Goal: Complete application form: Complete application form

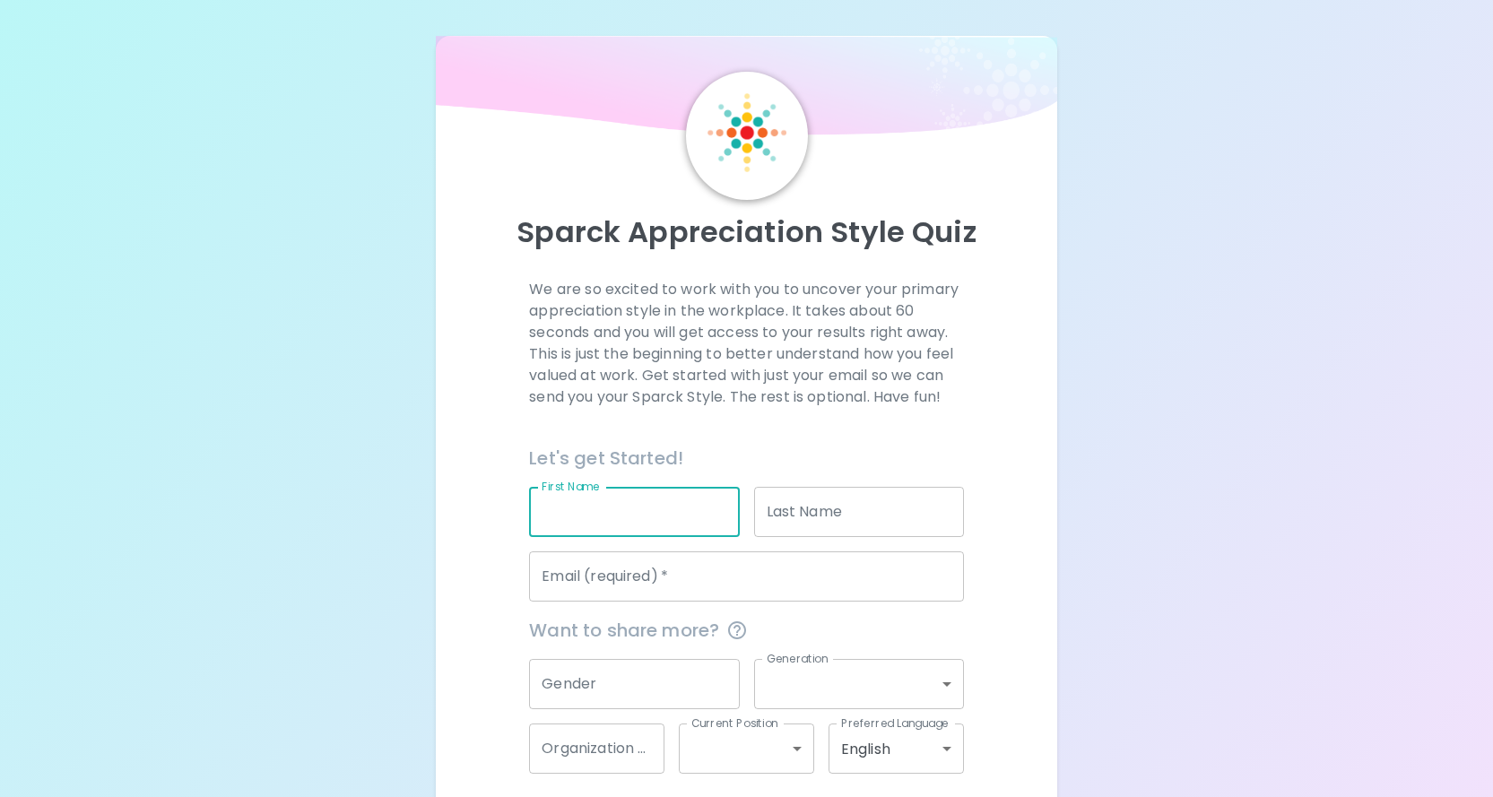
click at [618, 509] on input "First Name" at bounding box center [634, 512] width 210 height 50
type input "[PERSON_NAME]"
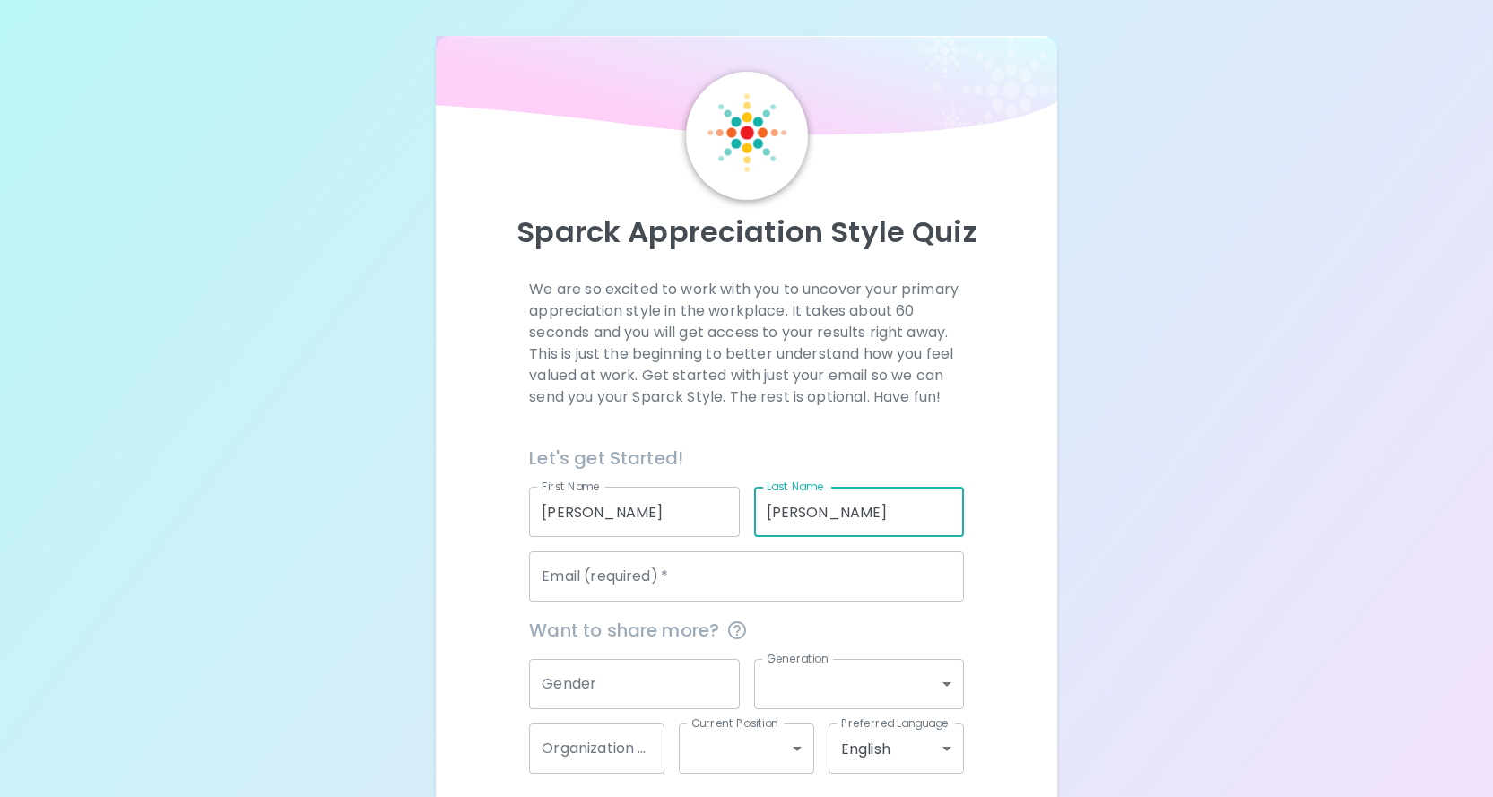
type input "[PERSON_NAME]"
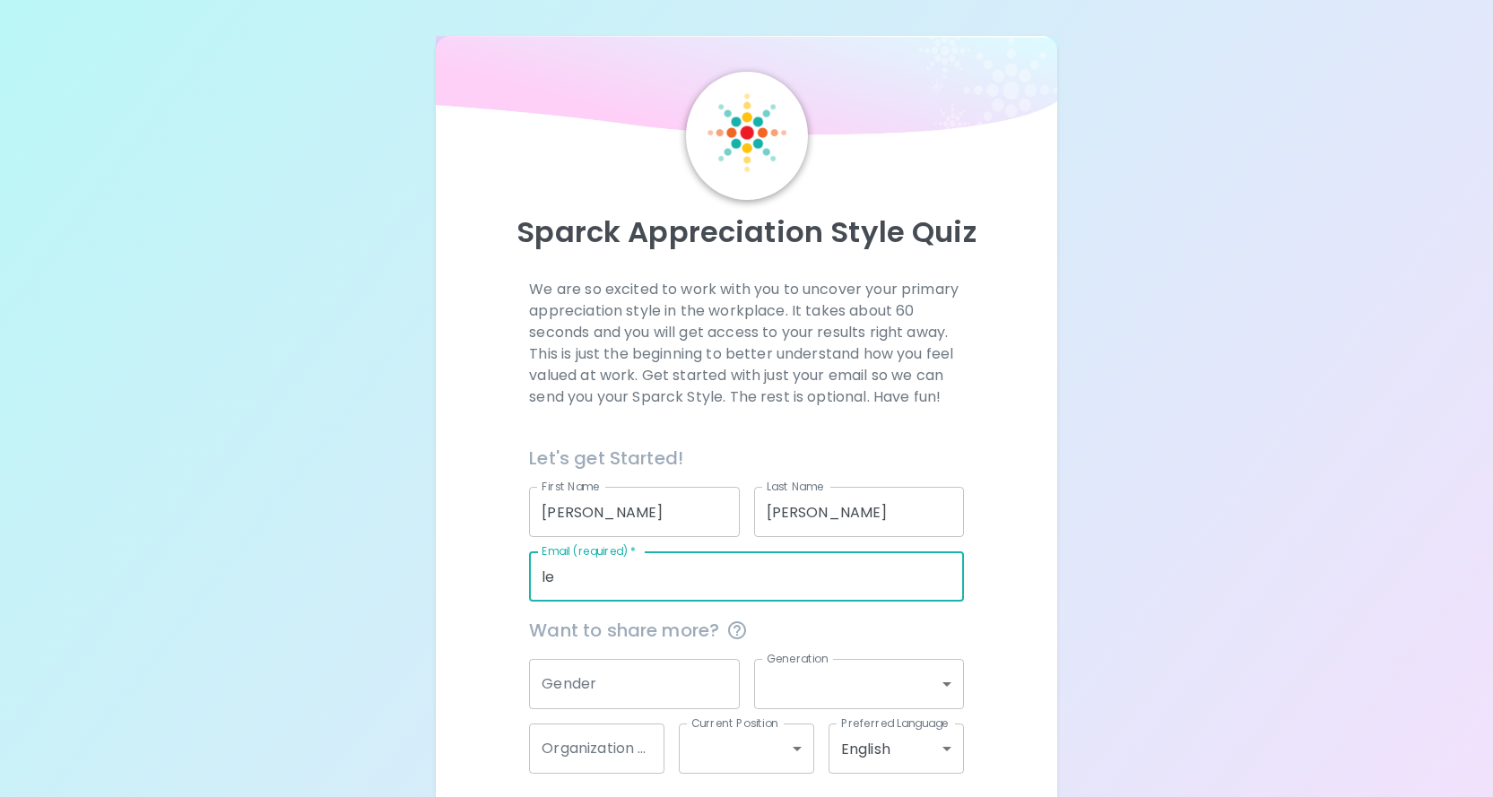
type input "l"
type input "[EMAIL_ADDRESS][DOMAIN_NAME]"
click at [600, 688] on input "Gender" at bounding box center [634, 684] width 210 height 50
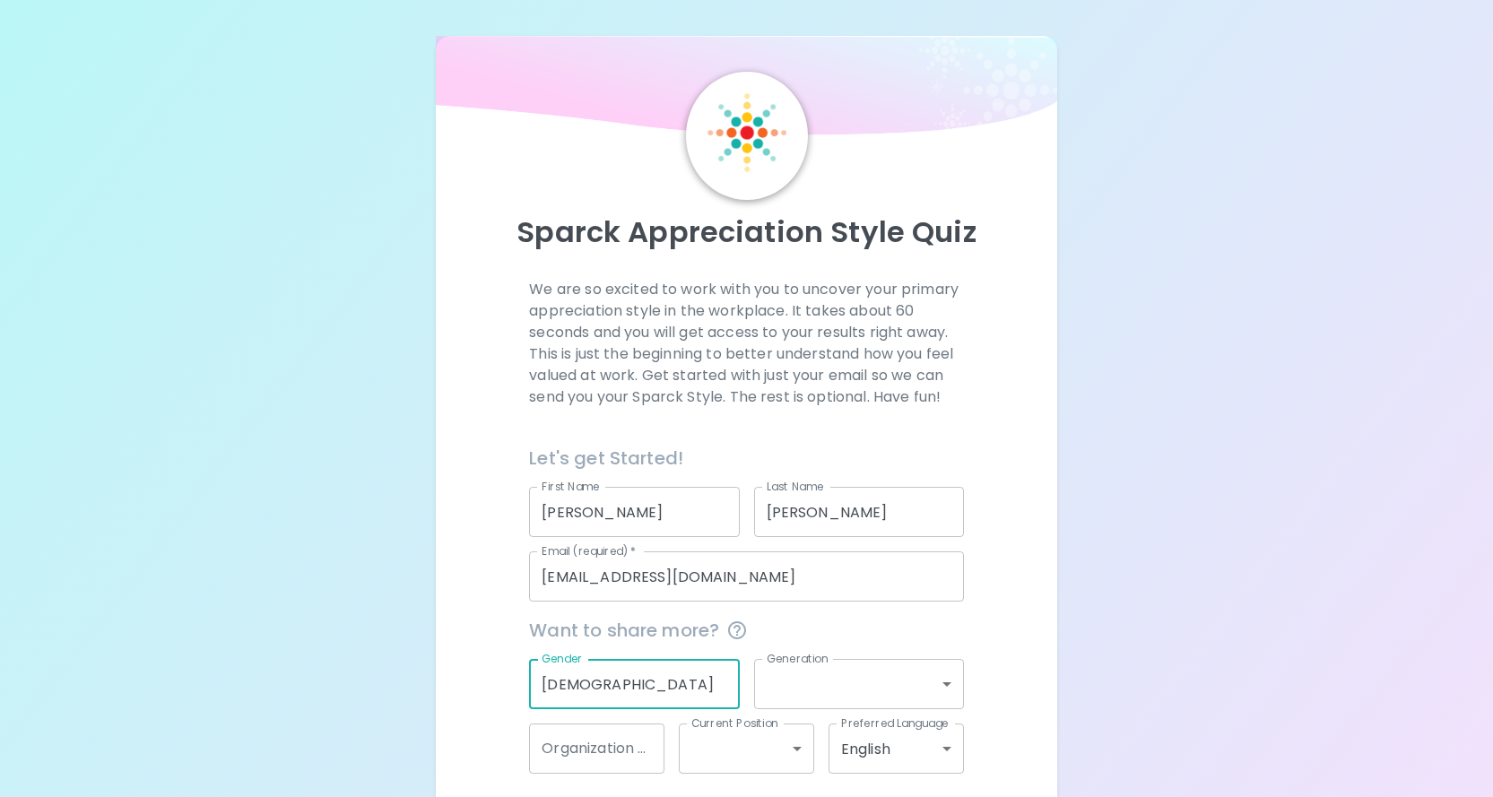
type input "[DEMOGRAPHIC_DATA]"
click at [845, 668] on body "Sparck Appreciation Style Quiz We are so excited to work with you to uncover yo…" at bounding box center [746, 438] width 1493 height 876
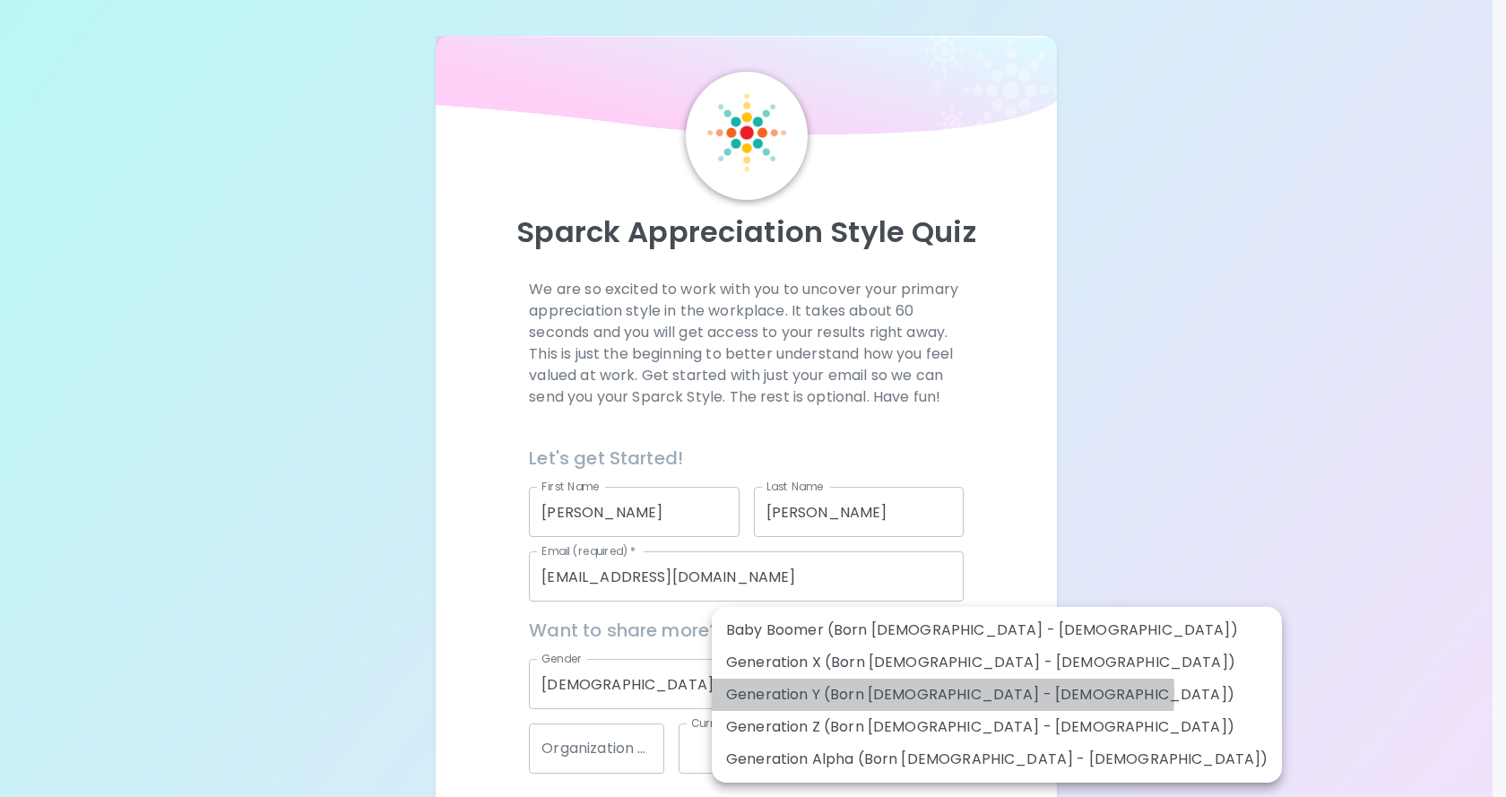
click at [942, 693] on li "Generation Y (Born [DEMOGRAPHIC_DATA] - [DEMOGRAPHIC_DATA])" at bounding box center [997, 695] width 570 height 32
type input "generation_y"
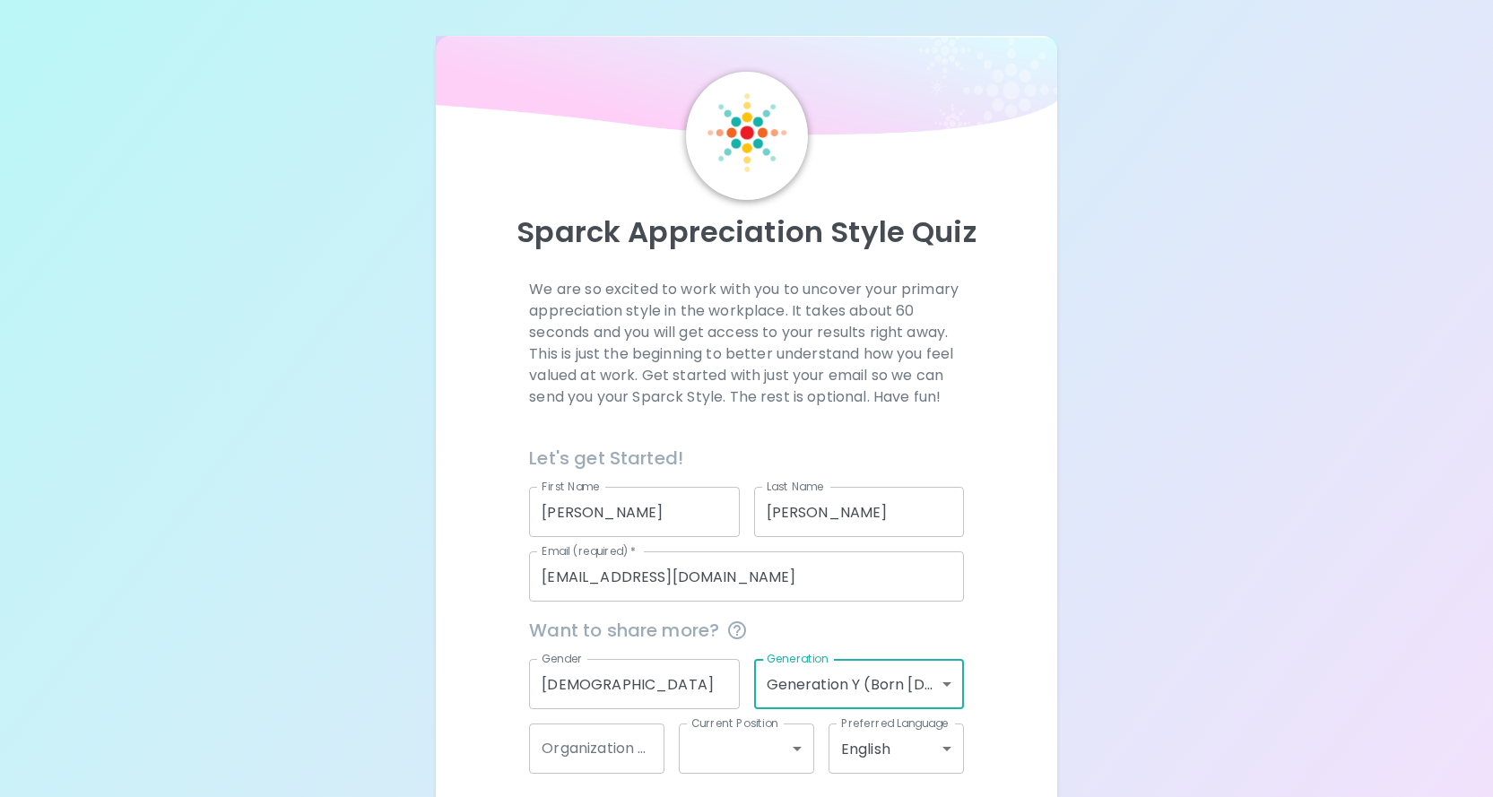
click at [1009, 662] on div "We are so excited to work with you to uncover your primary appreciation style i…" at bounding box center [746, 559] width 579 height 561
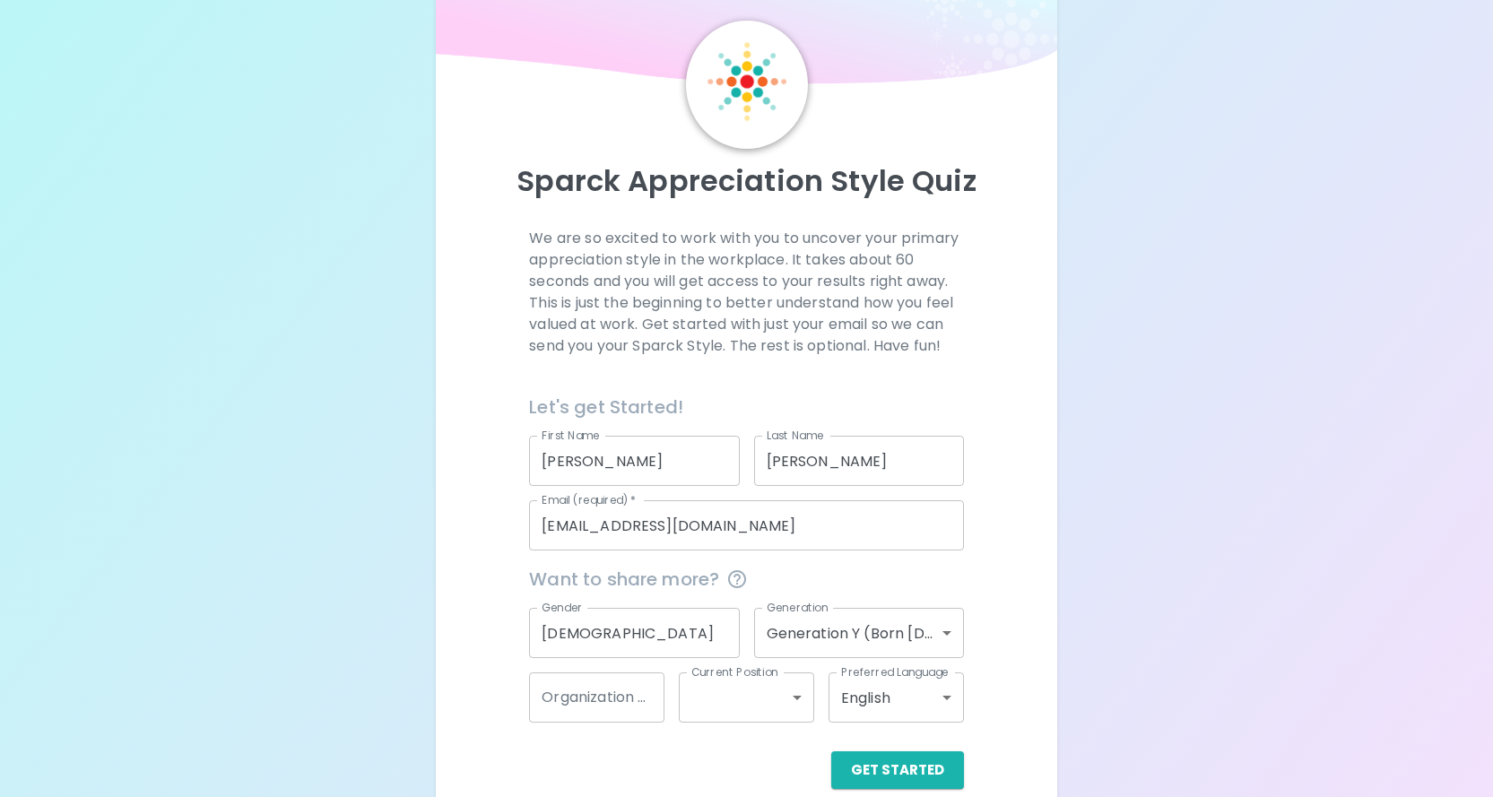
scroll to position [79, 0]
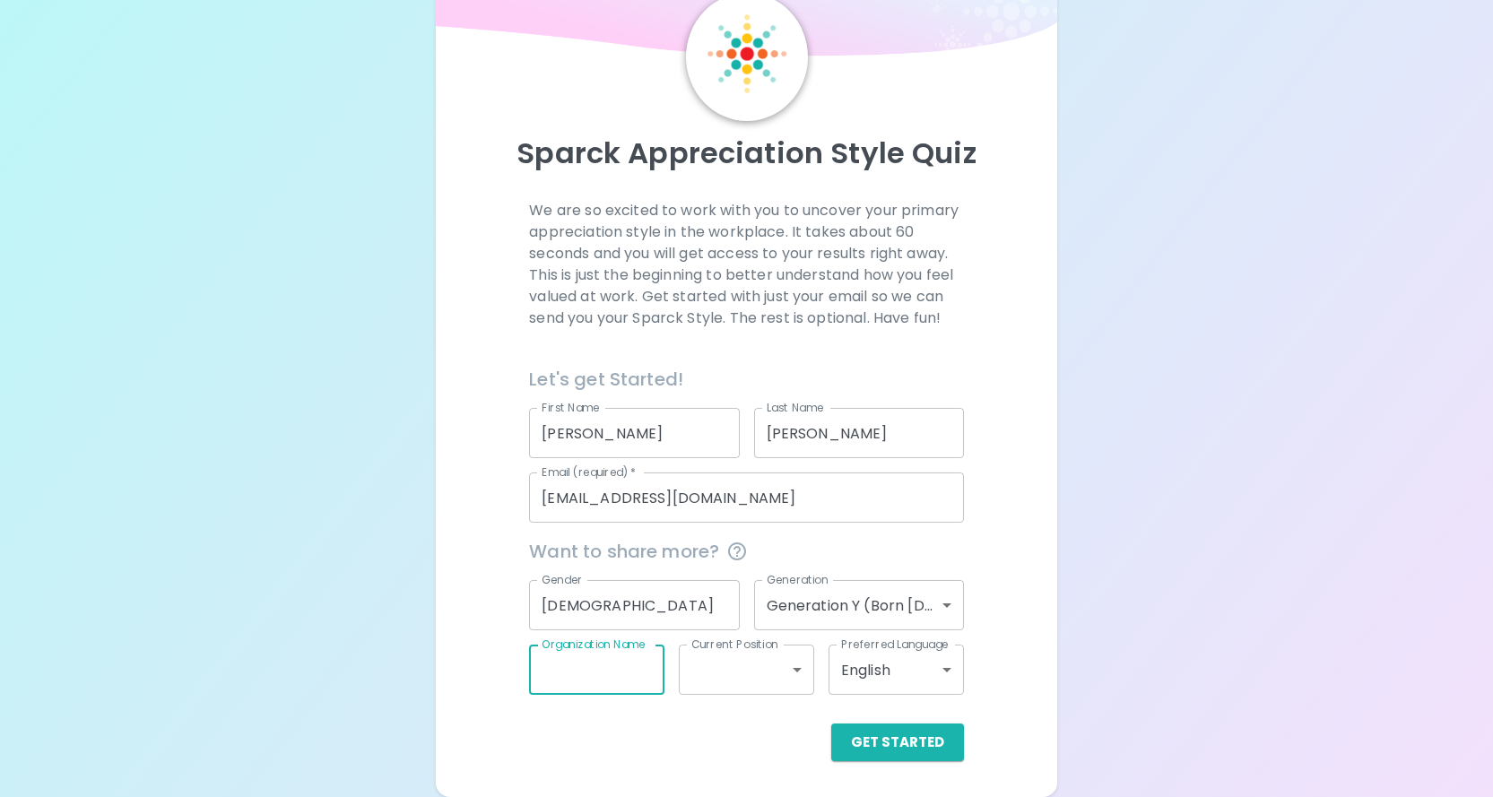
click at [631, 660] on input "Organization Name" at bounding box center [596, 670] width 135 height 50
click at [754, 751] on div "Get Started" at bounding box center [746, 742] width 434 height 38
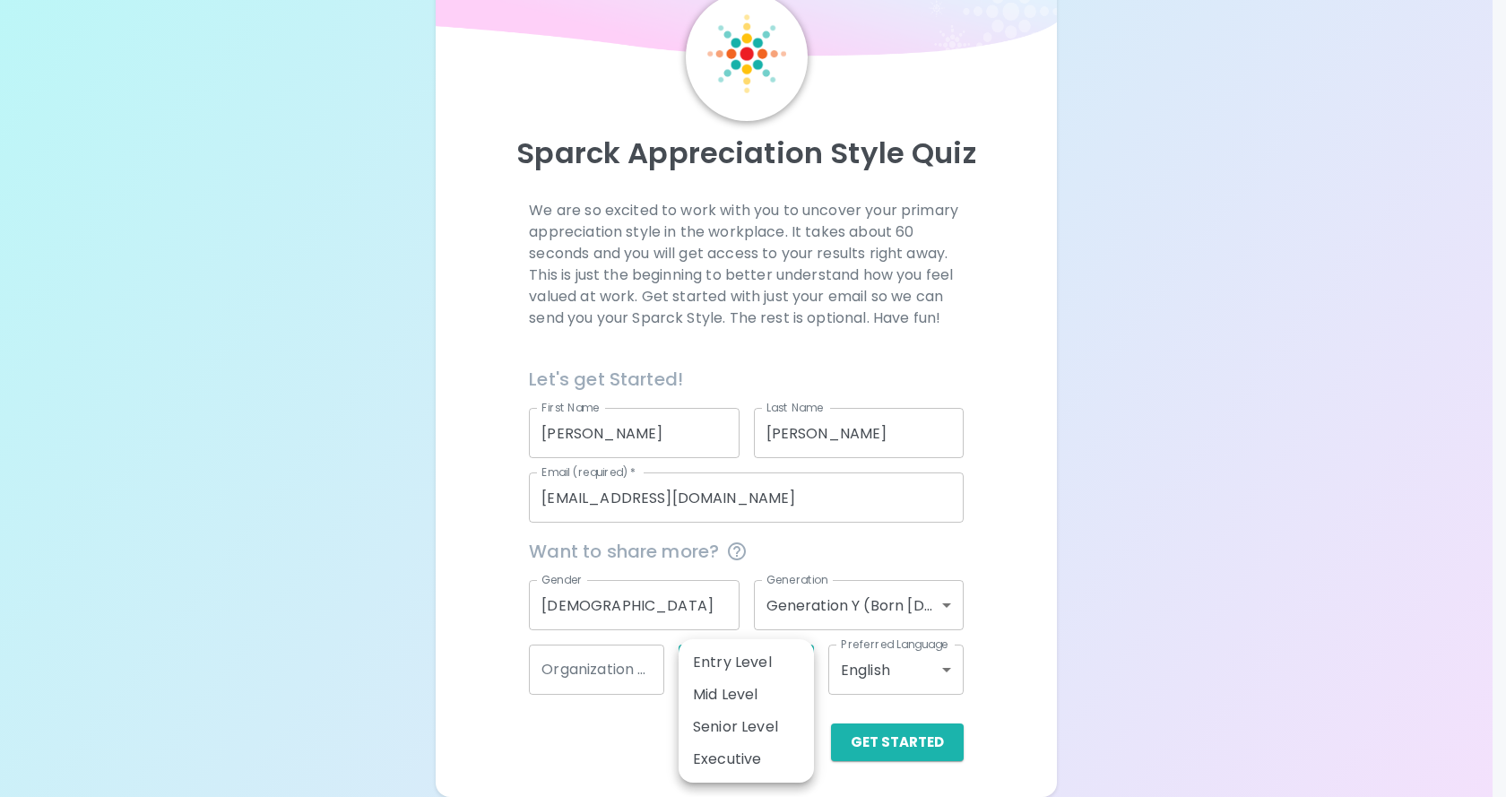
click at [753, 672] on body "Sparck Appreciation Style Quiz We are so excited to work with you to uncover yo…" at bounding box center [753, 359] width 1506 height 876
click at [1041, 671] on div at bounding box center [753, 398] width 1506 height 797
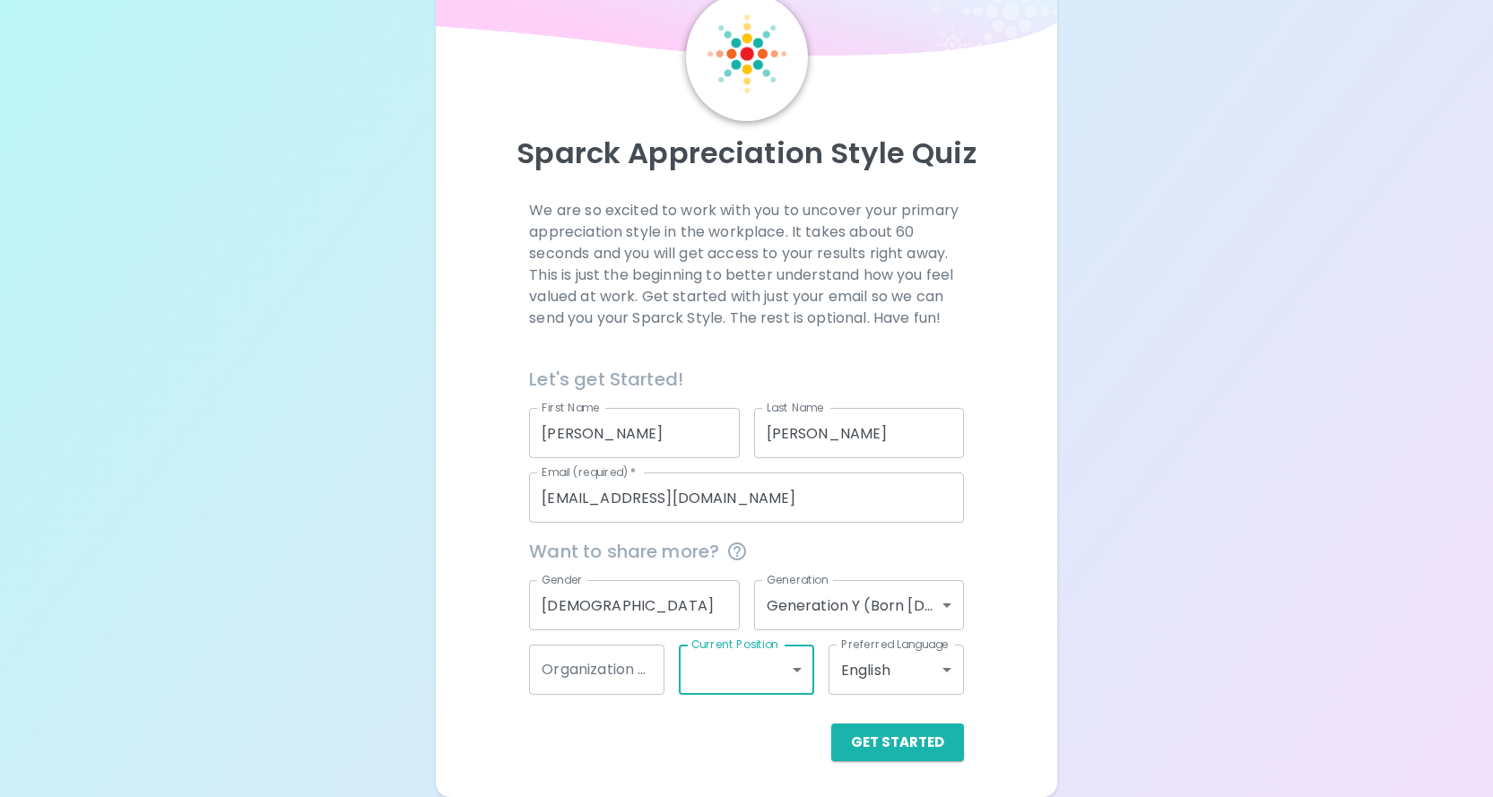
click at [568, 658] on div "Organization Name Organization Name" at bounding box center [596, 670] width 135 height 50
click at [632, 703] on div "Get Started" at bounding box center [739, 728] width 448 height 66
click at [876, 743] on button "Get Started" at bounding box center [897, 742] width 133 height 38
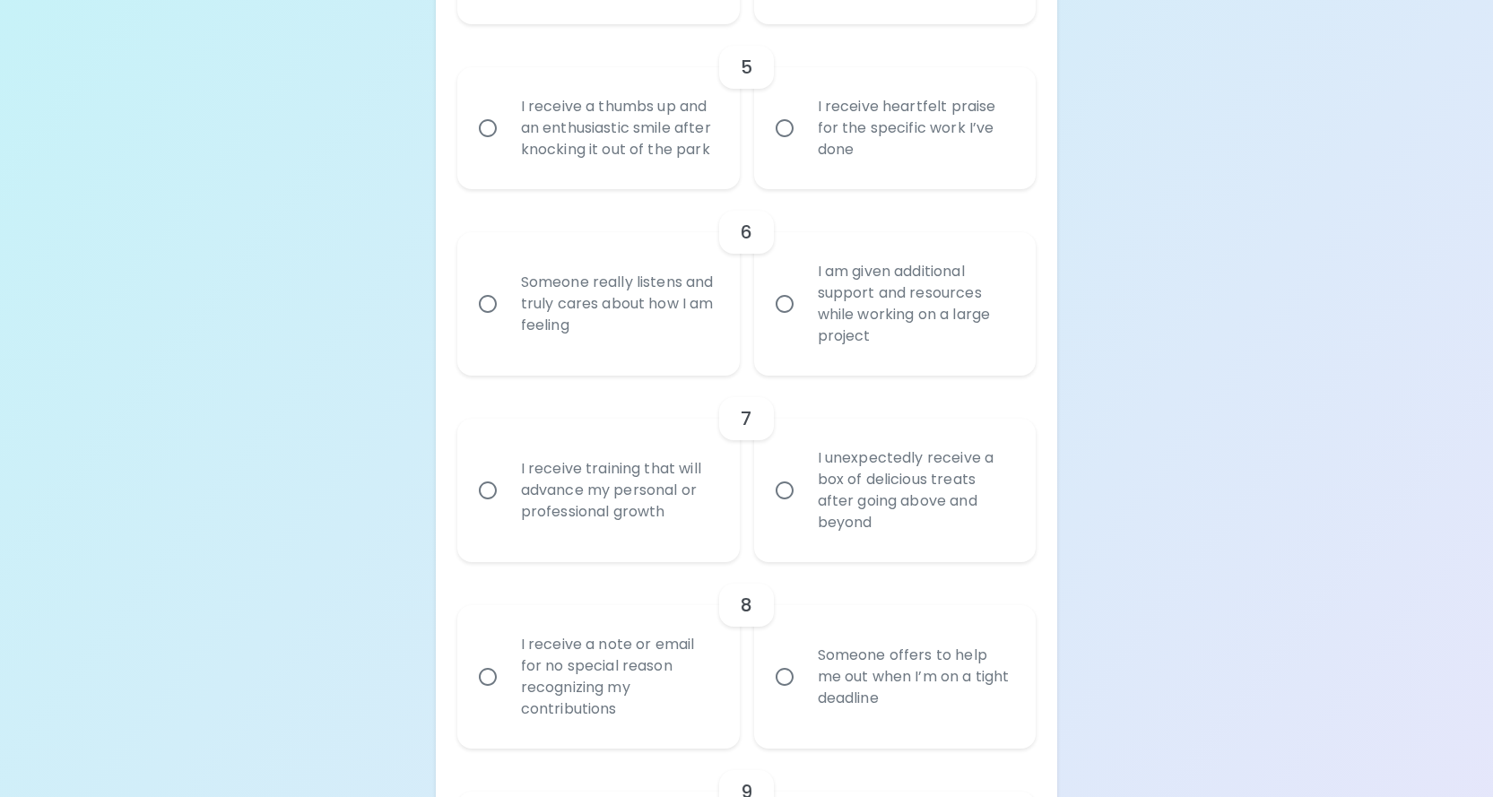
scroll to position [1054, 0]
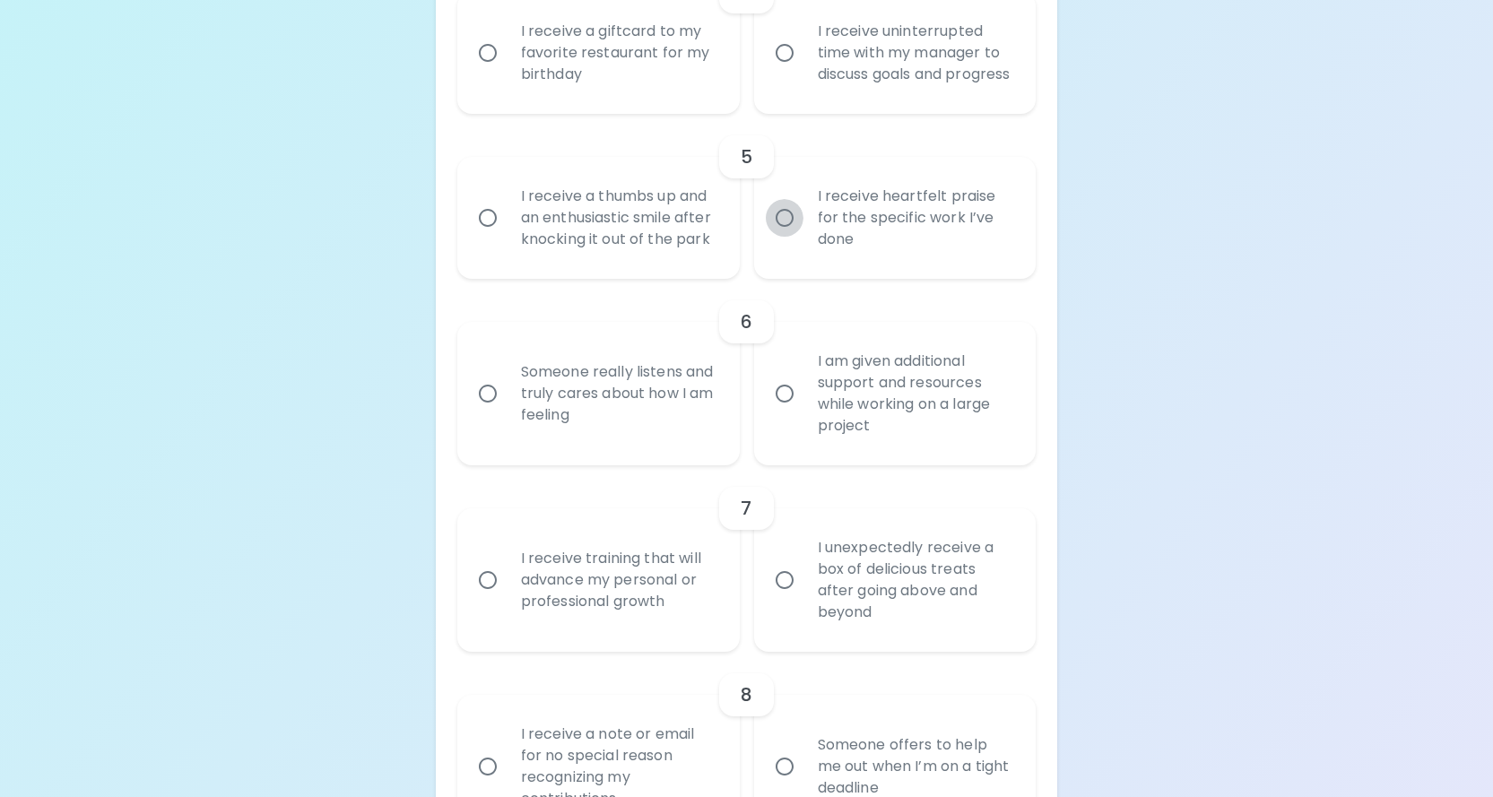
click at [784, 237] on input "I receive heartfelt praise for the specific work I’ve done" at bounding box center [785, 218] width 38 height 38
radio input "true"
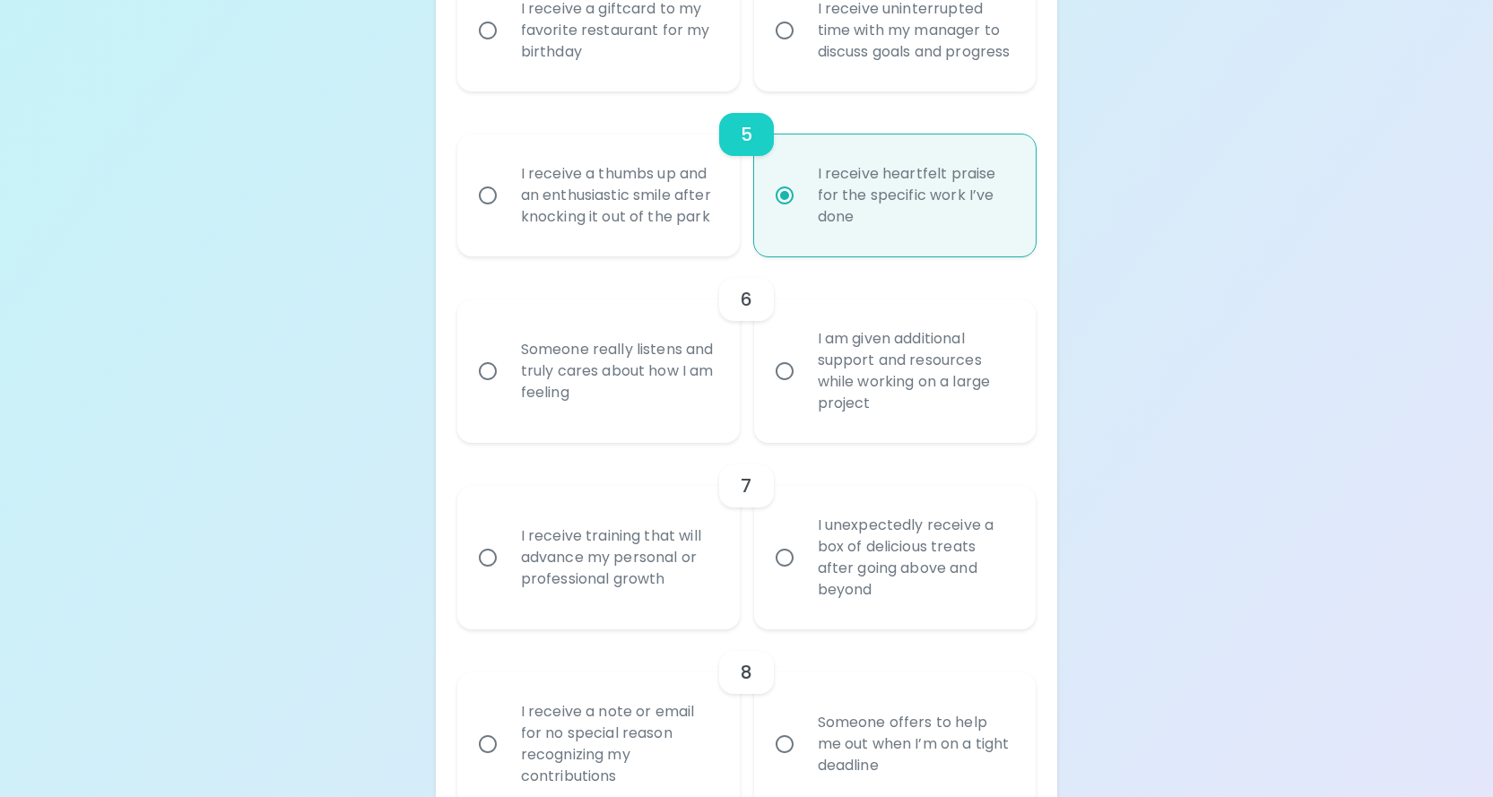
scroll to position [1108, 0]
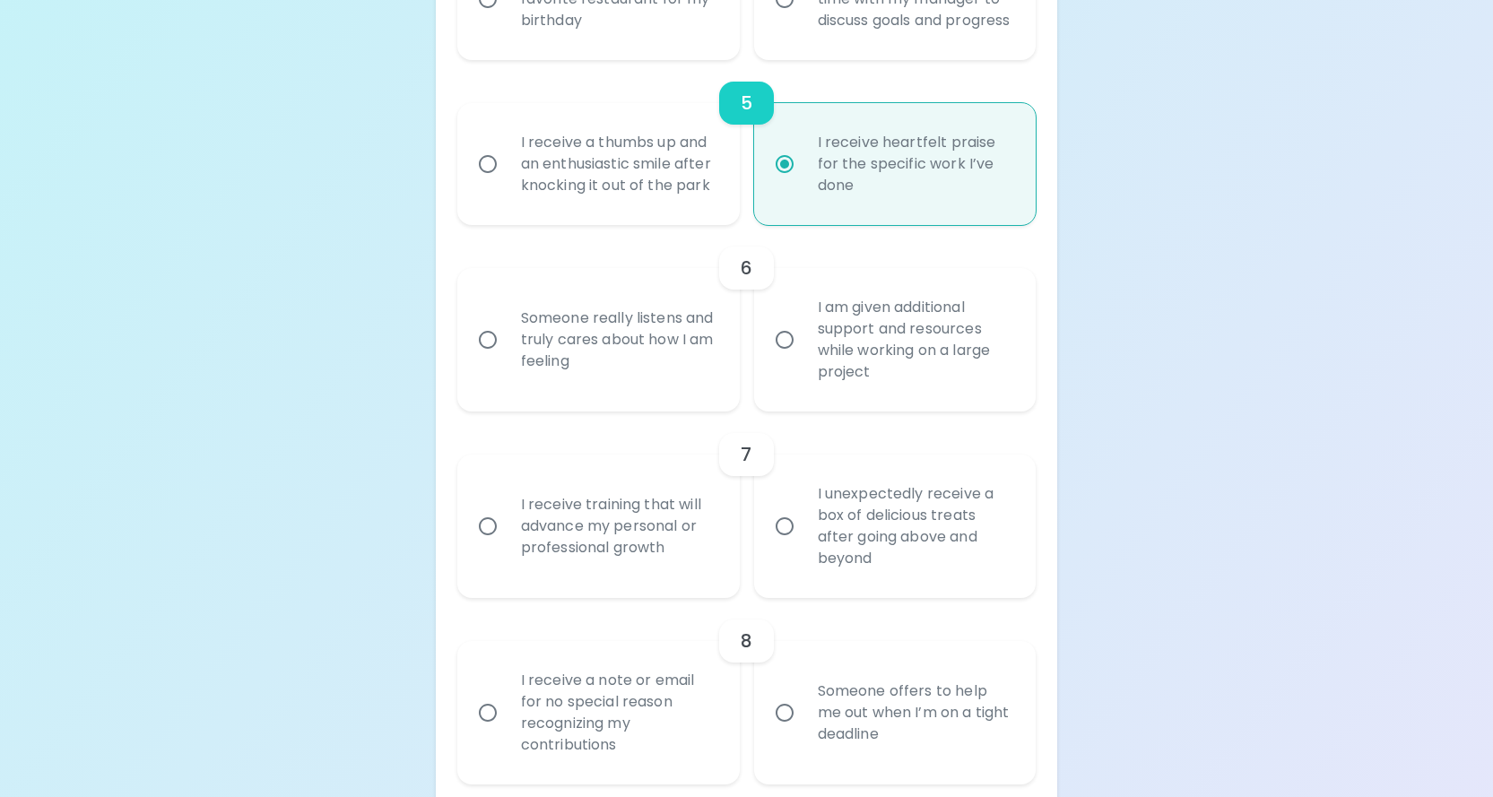
click at [492, 545] on input "I receive training that will advance my personal or professional growth" at bounding box center [488, 526] width 38 height 38
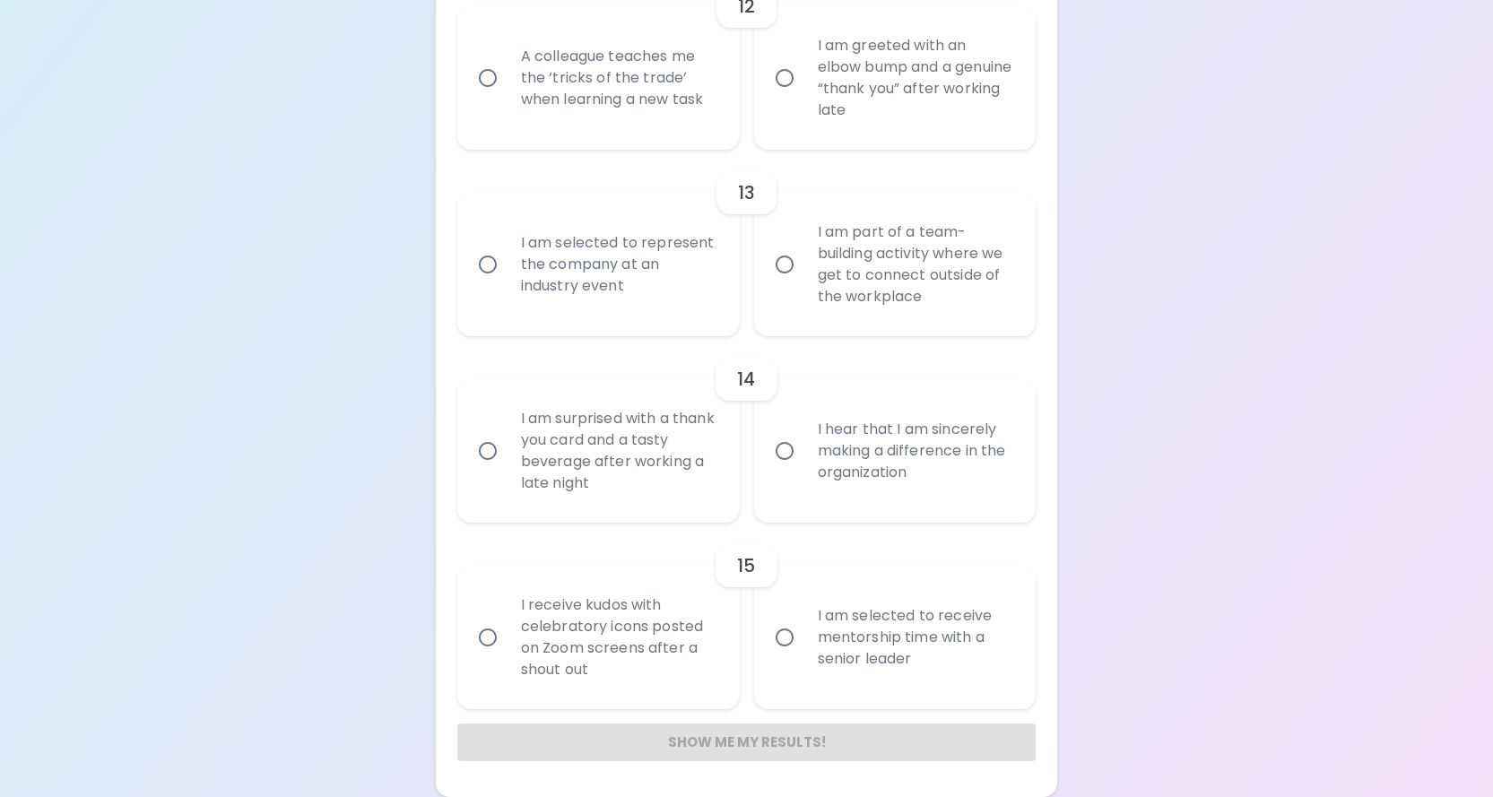
scroll to position [2489, 0]
radio input "true"
click at [765, 747] on div "Show me my results!" at bounding box center [746, 742] width 579 height 38
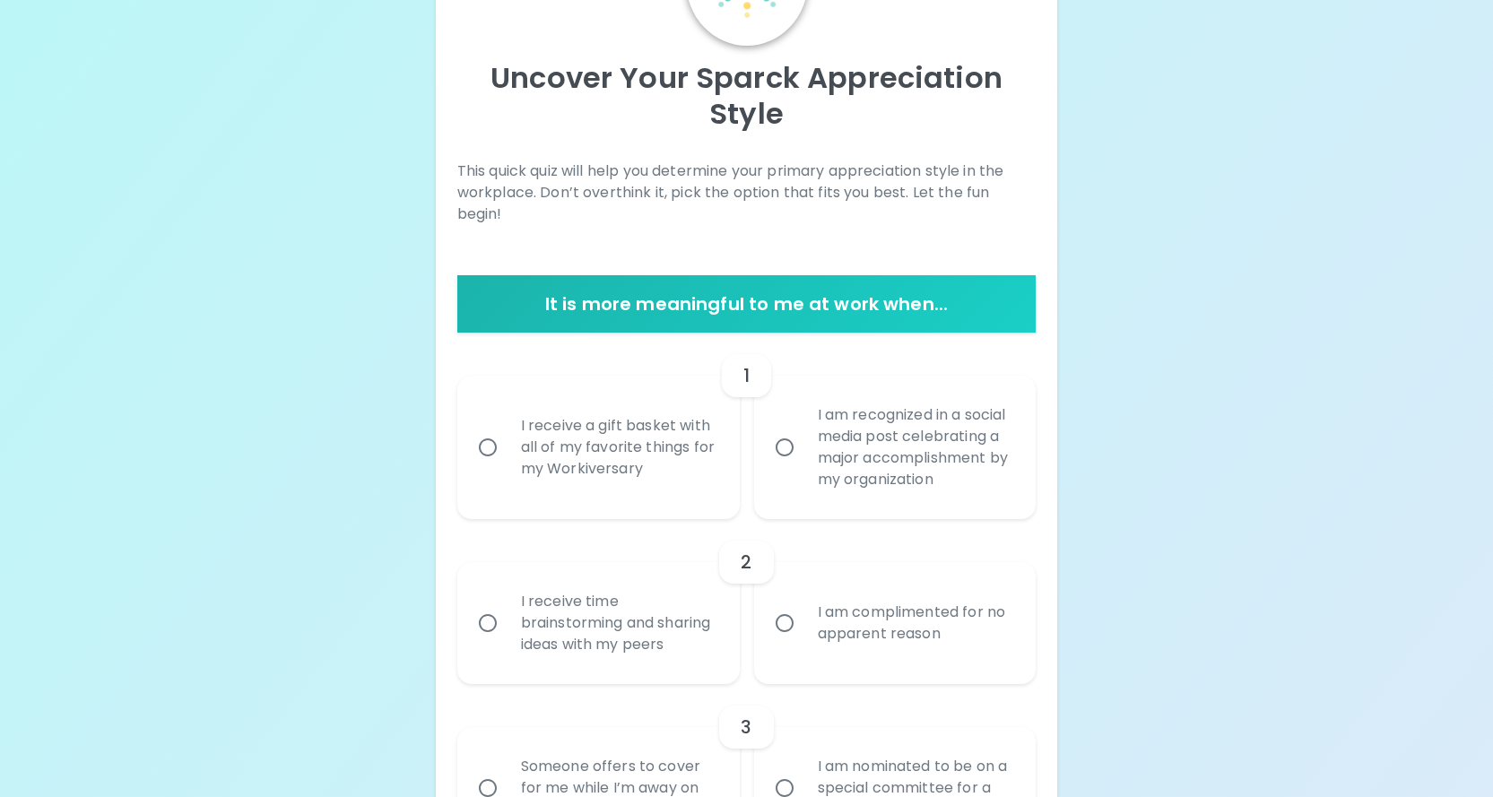
scroll to position [0, 0]
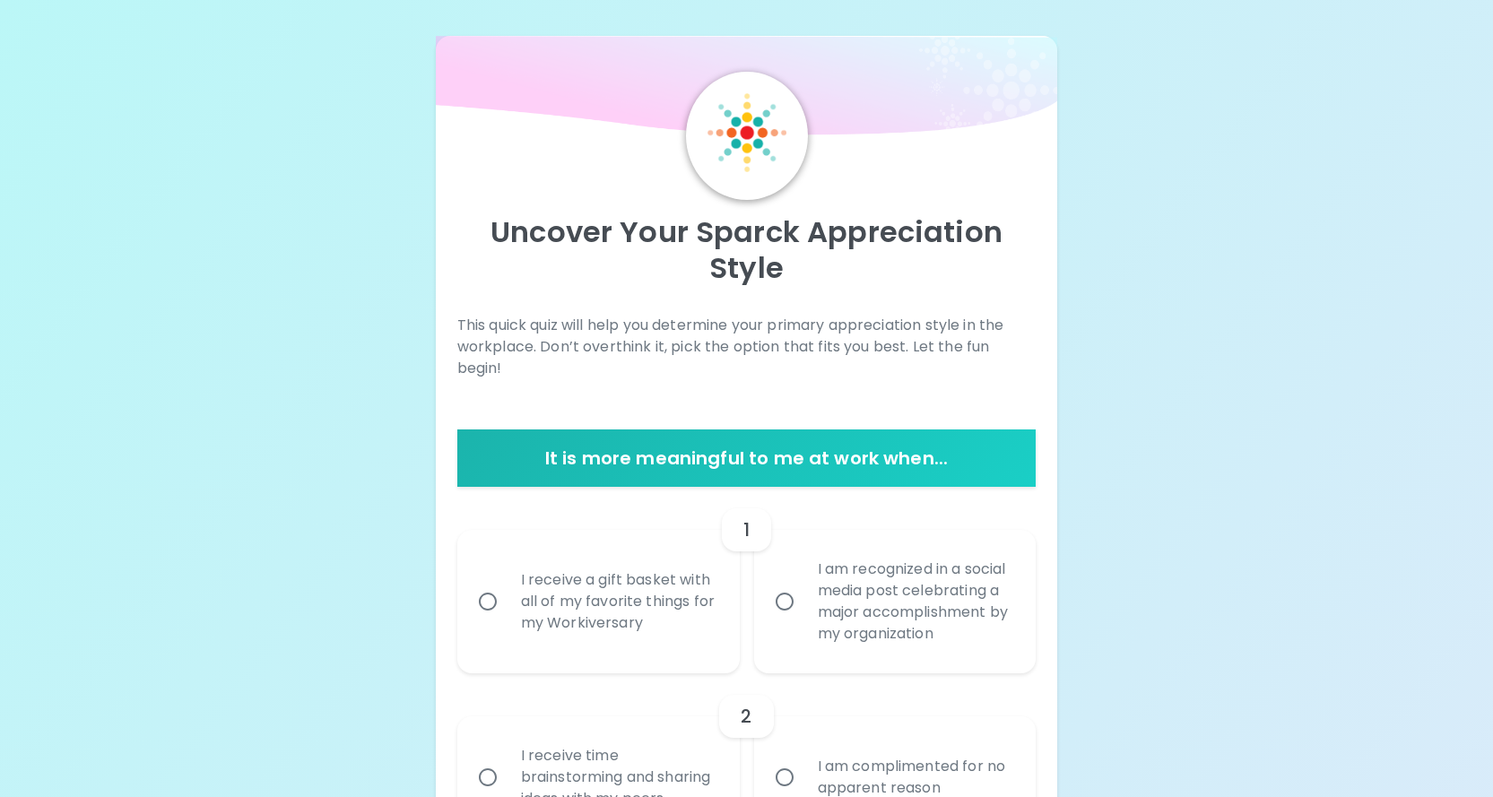
click at [662, 457] on div "It is more meaningful to me at work when..." at bounding box center [746, 457] width 579 height 57
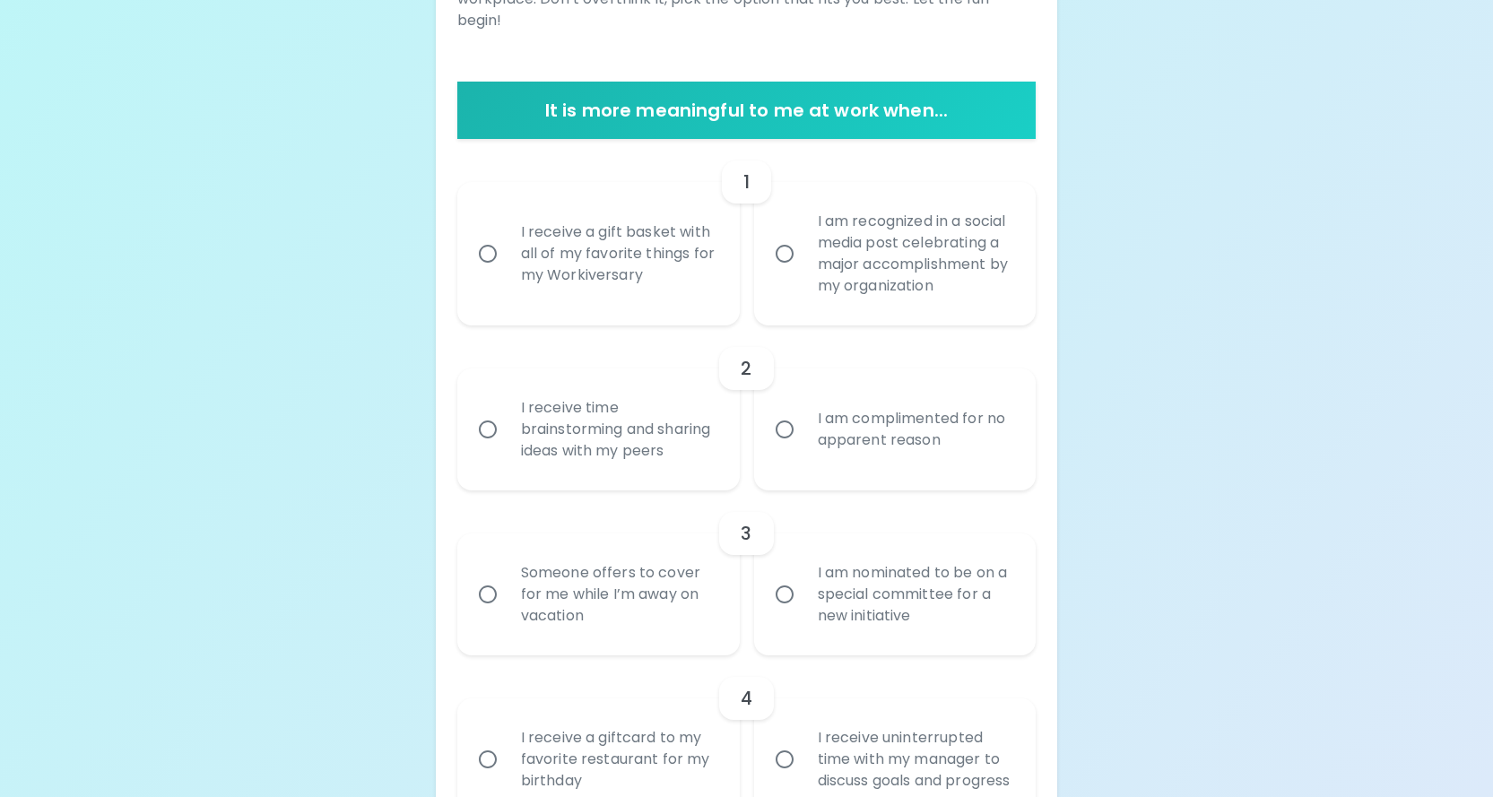
scroll to position [359, 0]
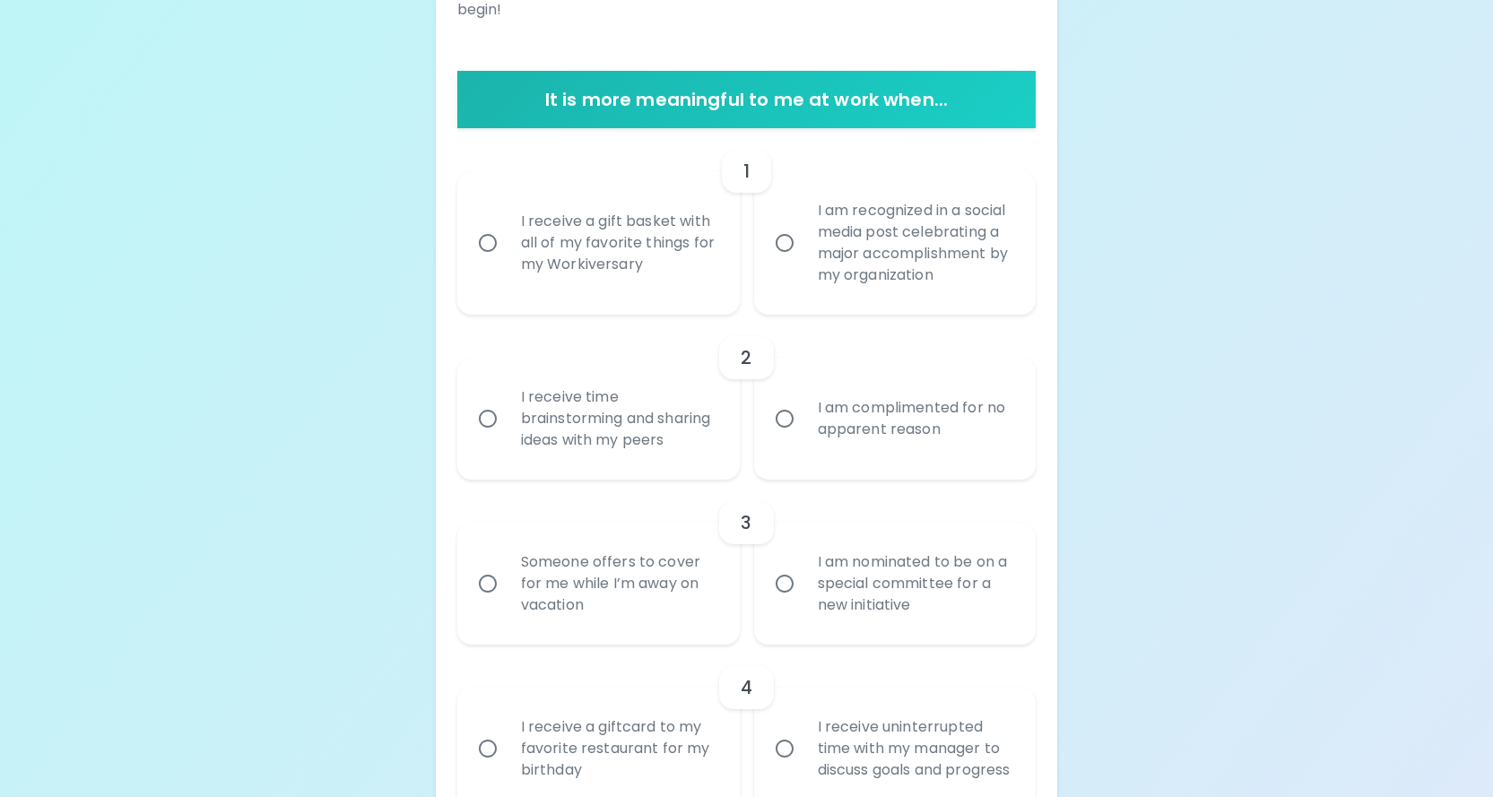
click at [672, 237] on div "I receive a gift basket with all of my favorite things for my Workiversary" at bounding box center [618, 243] width 223 height 108
click at [507, 237] on input "I receive a gift basket with all of my favorite things for my Workiversary" at bounding box center [488, 243] width 38 height 38
click at [672, 237] on div "I receive a gift basket with all of my favorite things for my Workiversary" at bounding box center [618, 243] width 223 height 108
click at [507, 237] on input "I receive a gift basket with all of my favorite things for my Workiversary" at bounding box center [488, 243] width 38 height 38
radio input "true"
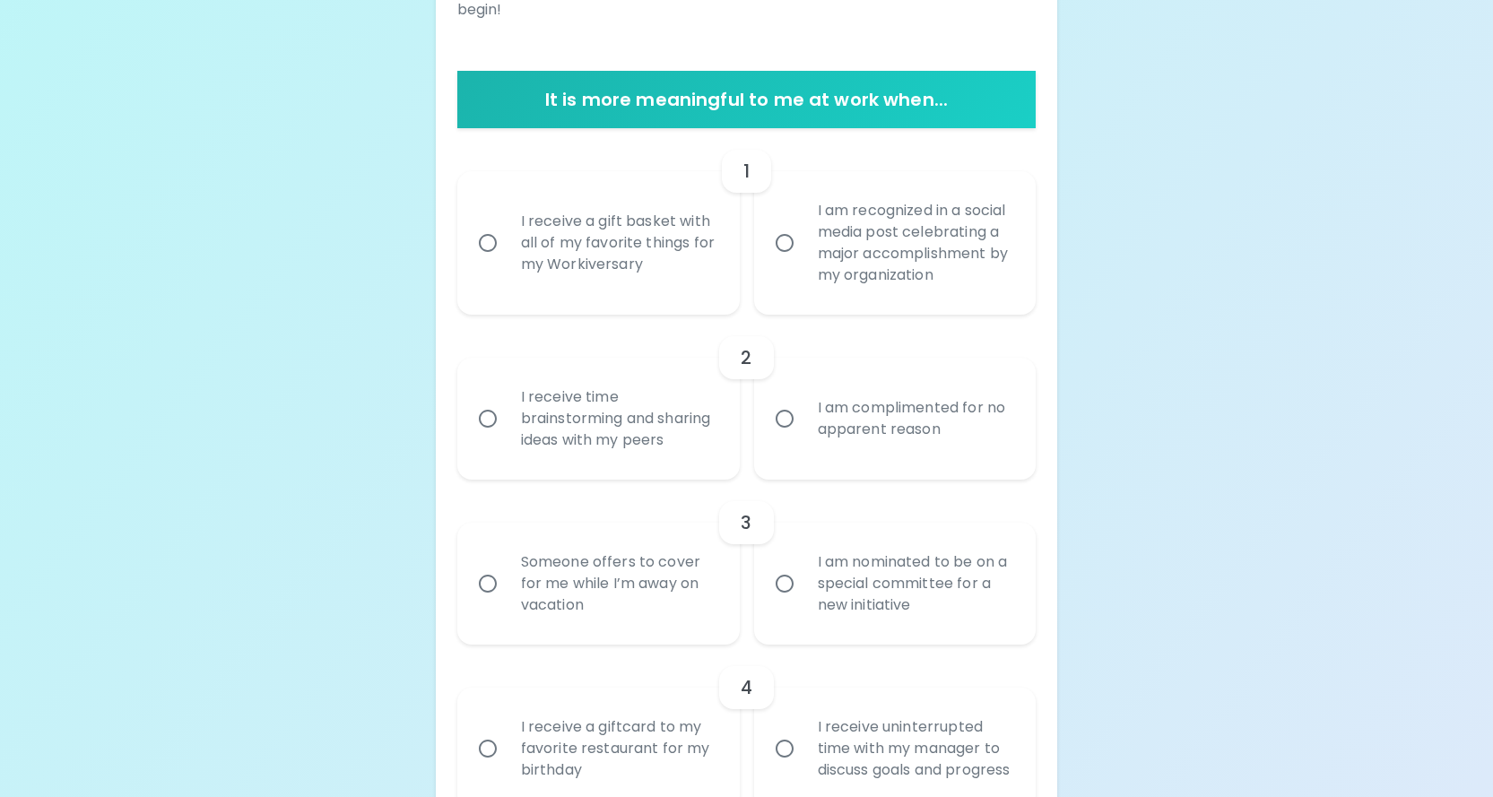
radio input "false"
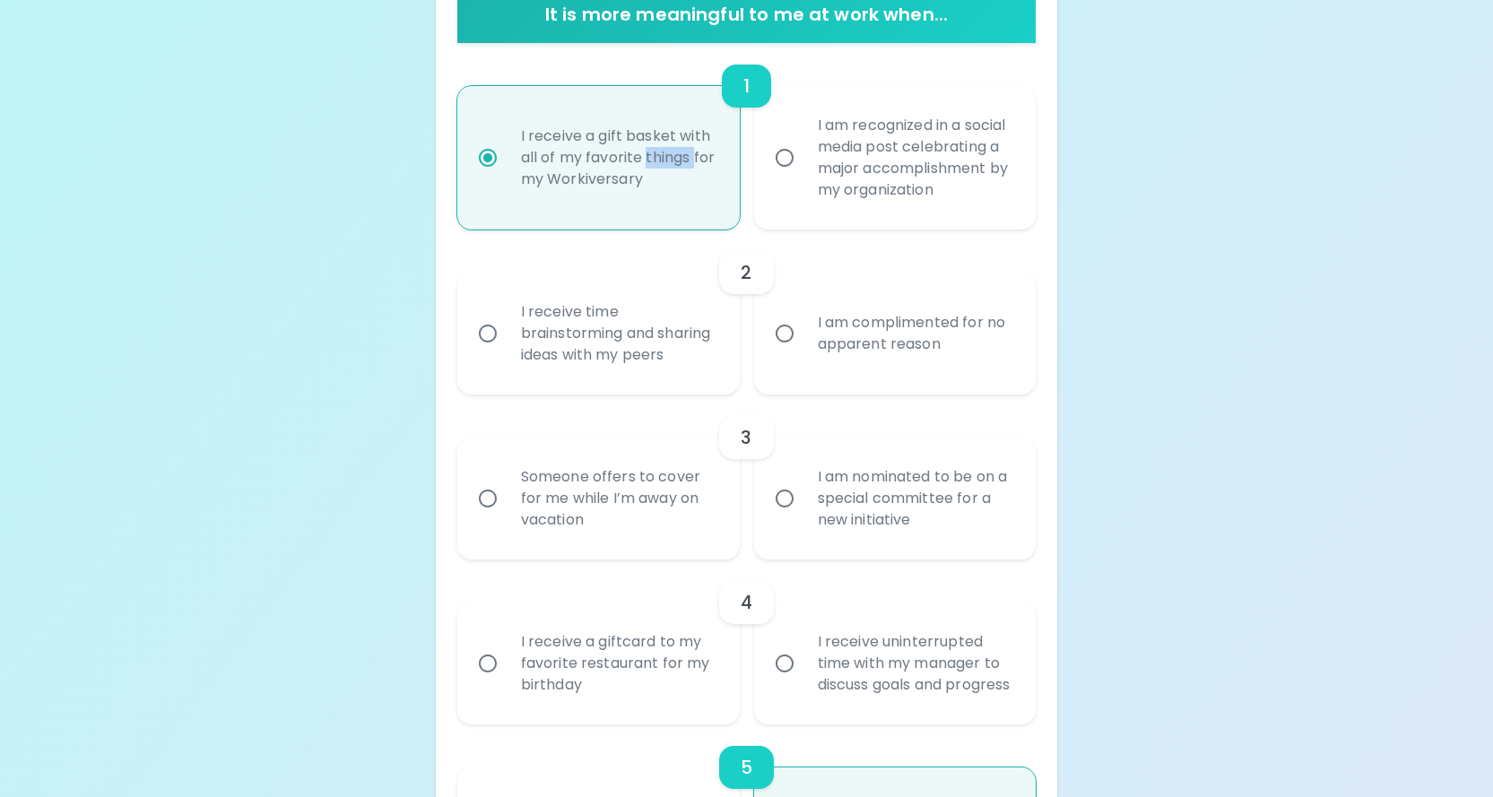
scroll to position [502, 0]
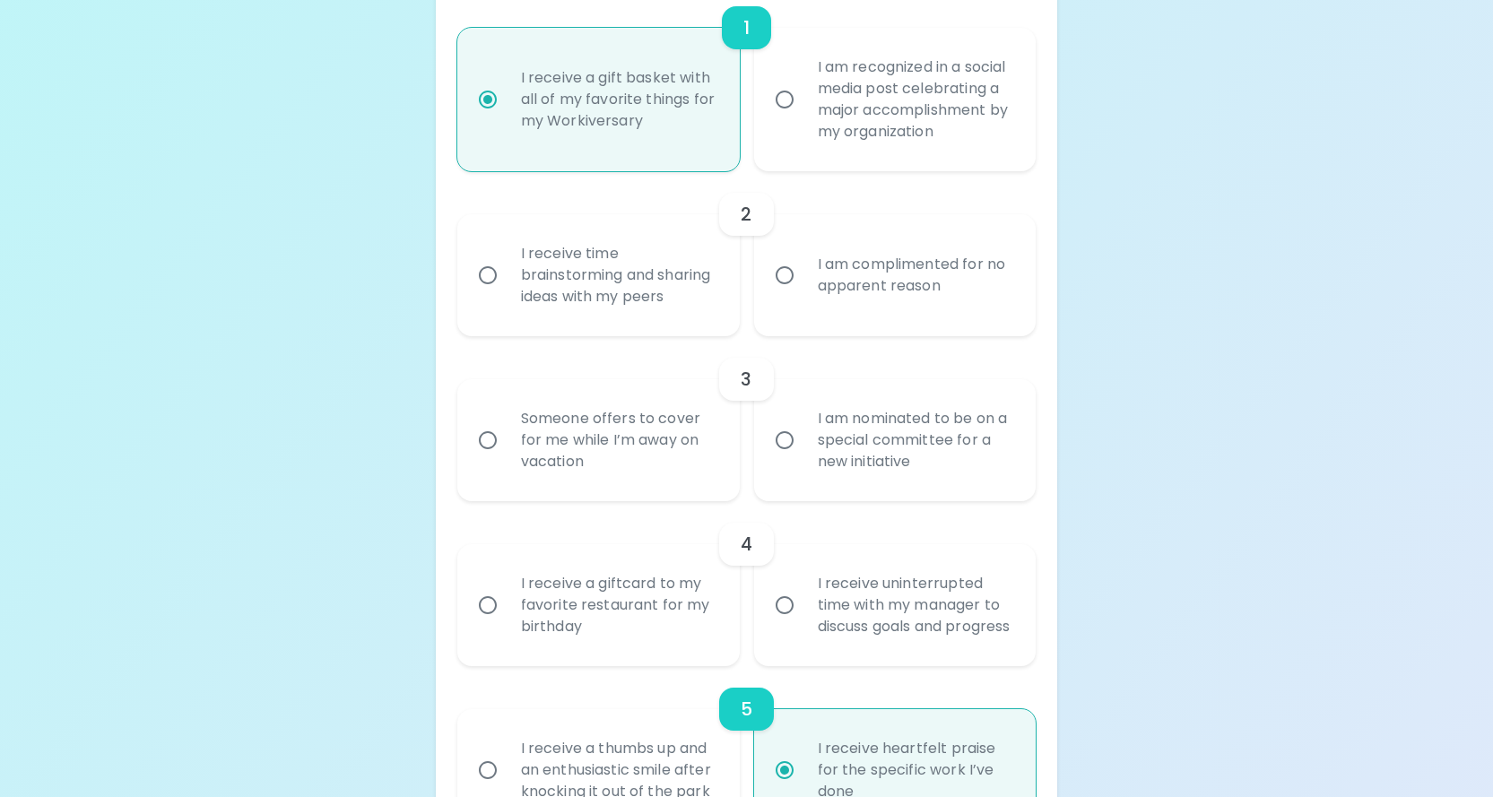
click at [864, 307] on div "I am complimented for no apparent reason" at bounding box center [914, 275] width 223 height 86
click at [803, 294] on input "I am complimented for no apparent reason" at bounding box center [785, 275] width 38 height 38
radio input "false"
radio input "true"
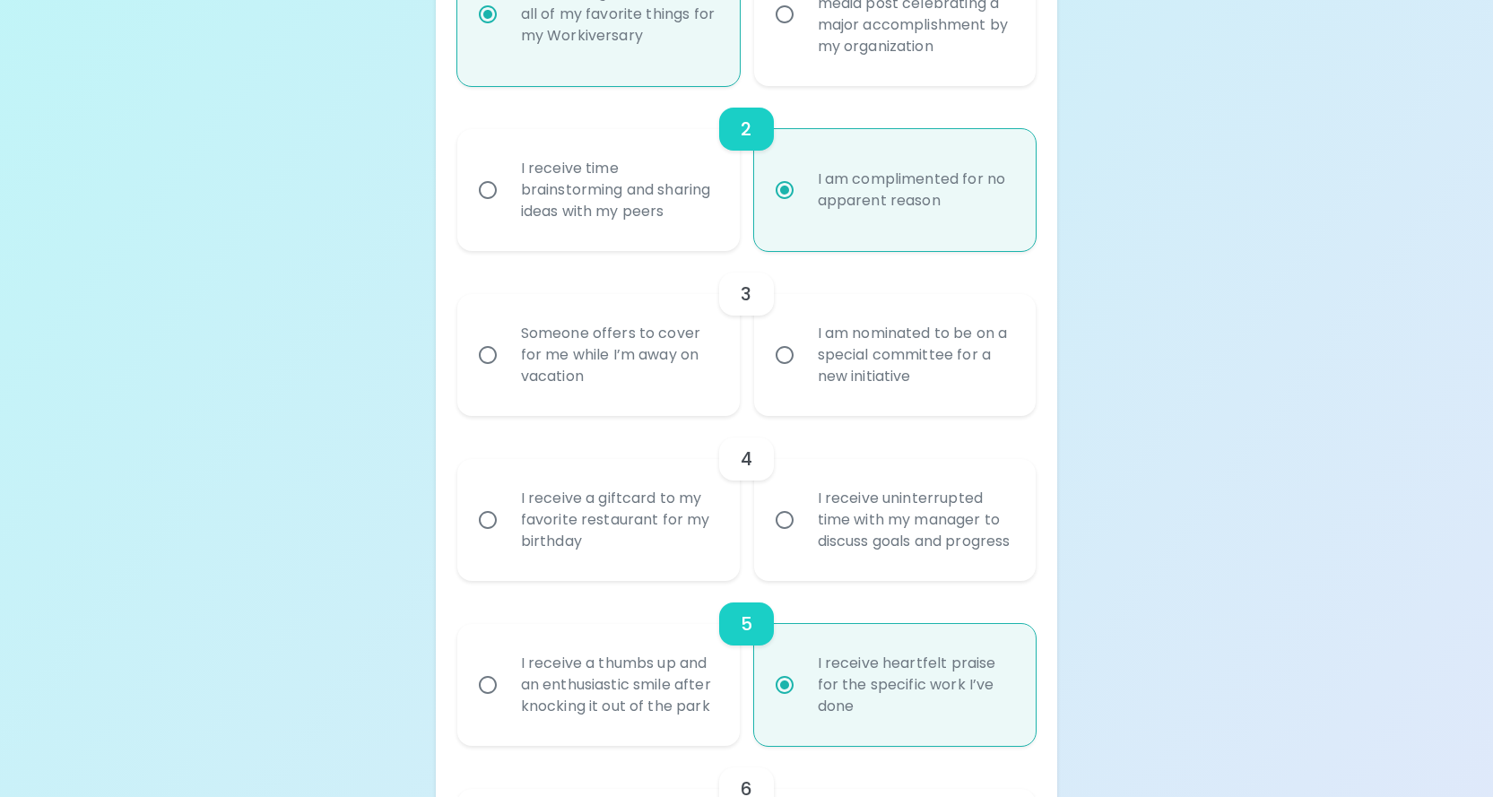
scroll to position [645, 0]
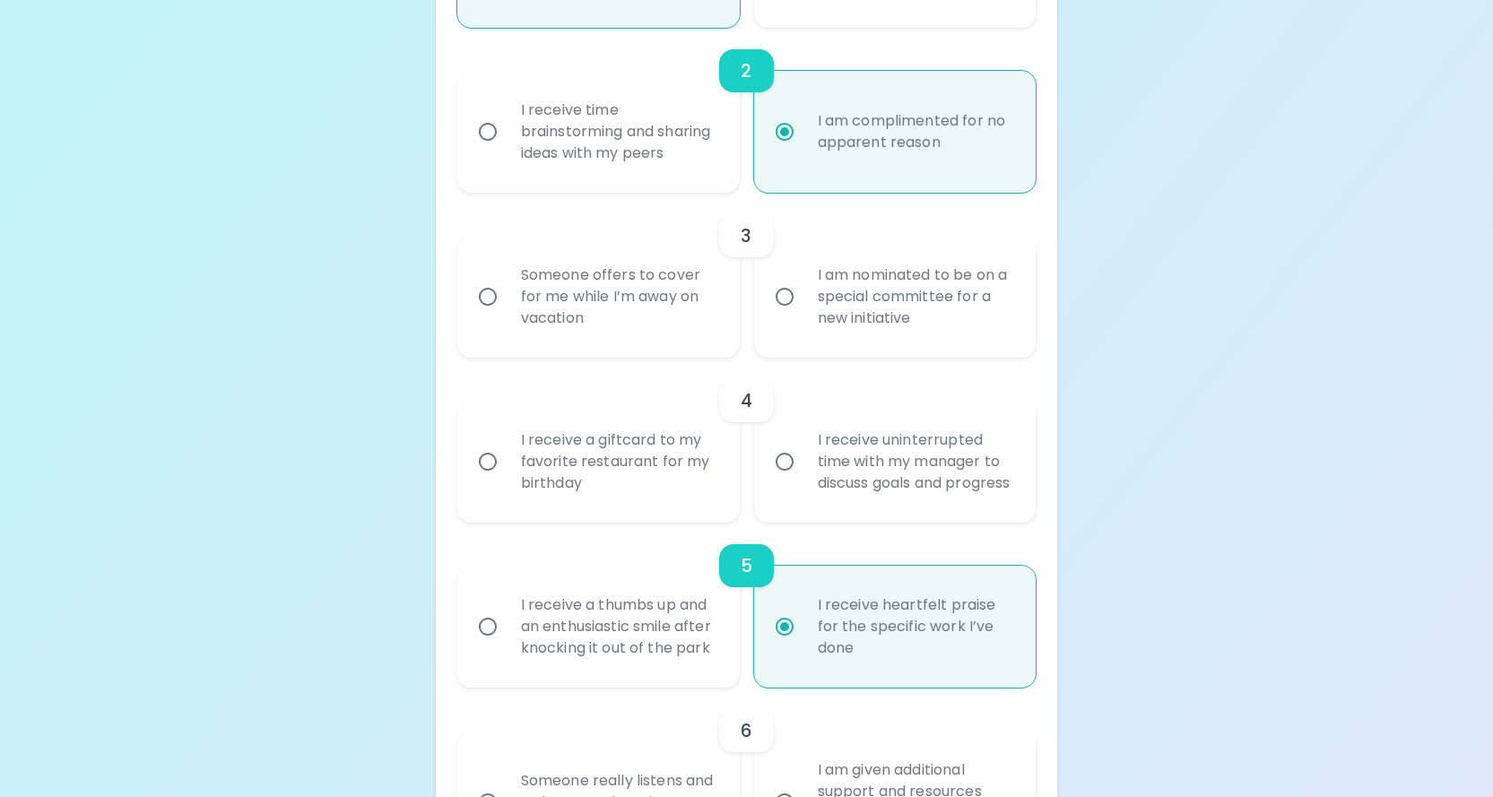
radio input "true"
click at [857, 302] on div "I am nominated to be on a special committee for a new initiative" at bounding box center [914, 297] width 223 height 108
click at [803, 302] on input "I am nominated to be on a special committee for a new initiative" at bounding box center [785, 297] width 38 height 38
radio input "false"
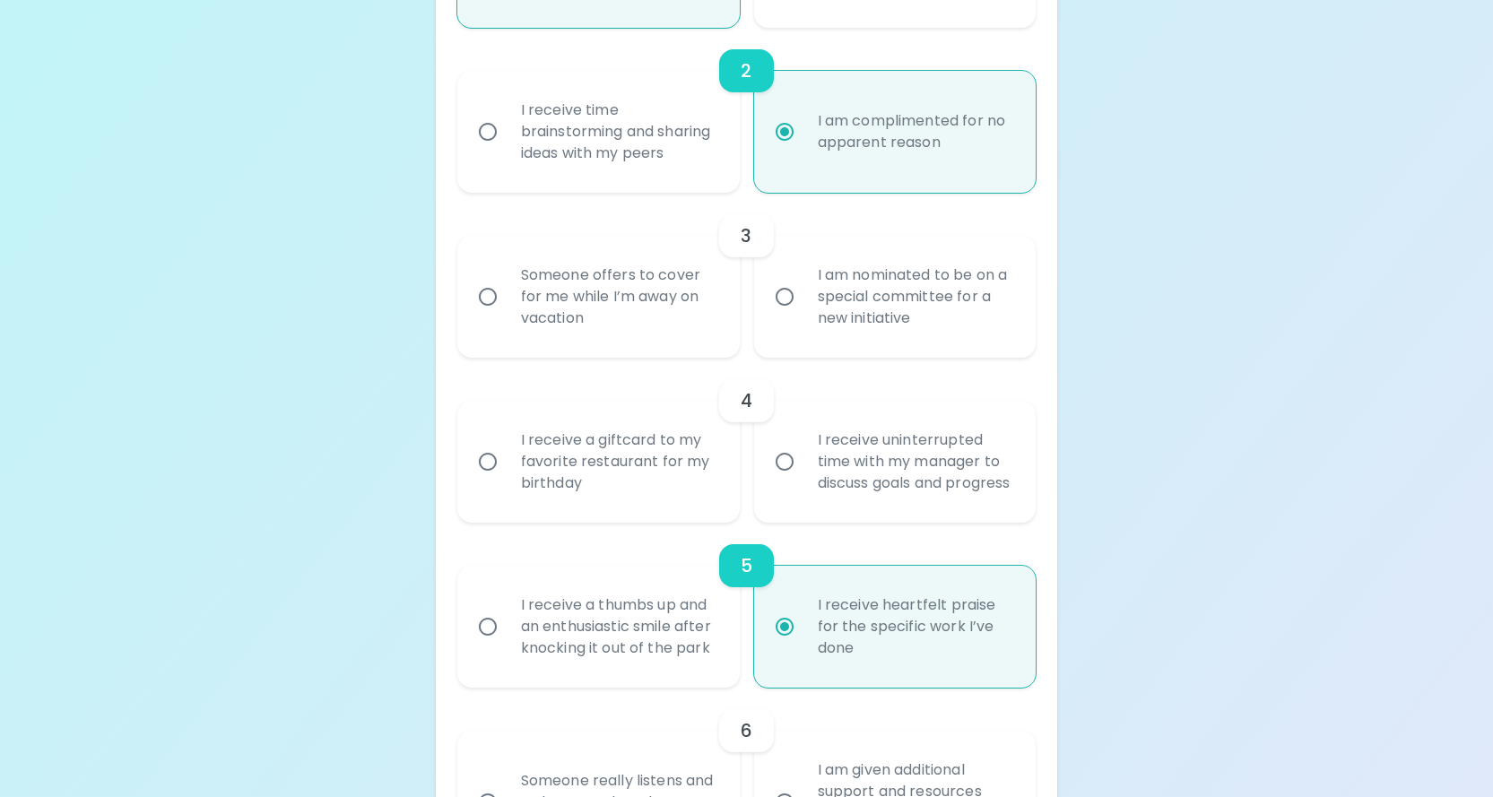
radio input "false"
radio input "true"
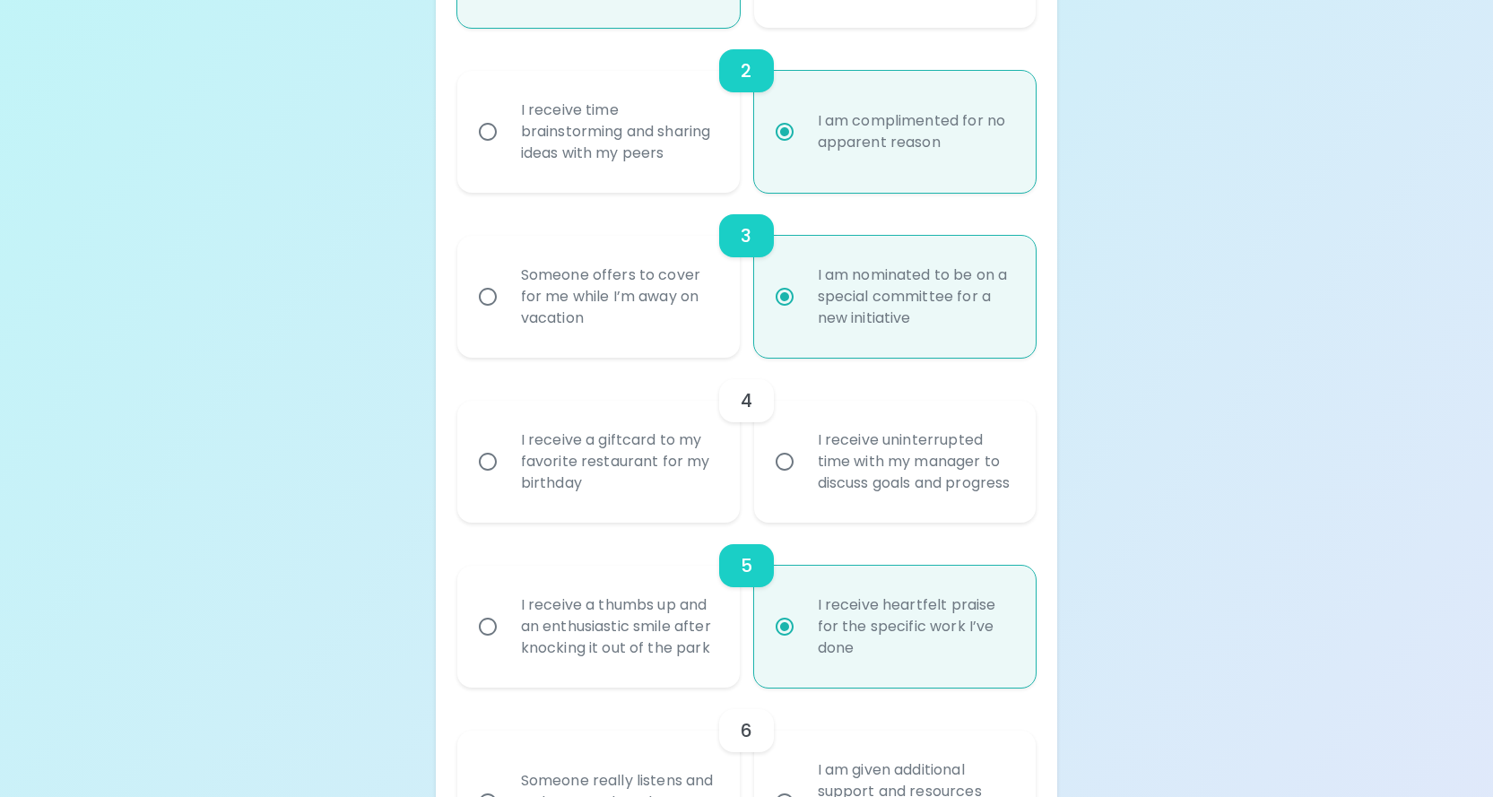
scroll to position [789, 0]
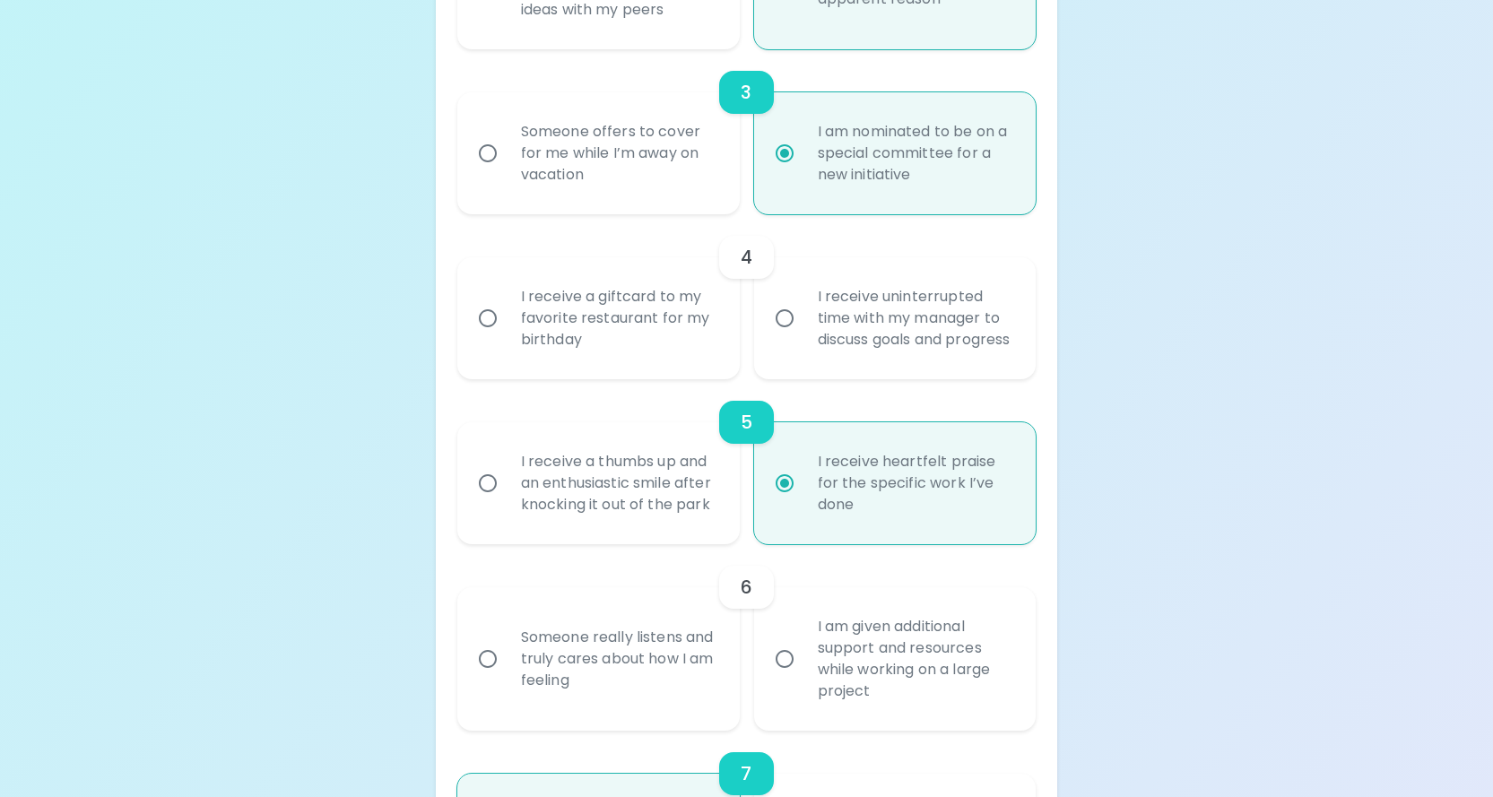
radio input "true"
click at [937, 359] on div "I receive uninterrupted time with my manager to discuss goals and progress" at bounding box center [914, 318] width 223 height 108
click at [803, 337] on input "I receive uninterrupted time with my manager to discuss goals and progress" at bounding box center [785, 318] width 38 height 38
radio input "false"
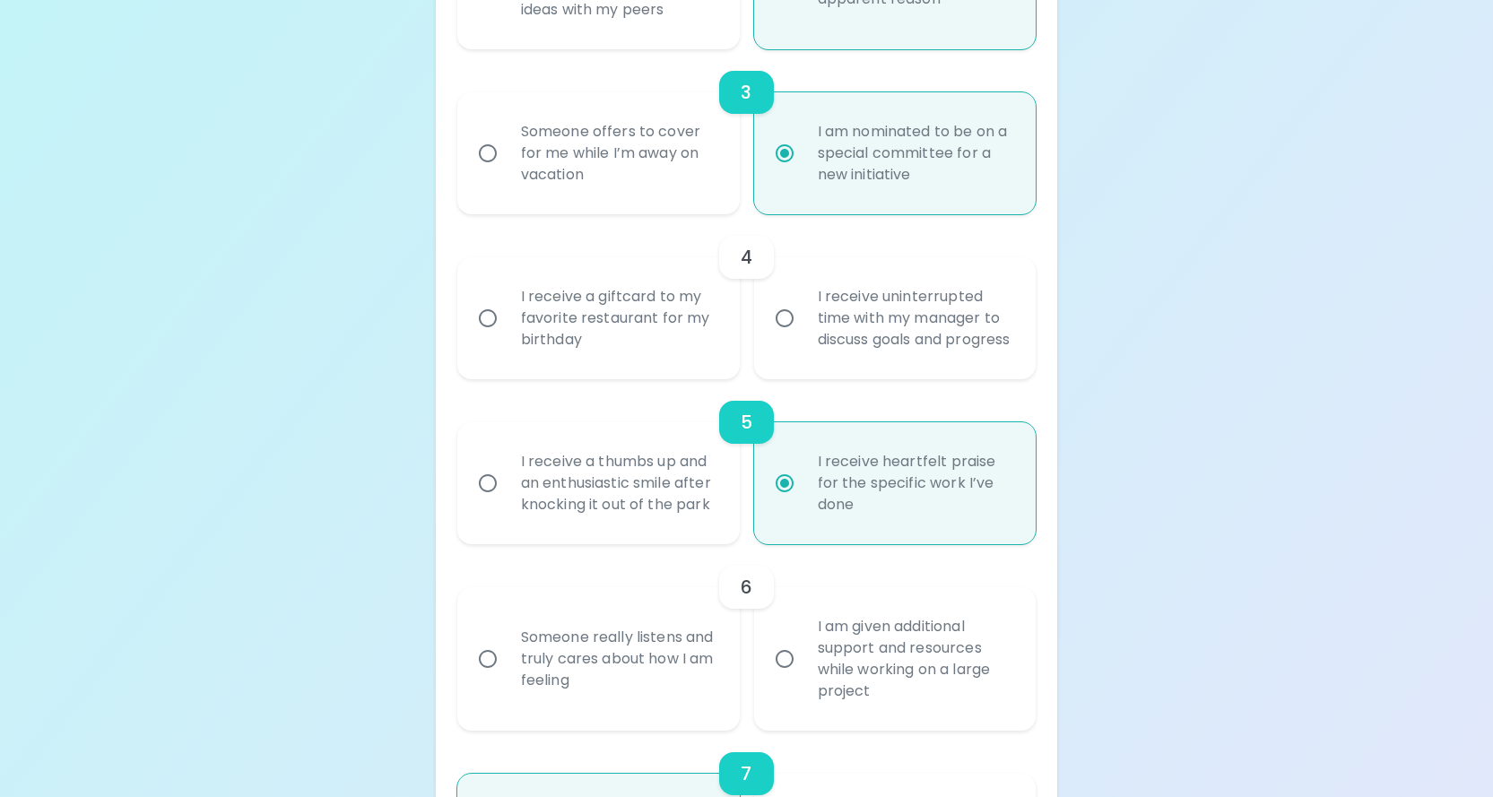
radio input "false"
radio input "true"
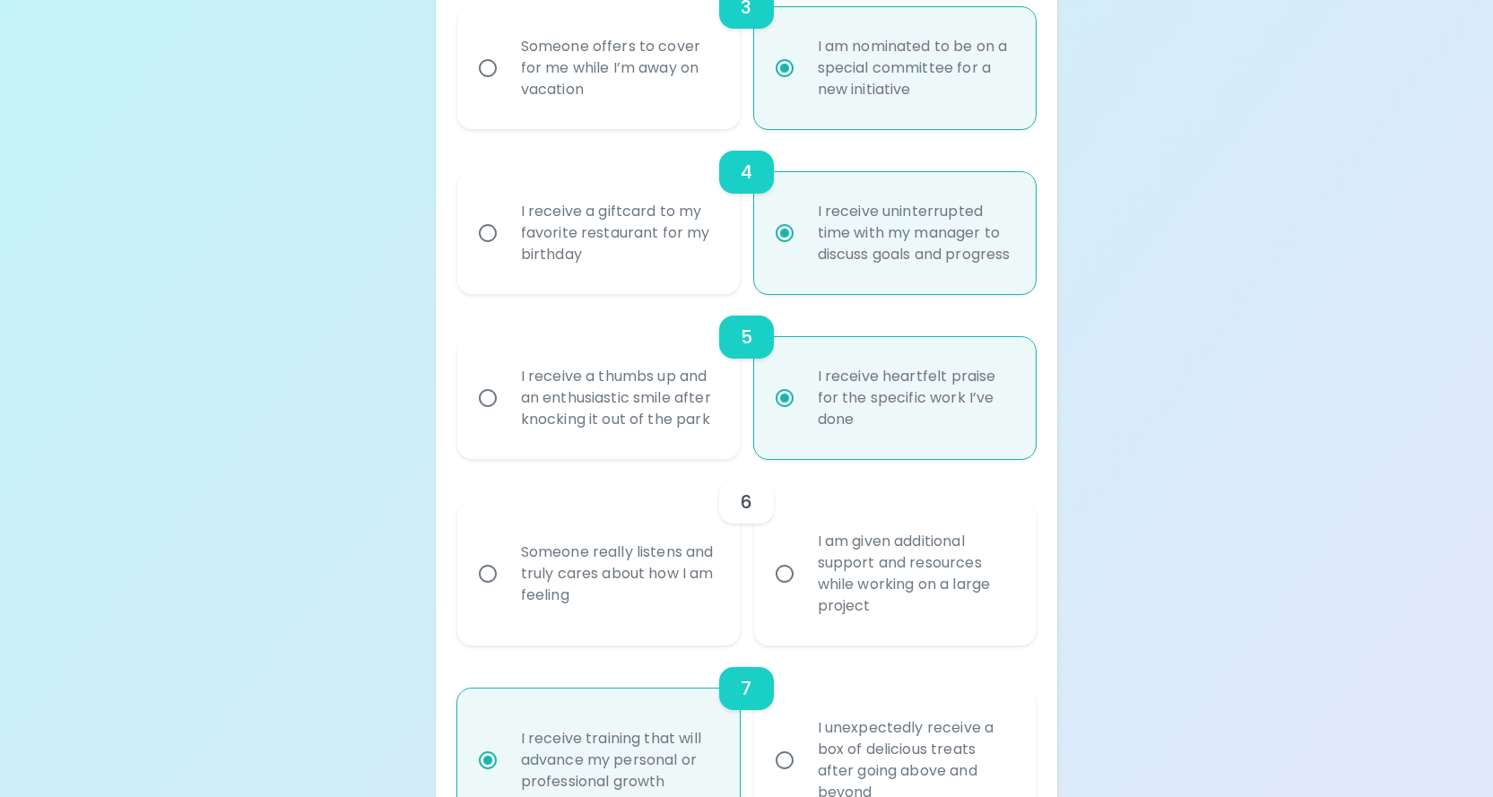
scroll to position [932, 0]
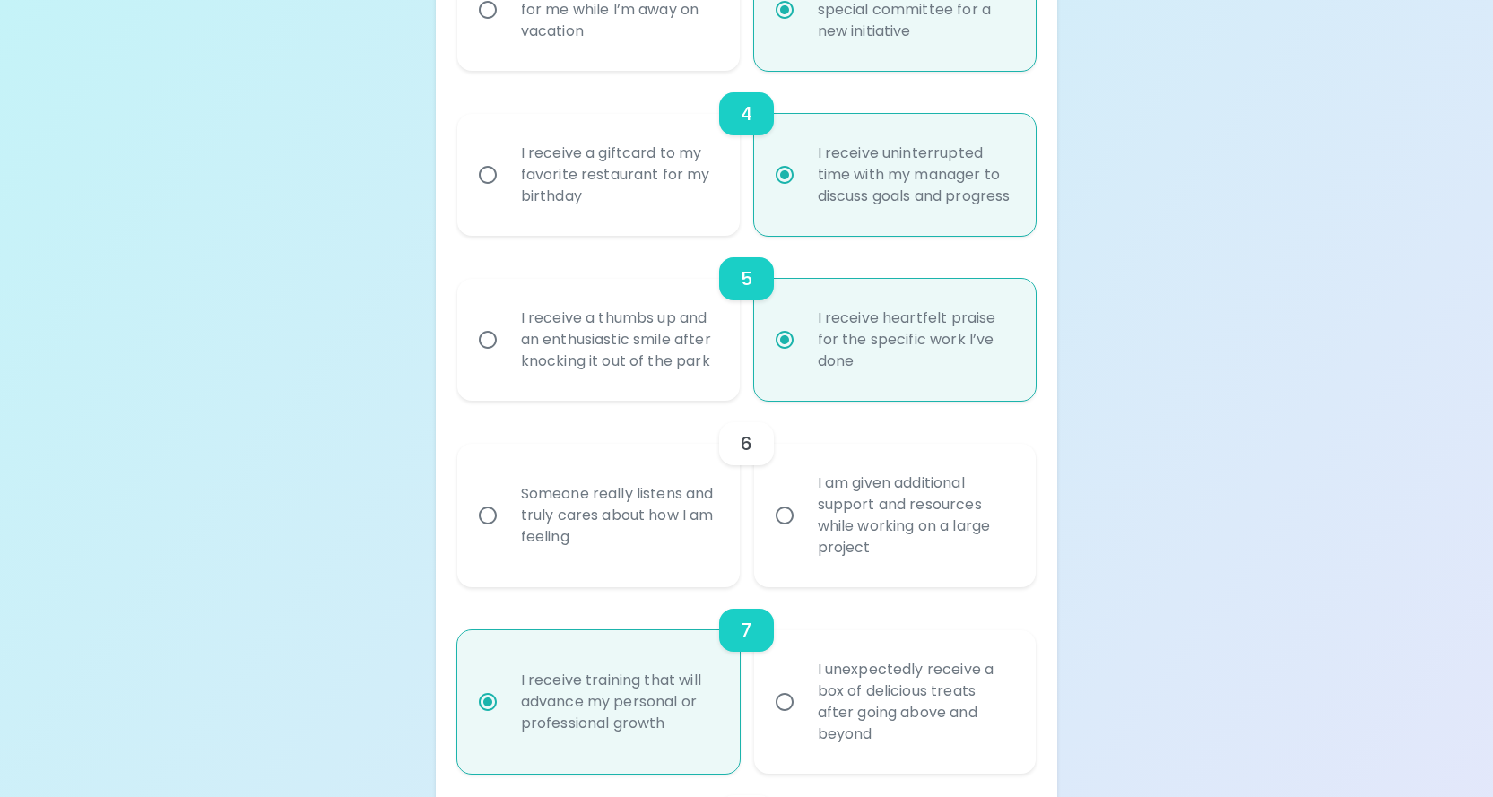
radio input "true"
click at [560, 569] on div "Someone really listens and truly cares about how I am feeling" at bounding box center [618, 516] width 223 height 108
click at [507, 534] on input "Someone really listens and truly cares about how I am feeling" at bounding box center [488, 516] width 38 height 38
radio input "false"
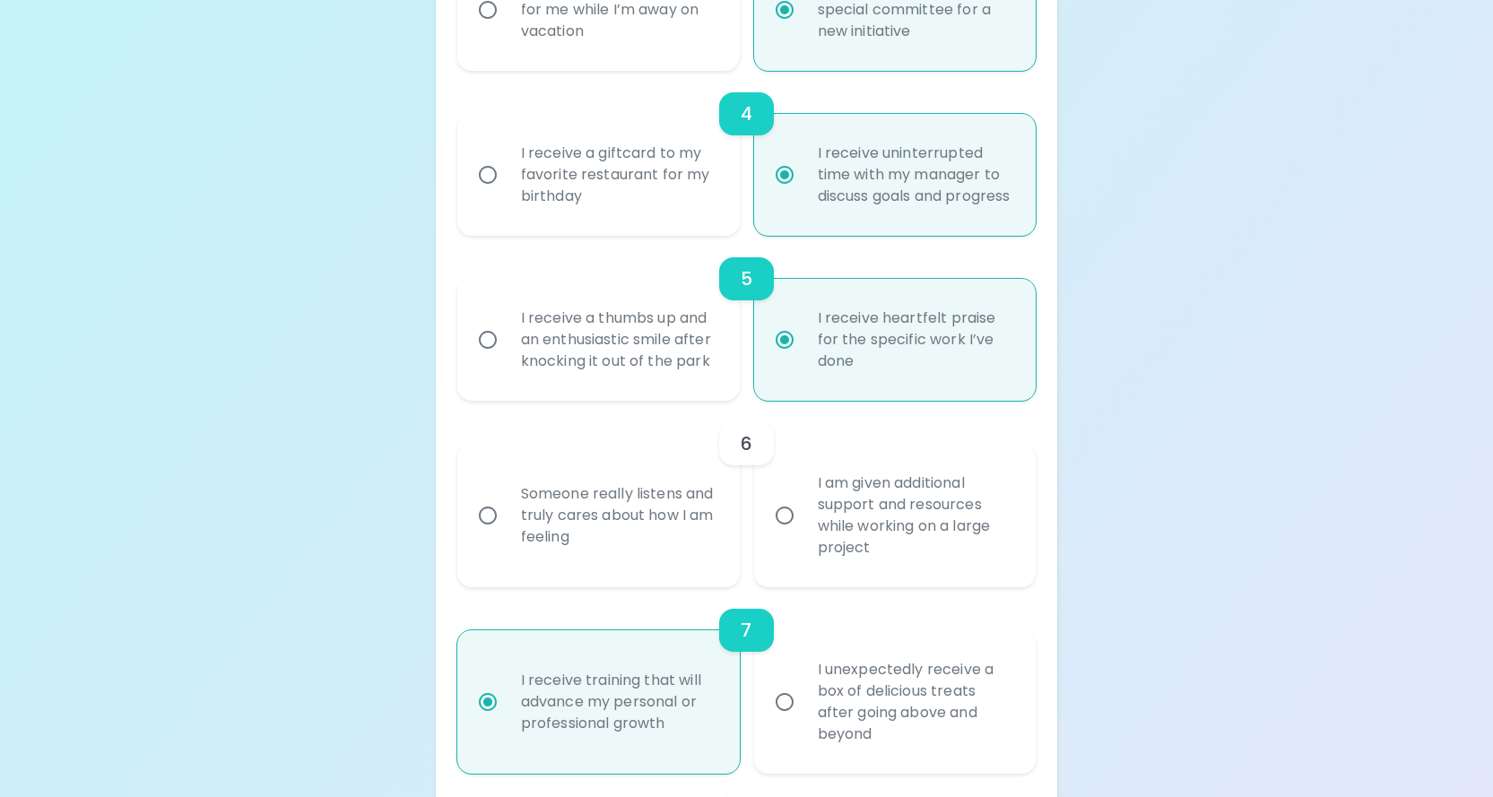
radio input "false"
radio input "true"
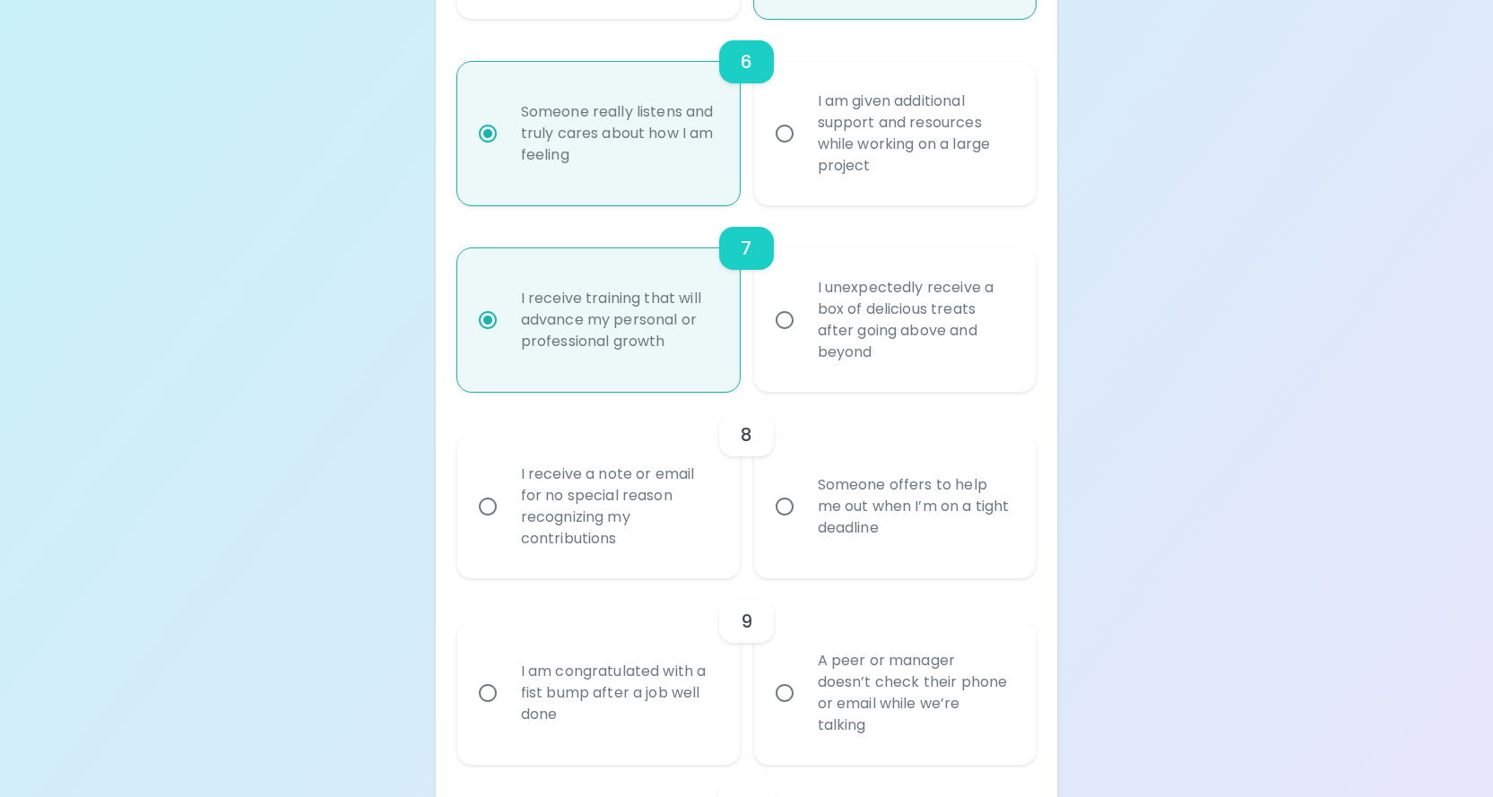
scroll to position [1345, 0]
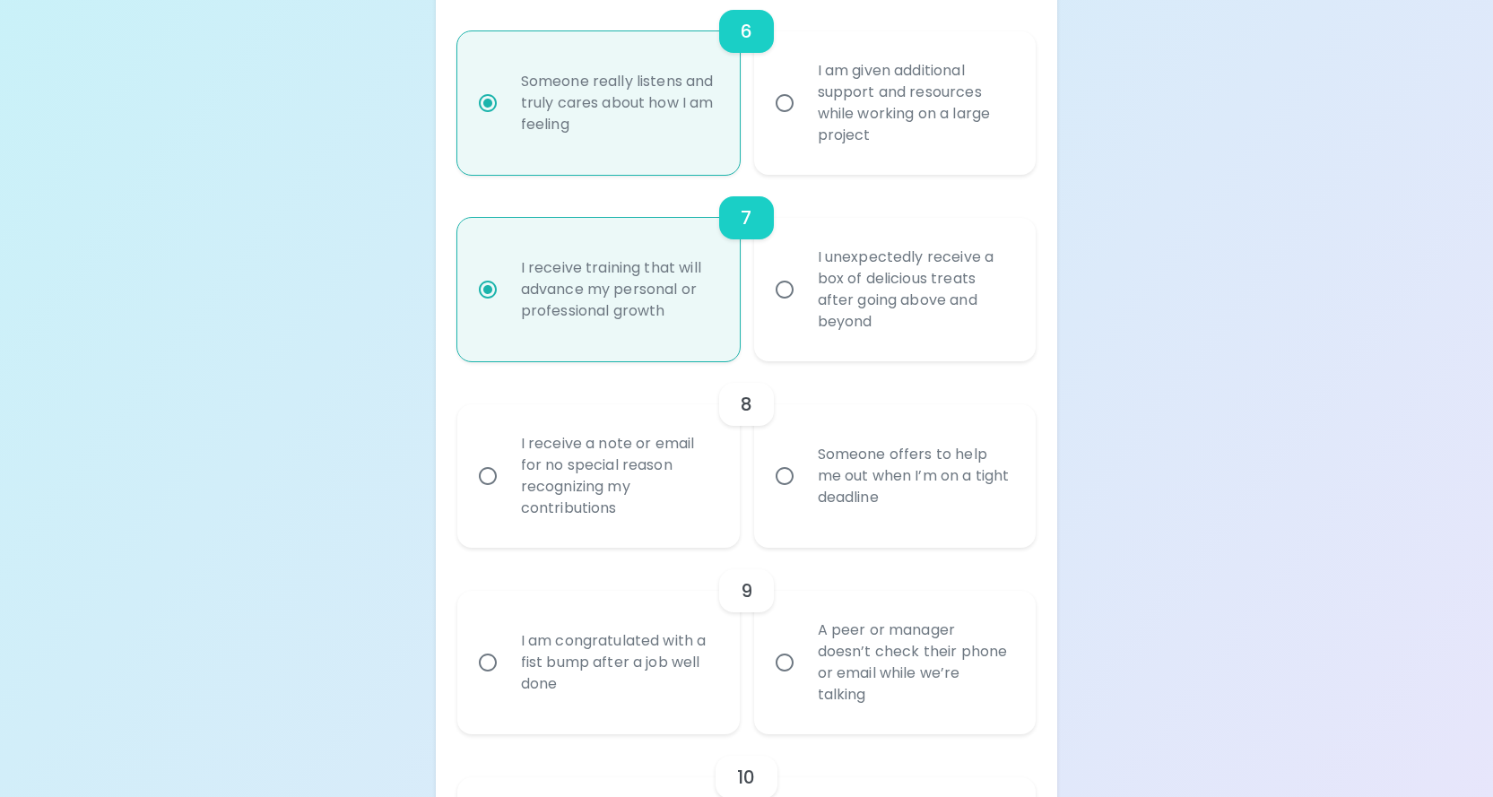
radio input "true"
click at [544, 522] on div "I receive a note or email for no special reason recognizing my contributions" at bounding box center [618, 475] width 223 height 129
click at [507, 495] on input "I receive a note or email for no special reason recognizing my contributions" at bounding box center [488, 476] width 38 height 38
radio input "false"
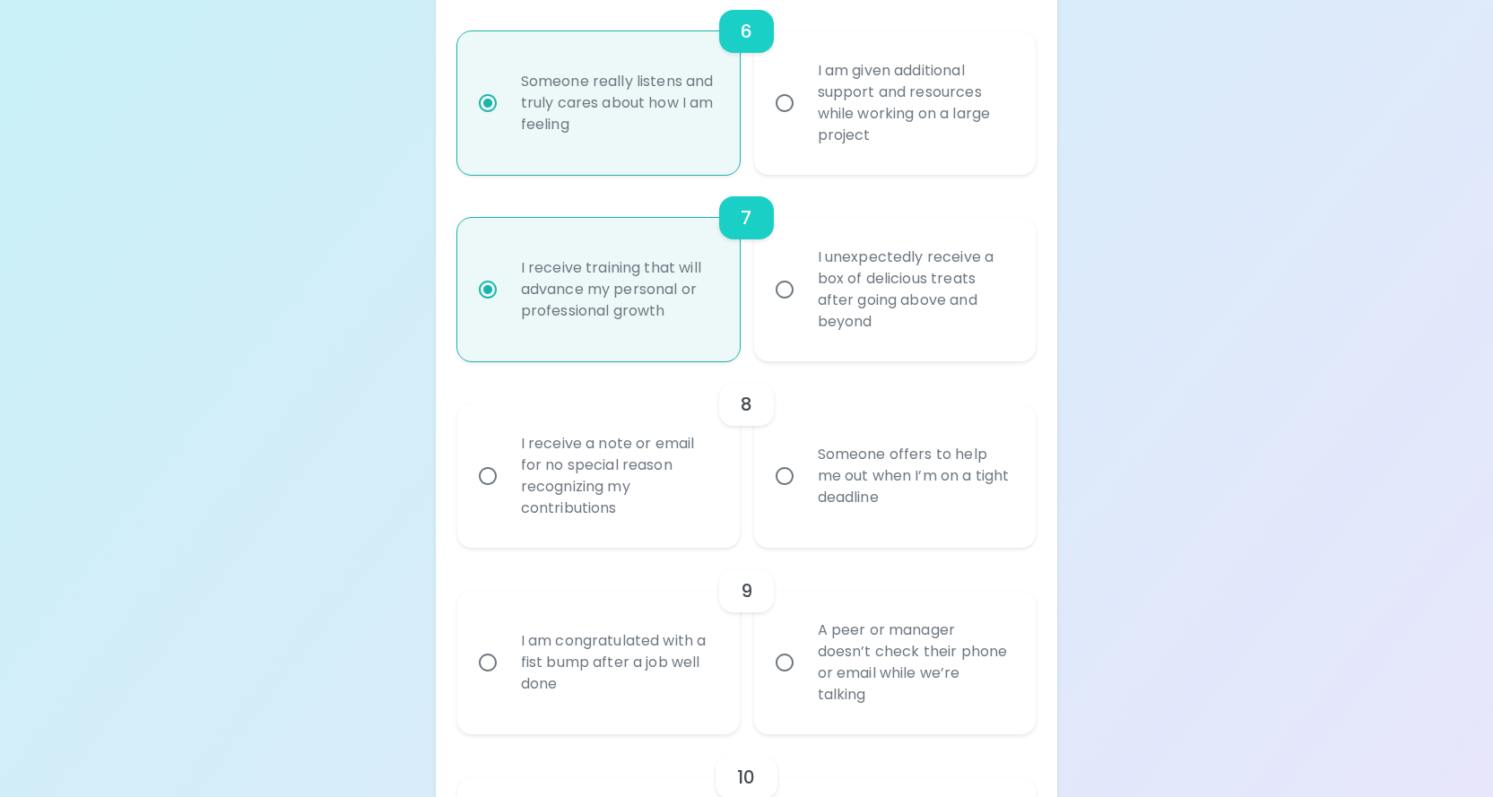
radio input "false"
radio input "true"
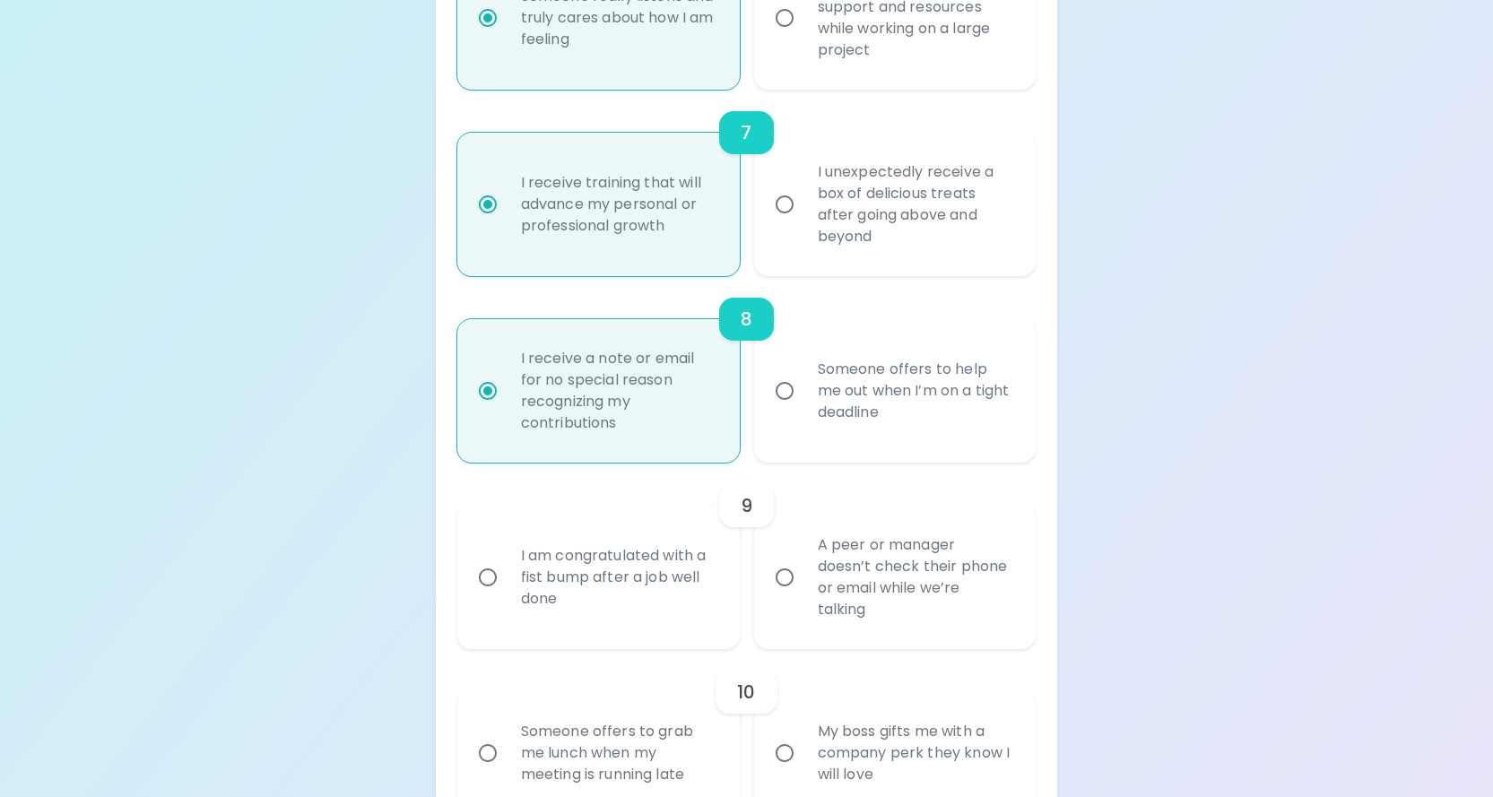
scroll to position [1488, 0]
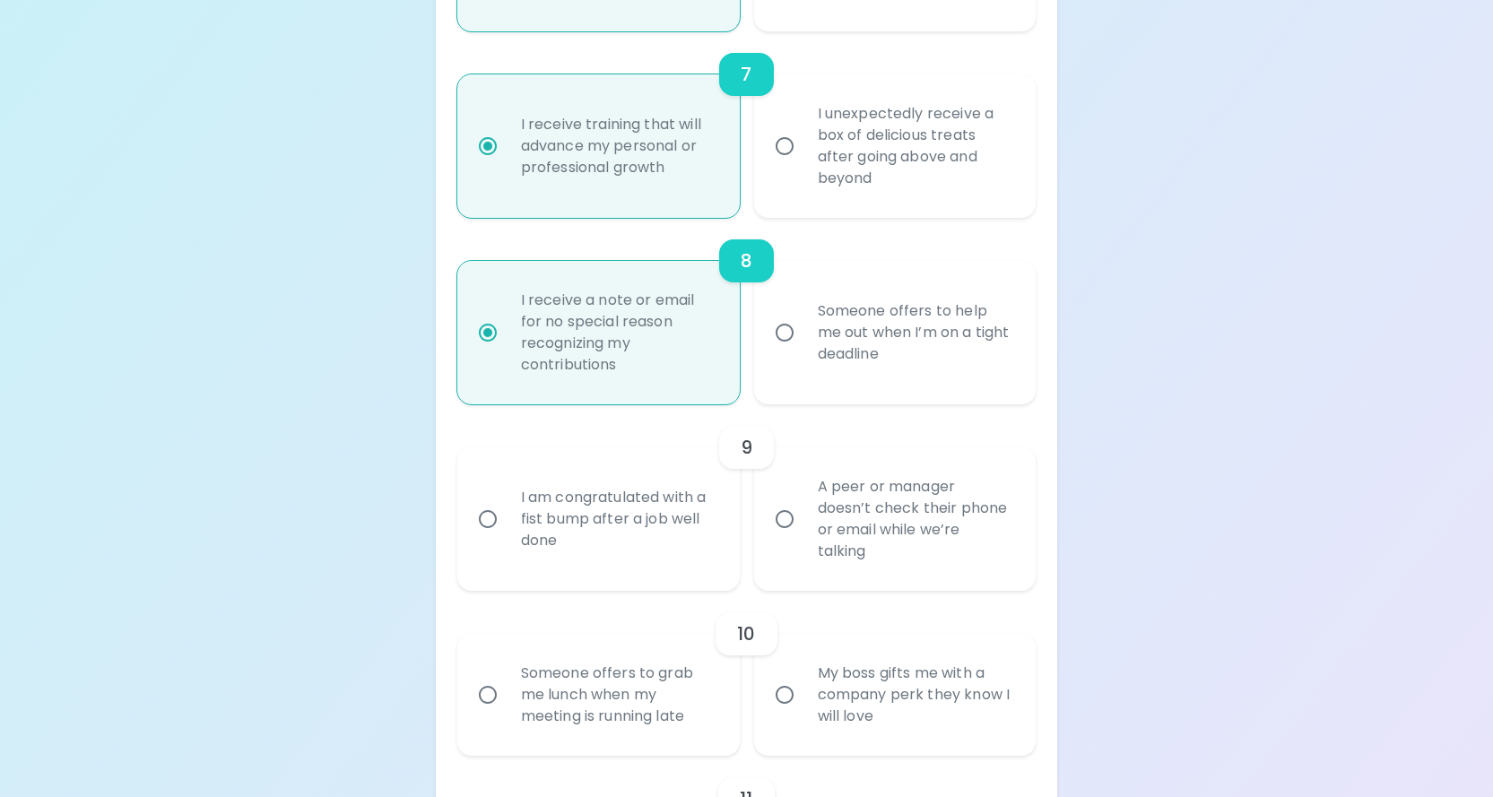
radio input "true"
click at [836, 577] on div "A peer or manager doesn’t check their phone or email while we’re talking" at bounding box center [914, 519] width 223 height 129
click at [803, 538] on input "A peer or manager doesn’t check their phone or email while we’re talking" at bounding box center [785, 519] width 38 height 38
radio input "false"
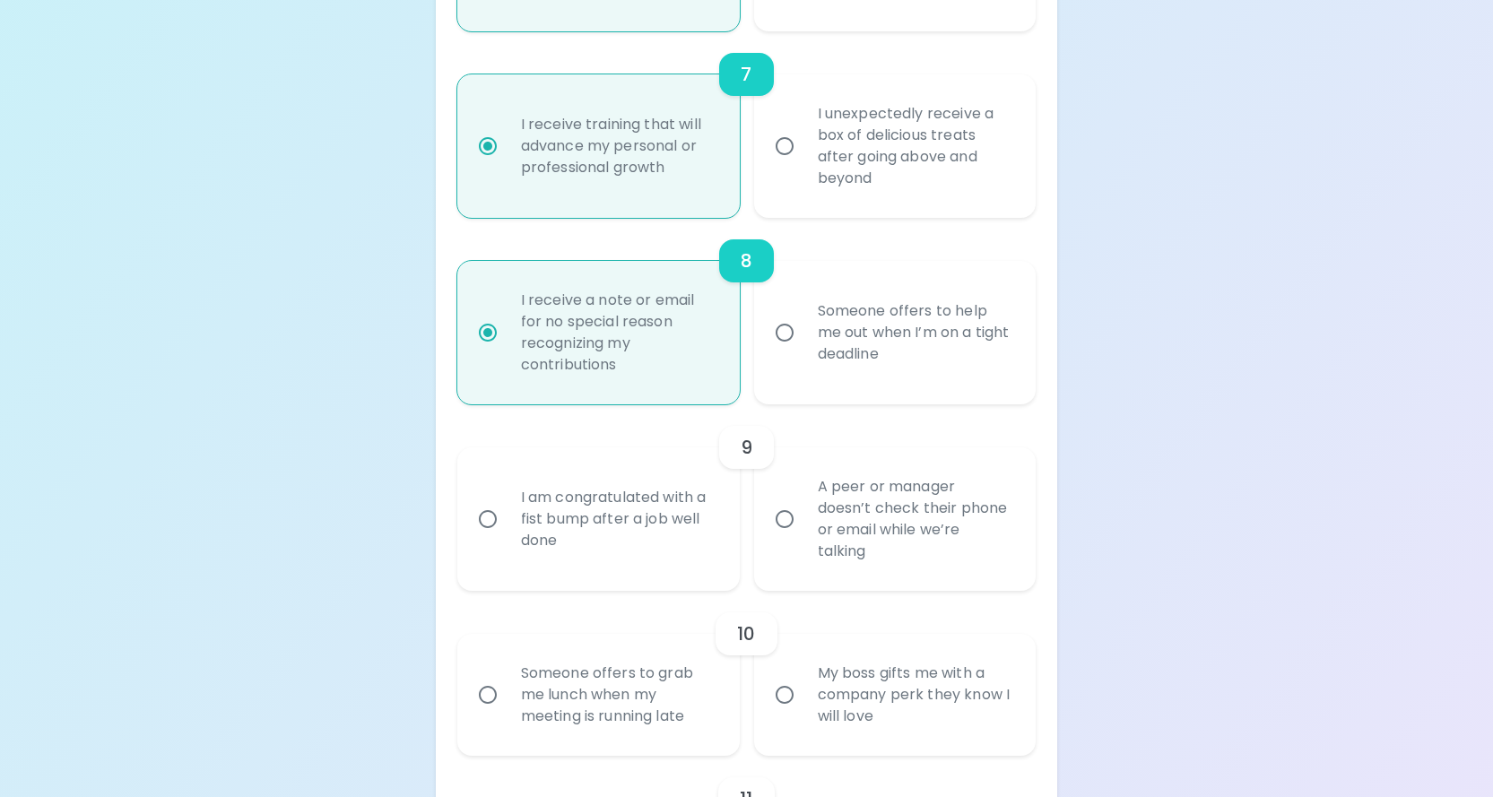
radio input "false"
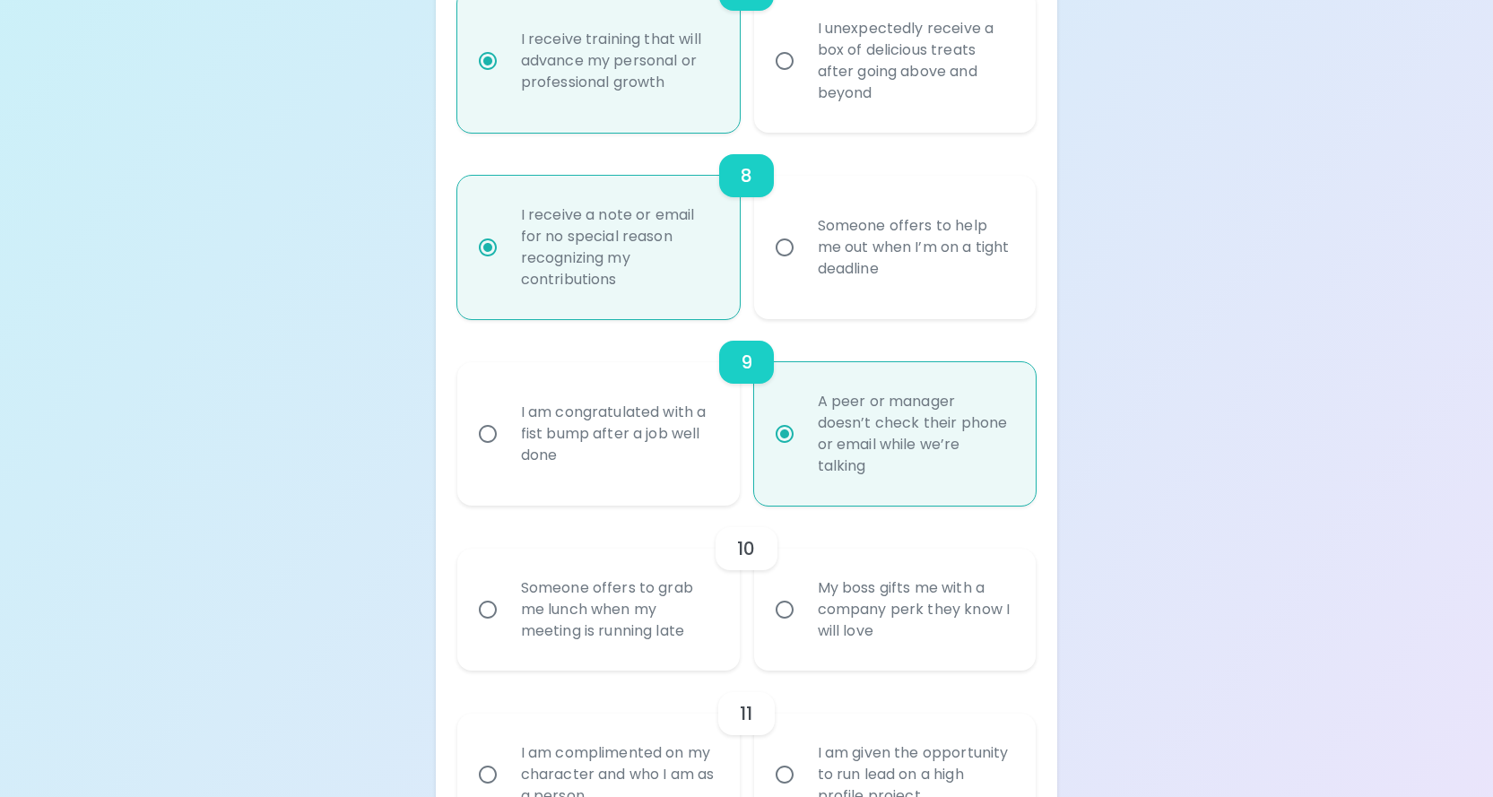
scroll to position [1632, 0]
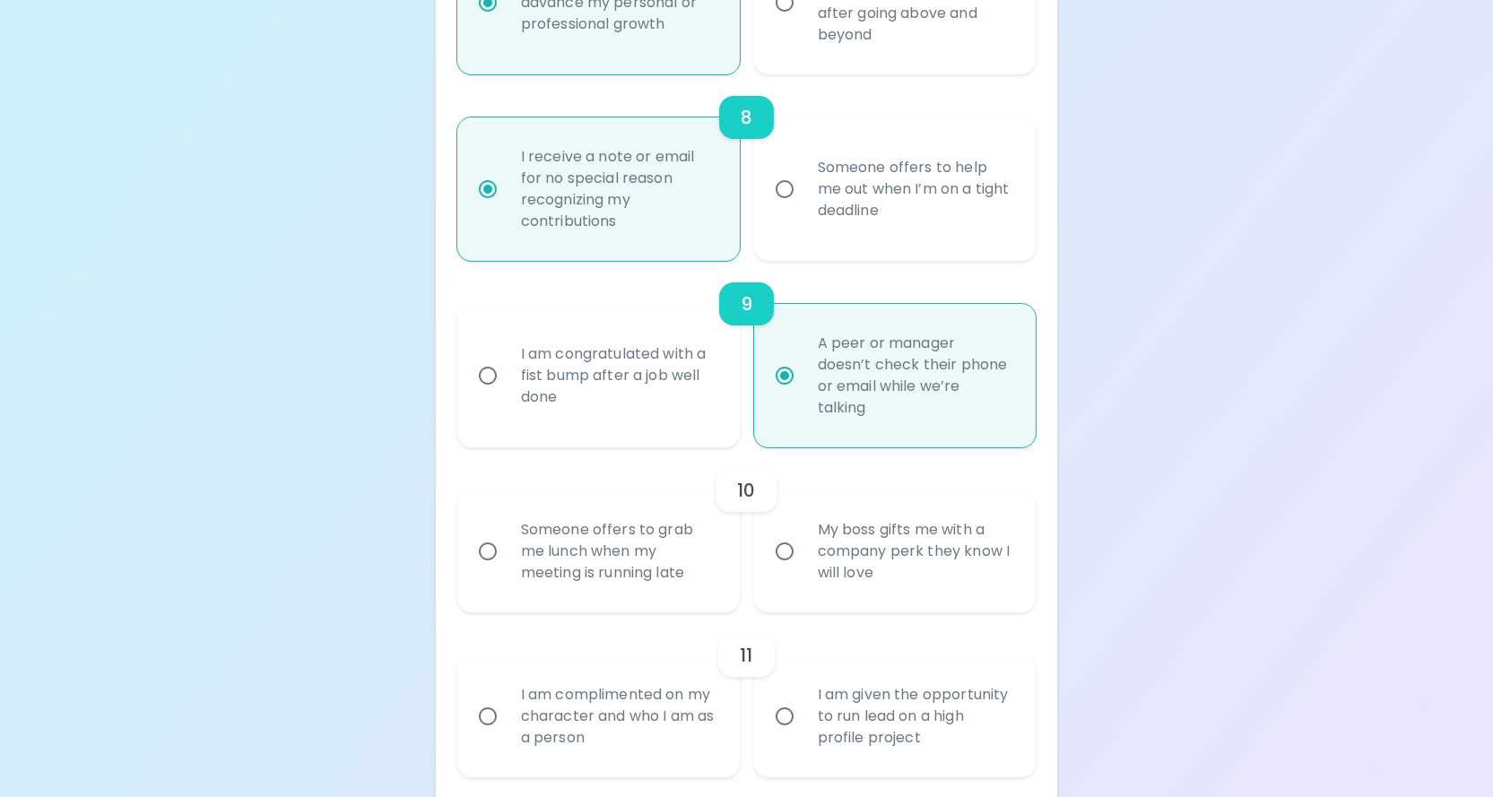
radio input "true"
click at [853, 603] on div "My boss gifts me with a company perk they know I will love" at bounding box center [914, 552] width 223 height 108
click at [803, 570] on input "My boss gifts me with a company perk they know I will love" at bounding box center [785, 551] width 38 height 38
radio input "false"
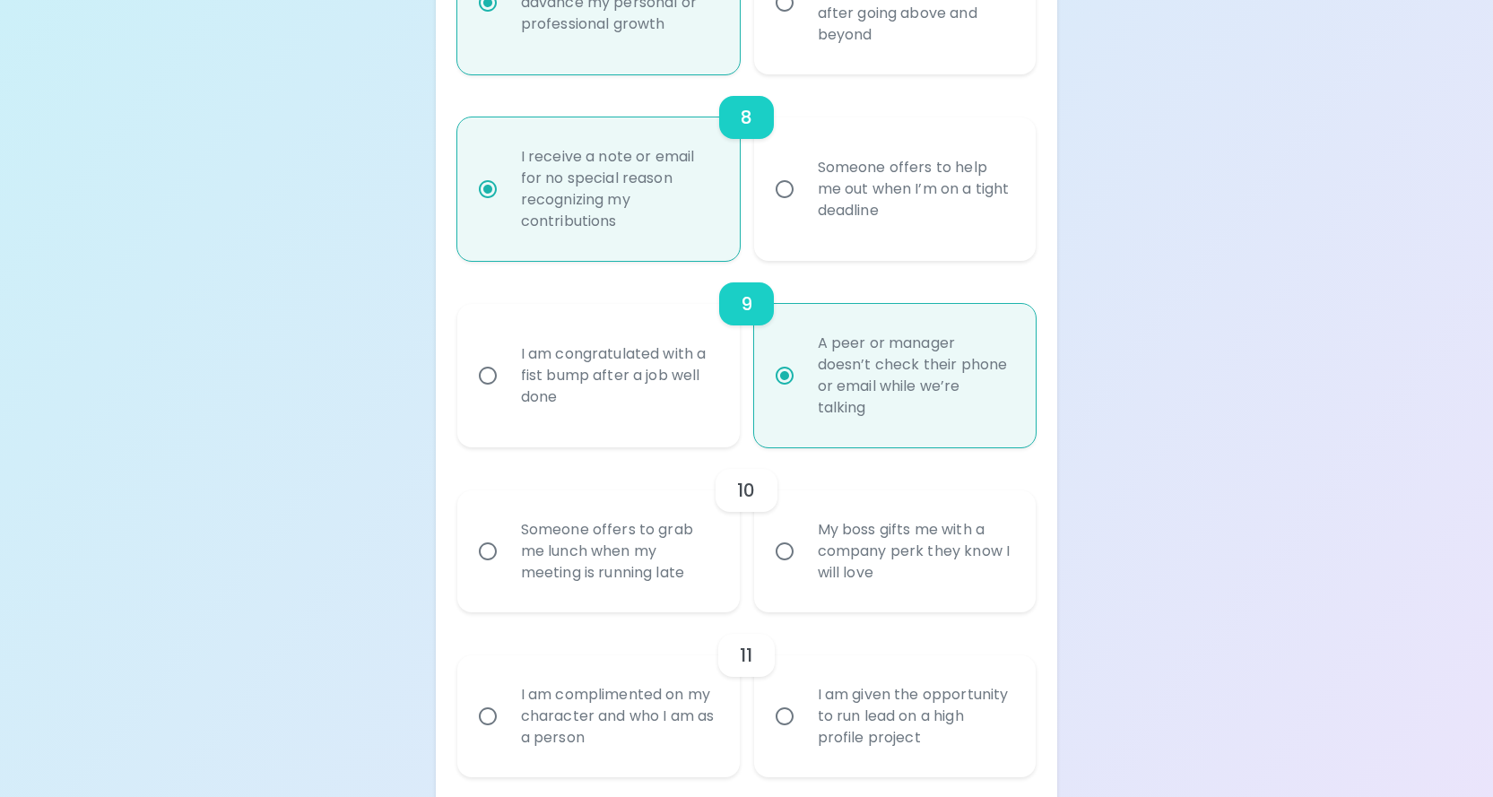
radio input "false"
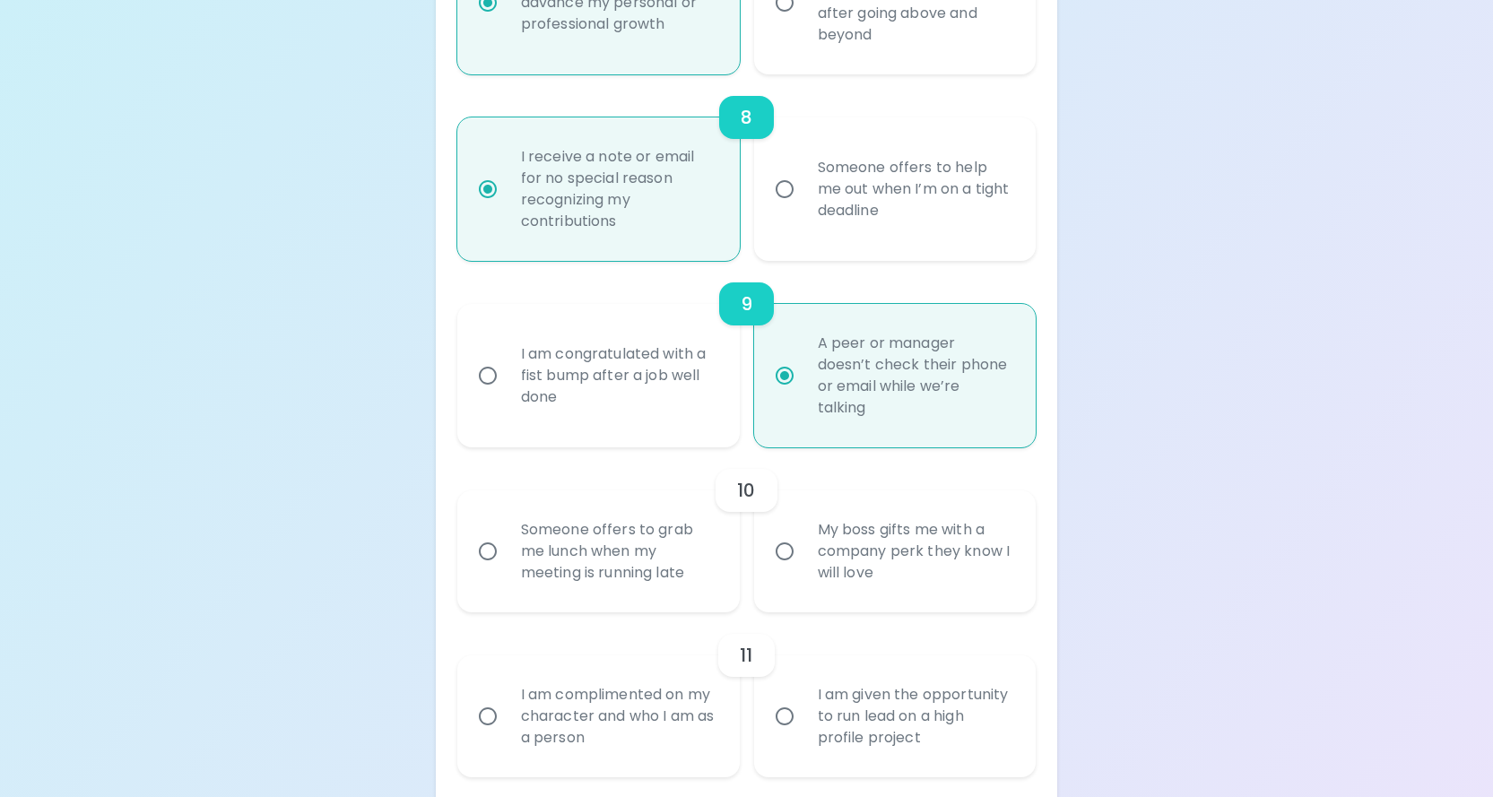
radio input "false"
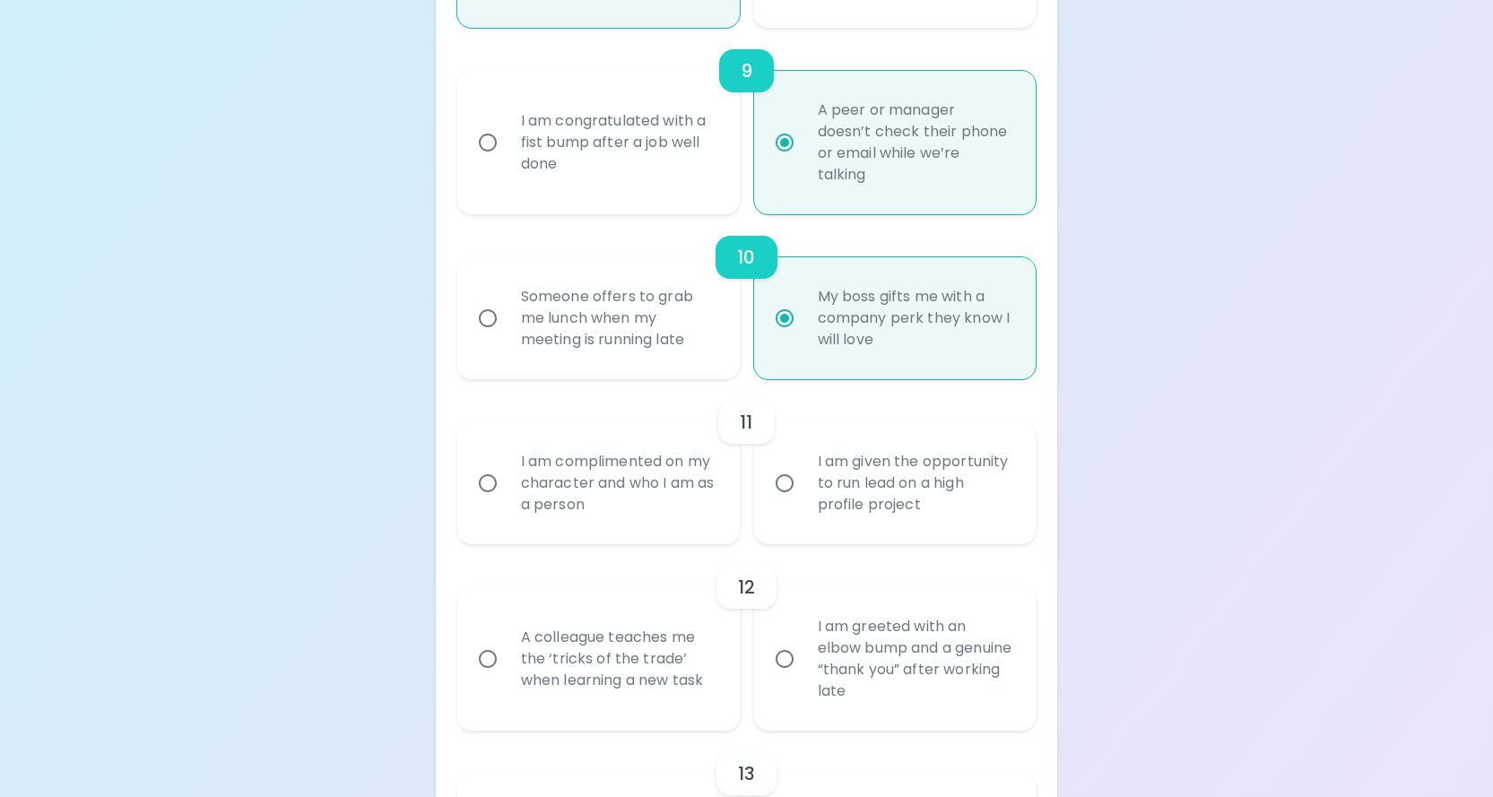
scroll to position [1954, 0]
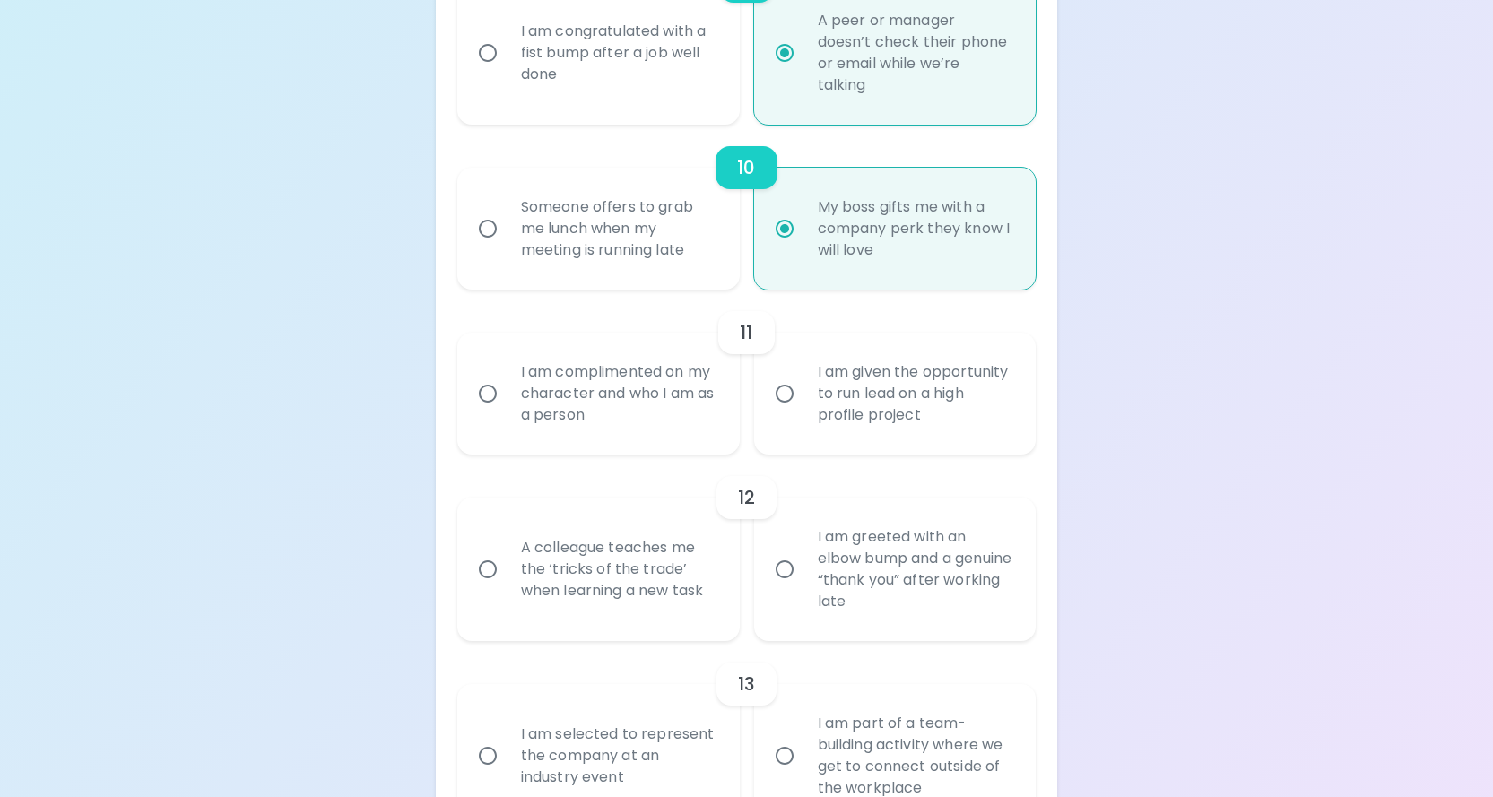
radio input "true"
click at [653, 447] on div "I am complimented on my character and who I am as a person" at bounding box center [618, 394] width 223 height 108
click at [507, 412] on input "I am complimented on my character and who I am as a person" at bounding box center [488, 394] width 38 height 38
radio input "false"
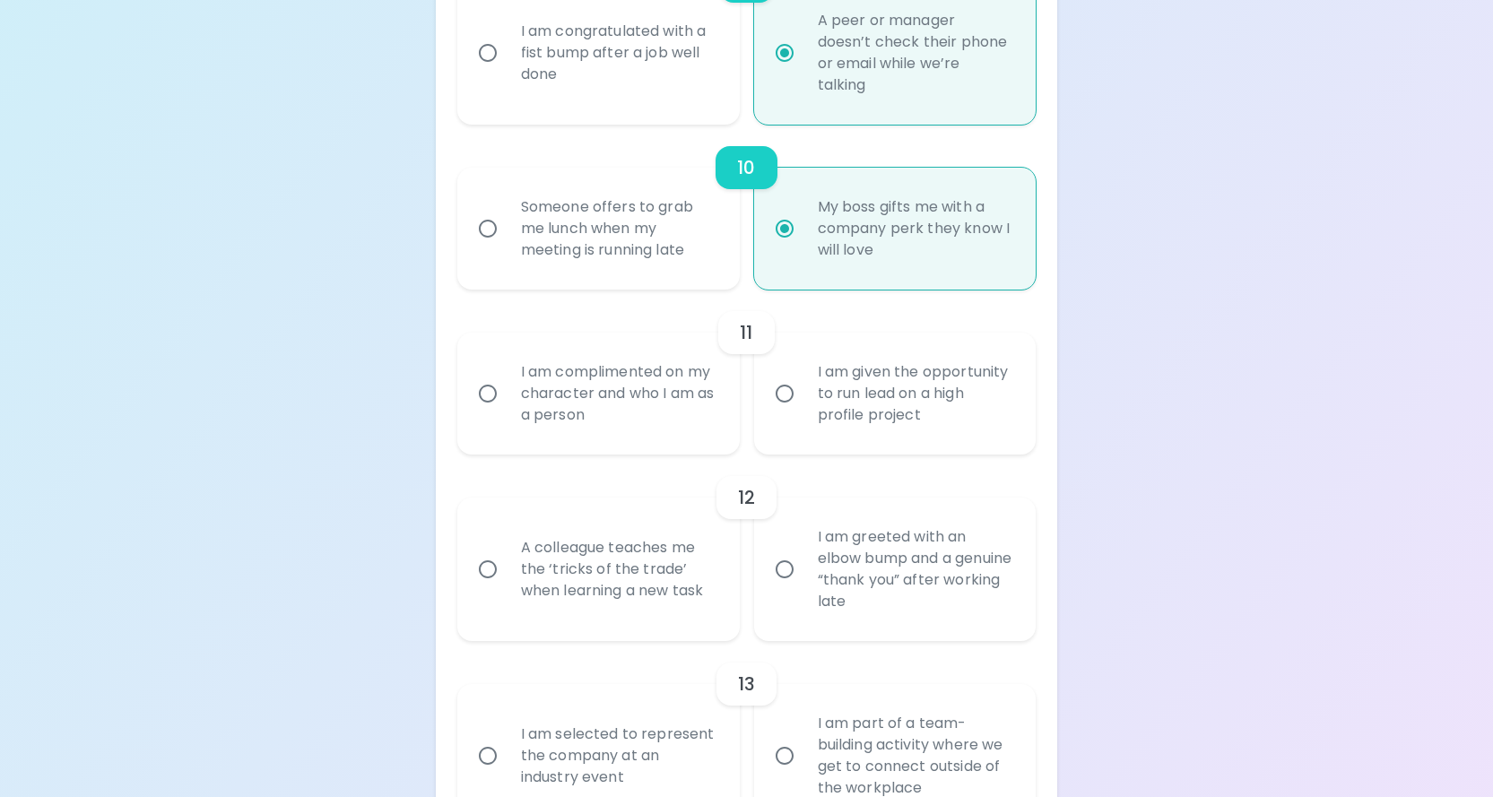
radio input "false"
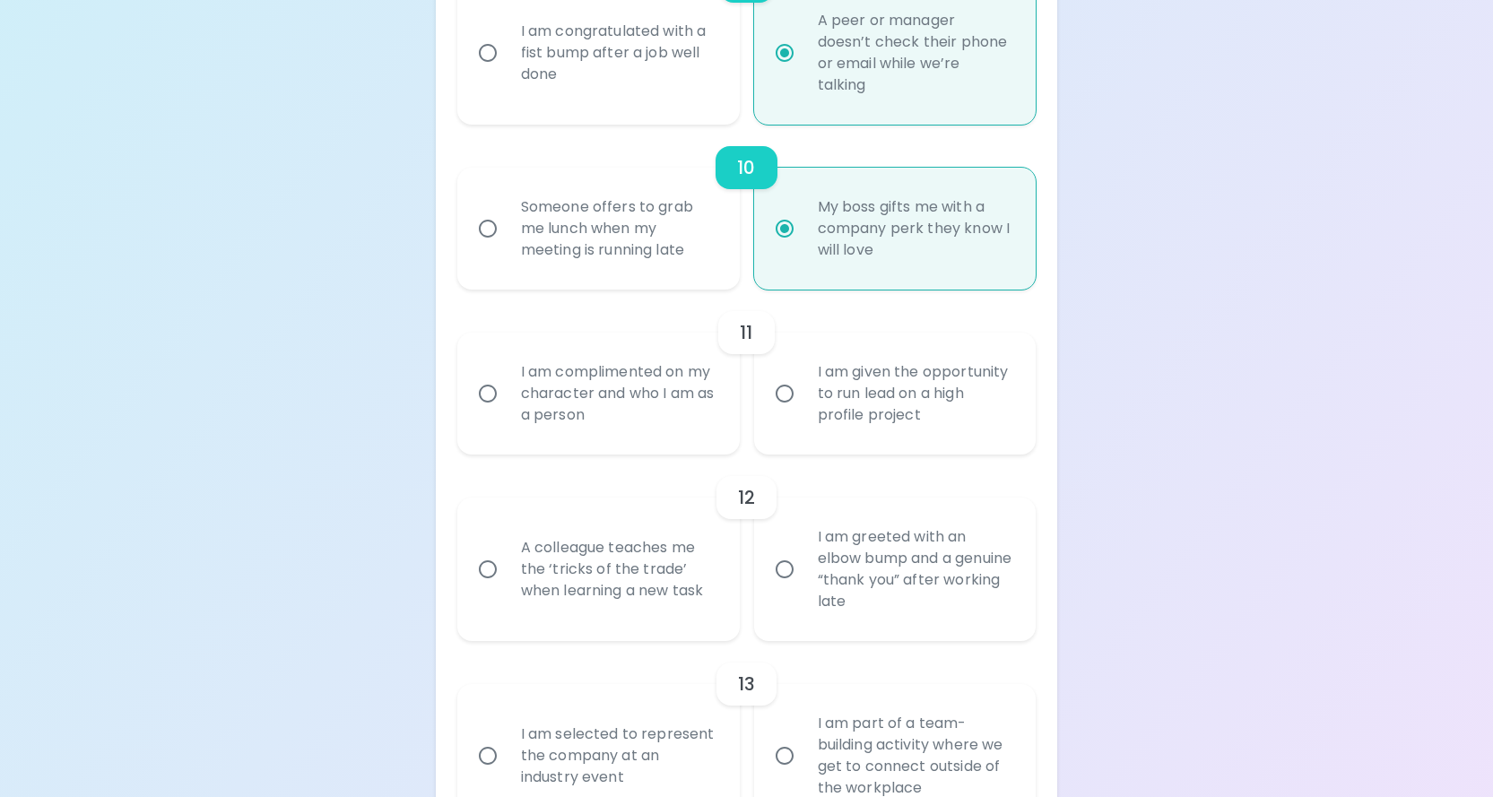
radio input "false"
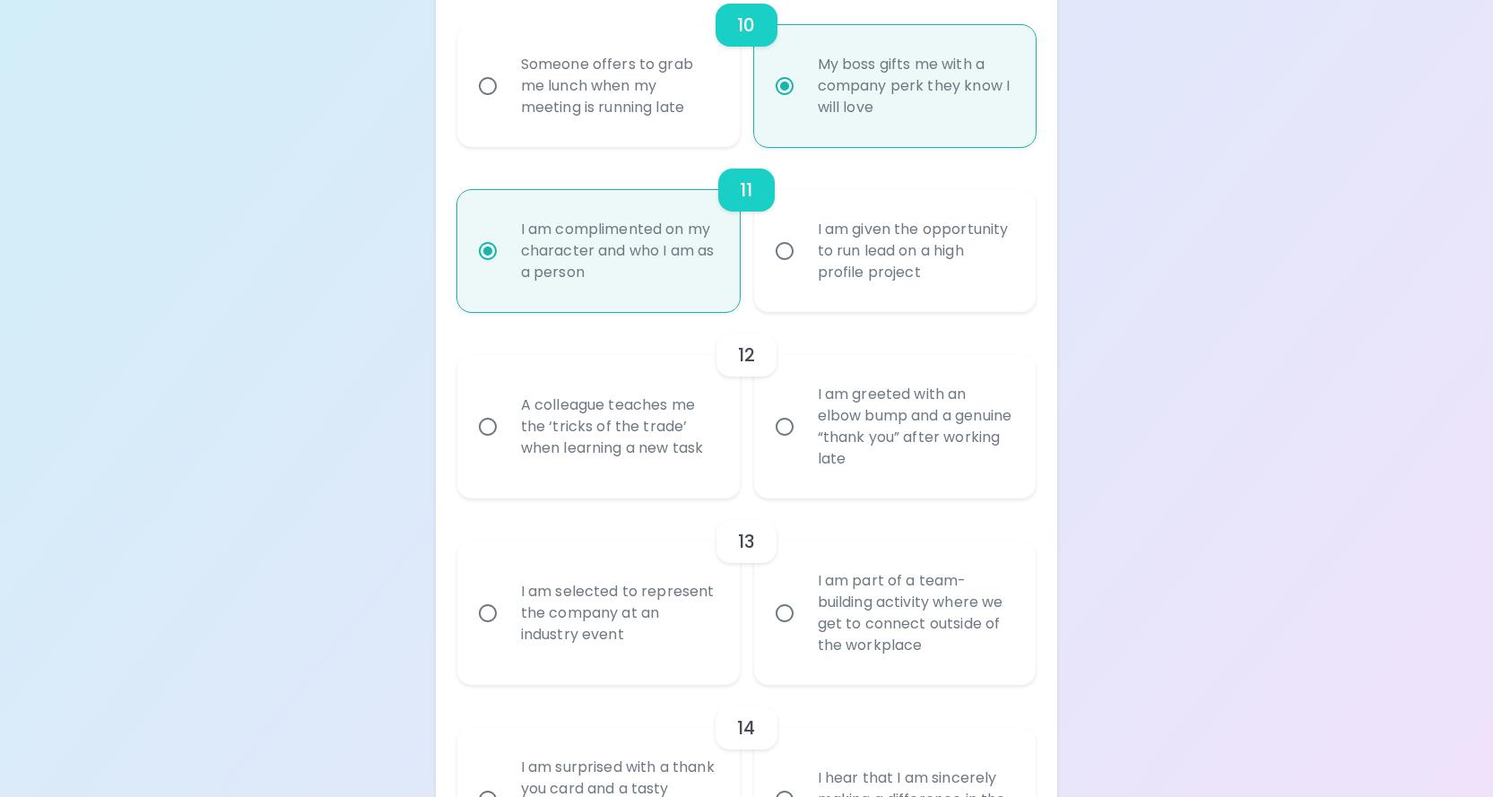
scroll to position [2098, 0]
radio input "true"
click at [806, 461] on div "I am greeted with an elbow bump and a genuine “thank you” after working late" at bounding box center [914, 425] width 223 height 129
click at [803, 445] on input "I am greeted with an elbow bump and a genuine “thank you” after working late" at bounding box center [785, 426] width 38 height 38
radio input "false"
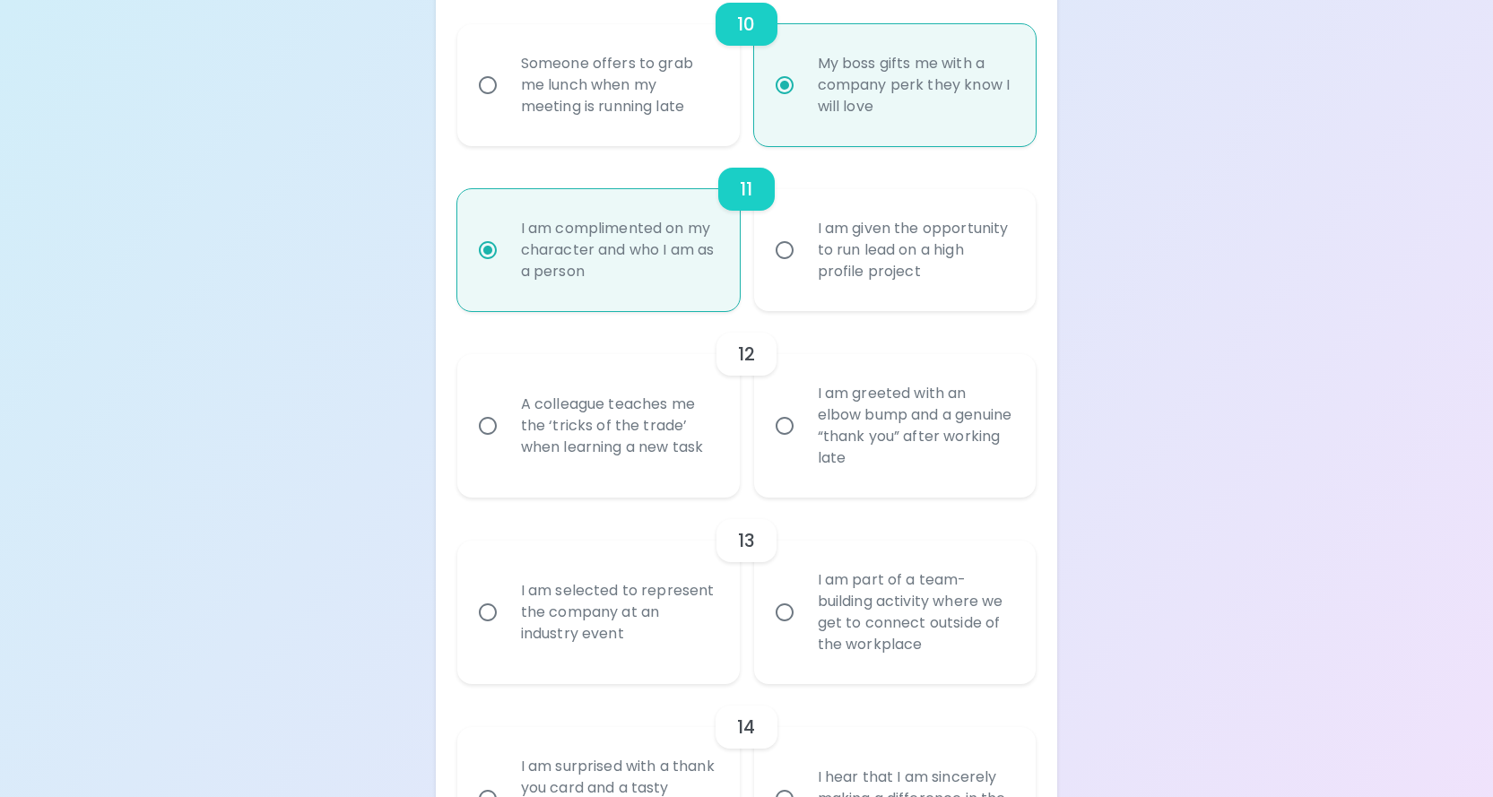
radio input "false"
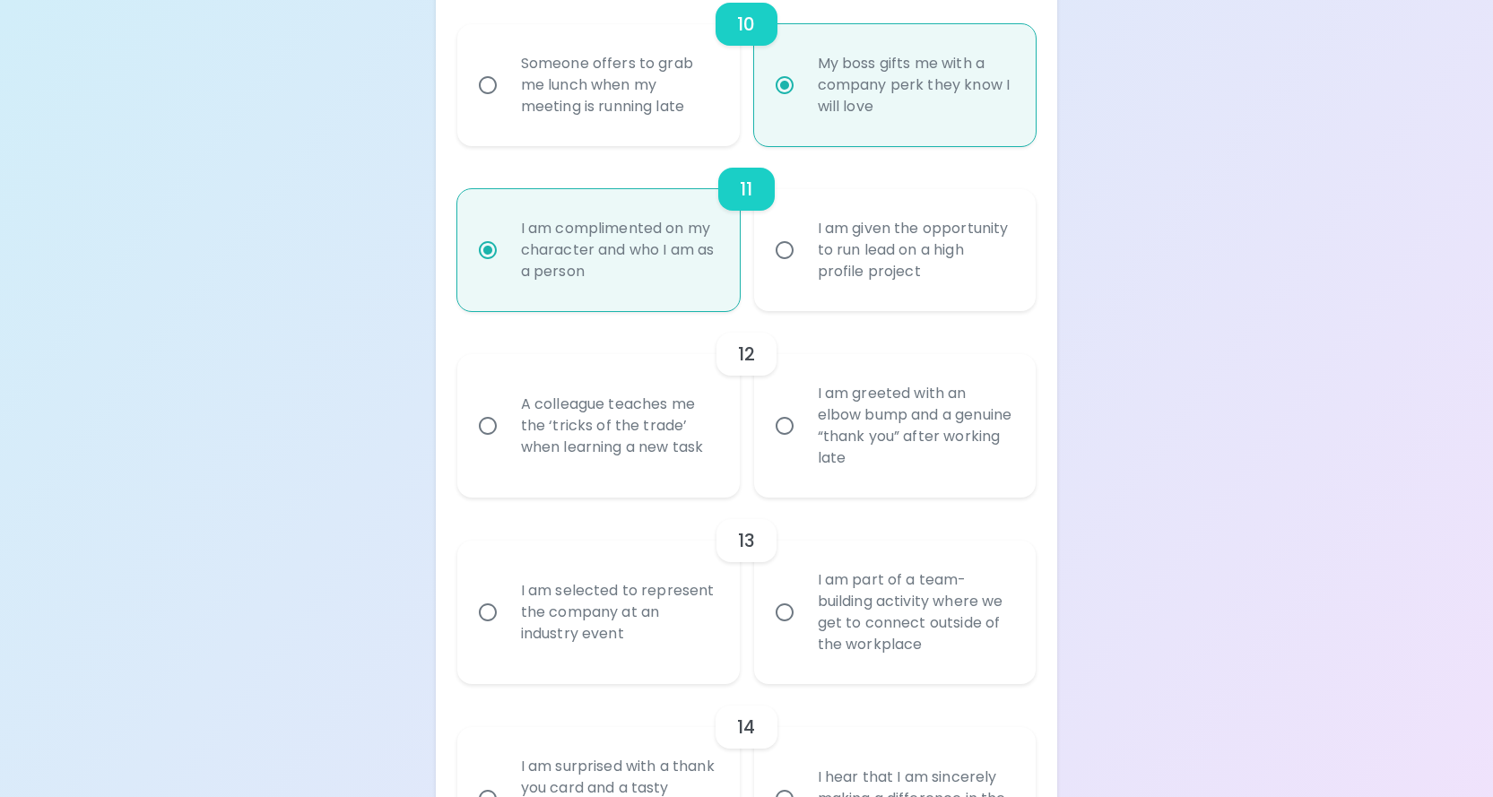
radio input "false"
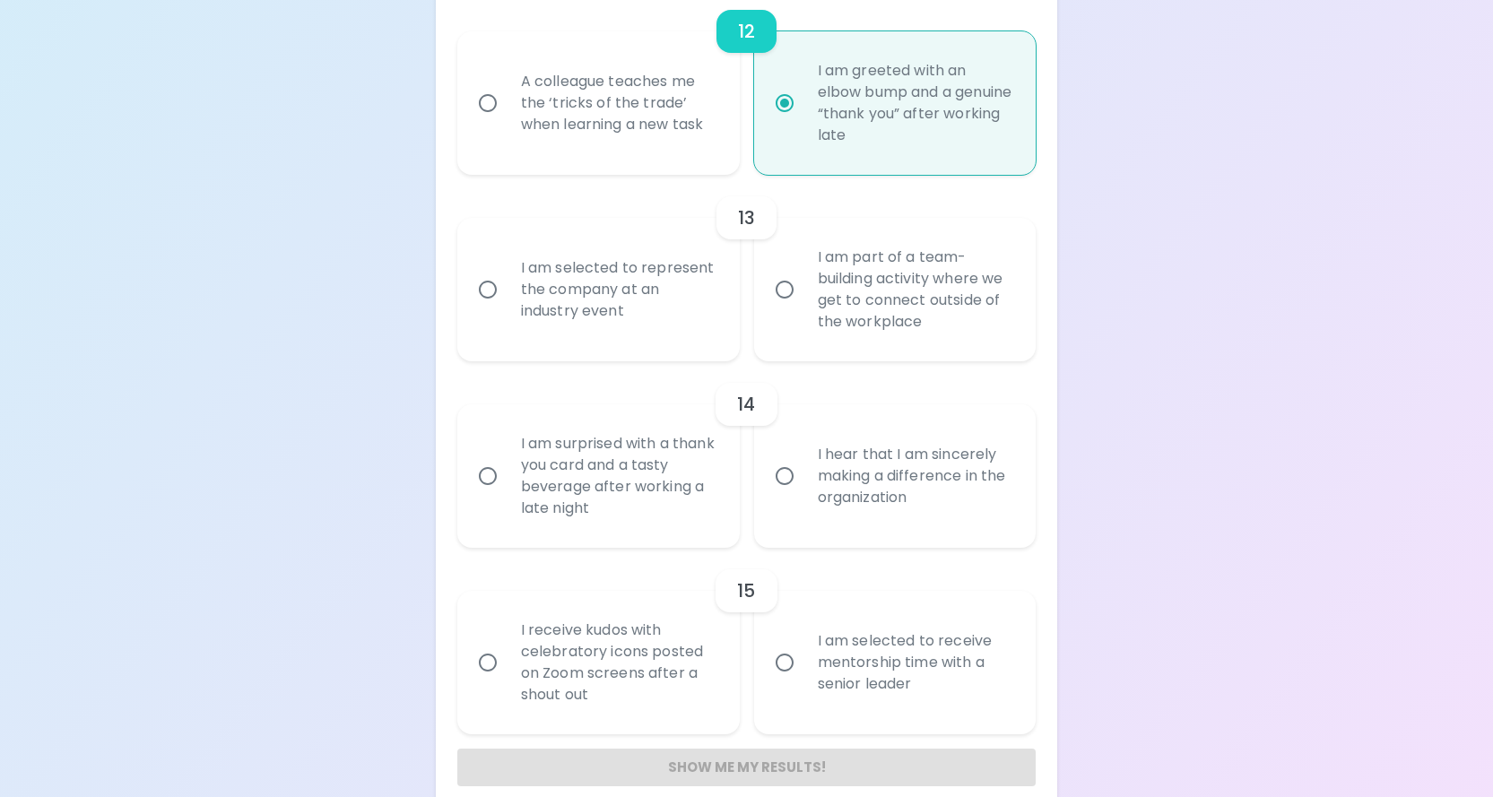
scroll to position [2489, 0]
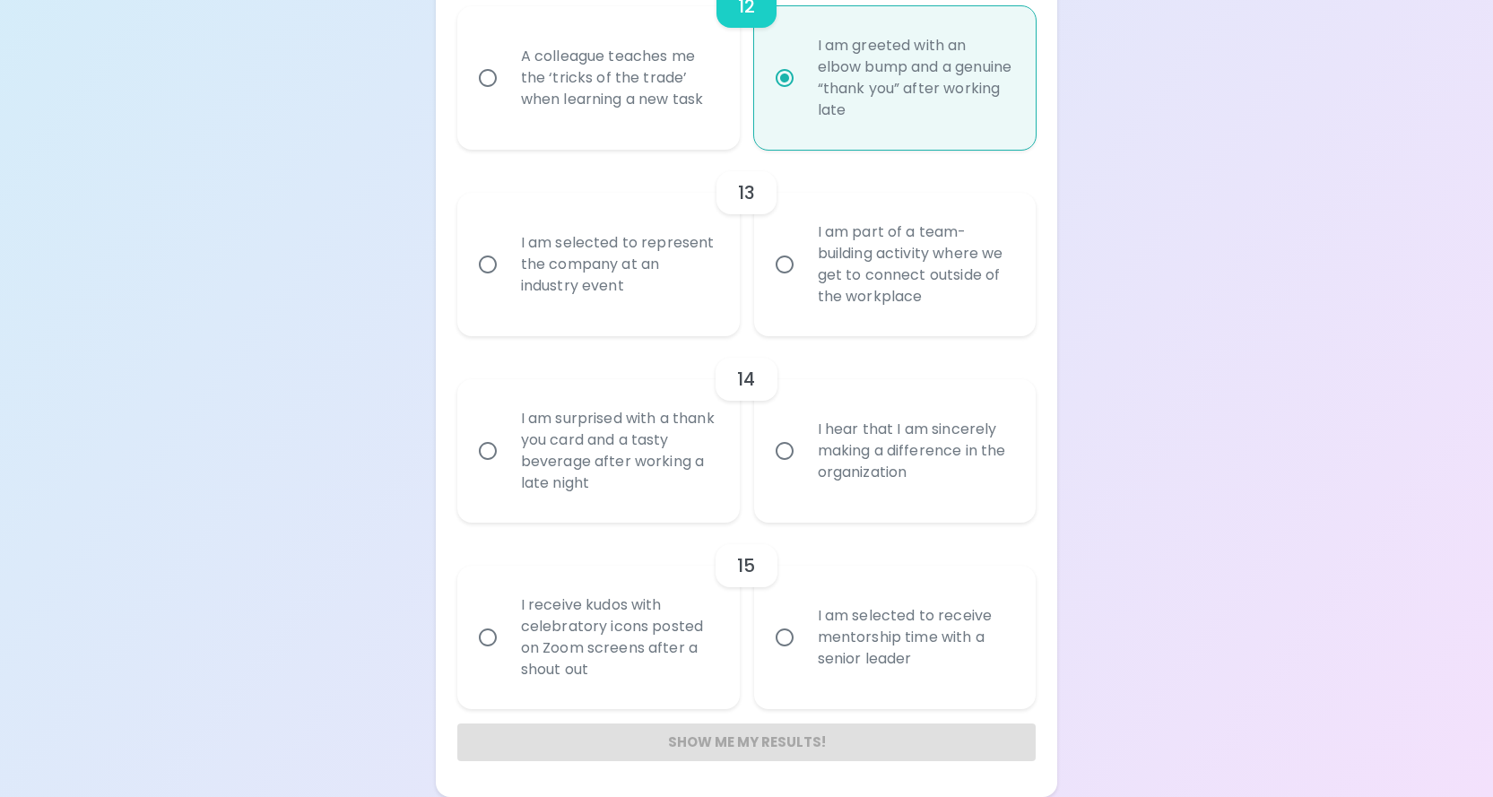
radio input "true"
click at [801, 442] on input "I hear that I am sincerely making a difference in the organization" at bounding box center [785, 451] width 38 height 38
radio input "false"
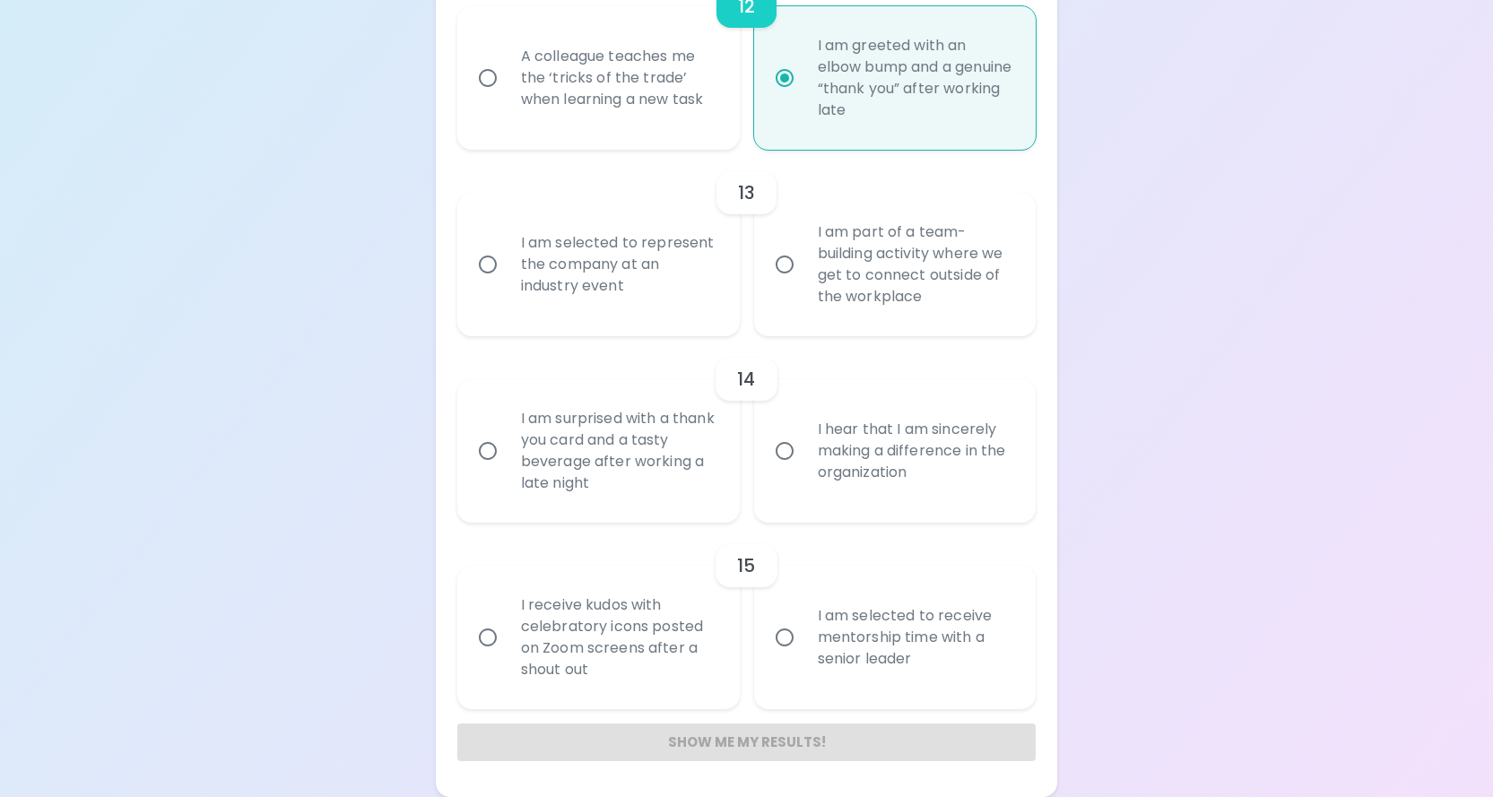
radio input "false"
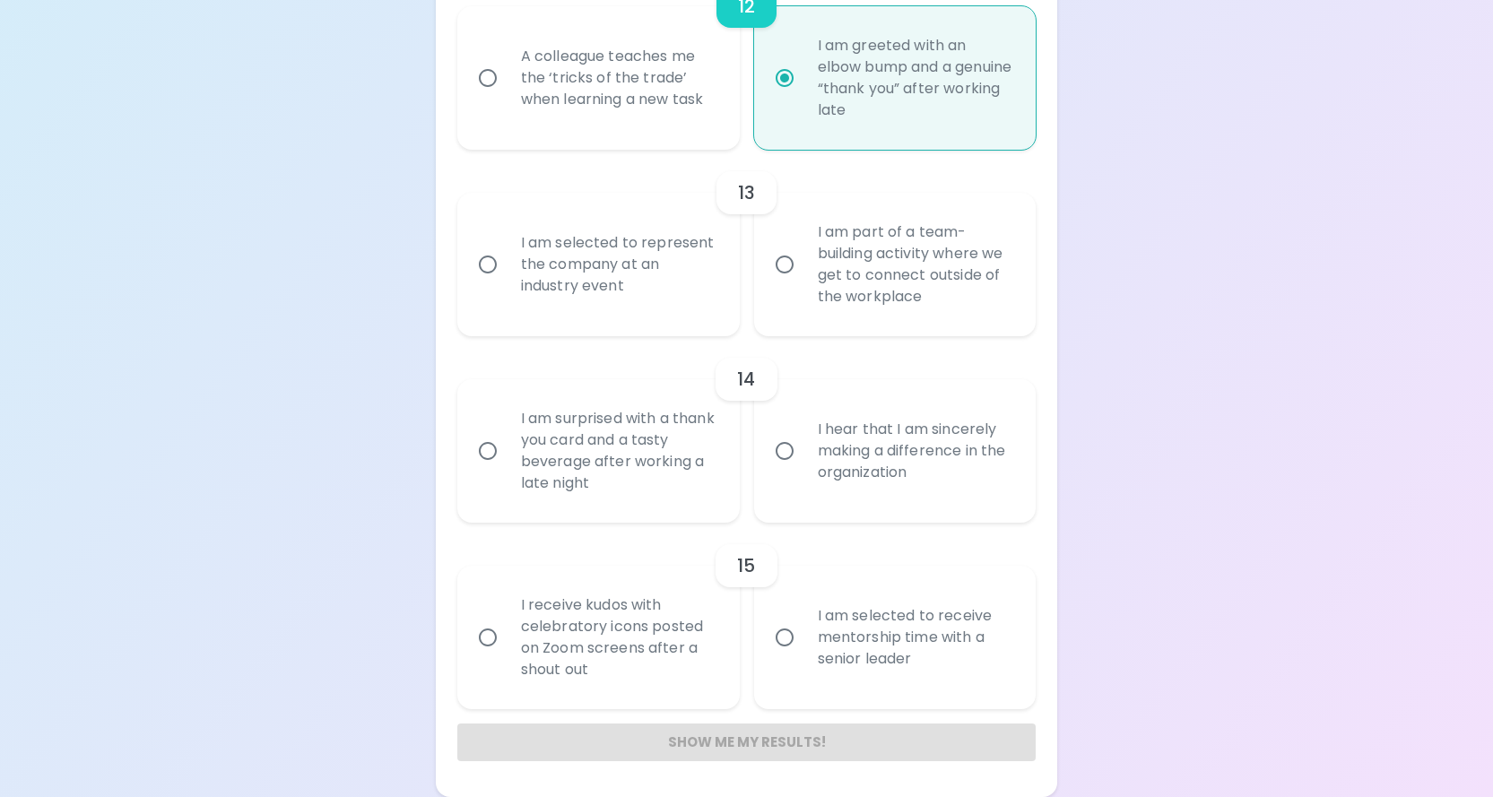
radio input "false"
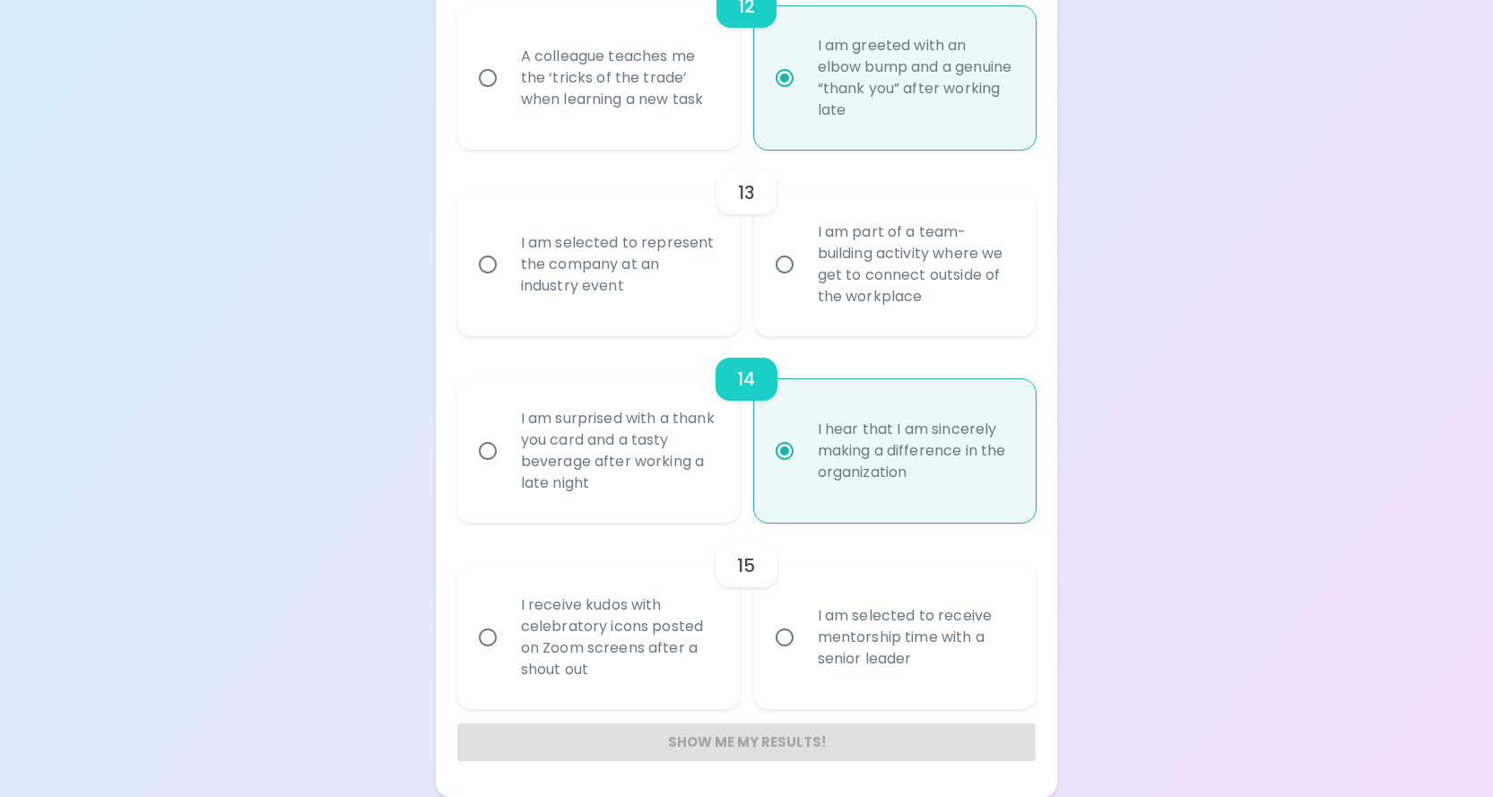
radio input "true"
click at [808, 613] on div "I am selected to receive mentorship time with a senior leader" at bounding box center [914, 638] width 223 height 108
click at [803, 619] on input "I am selected to receive mentorship time with a senior leader" at bounding box center [785, 638] width 38 height 38
radio input "false"
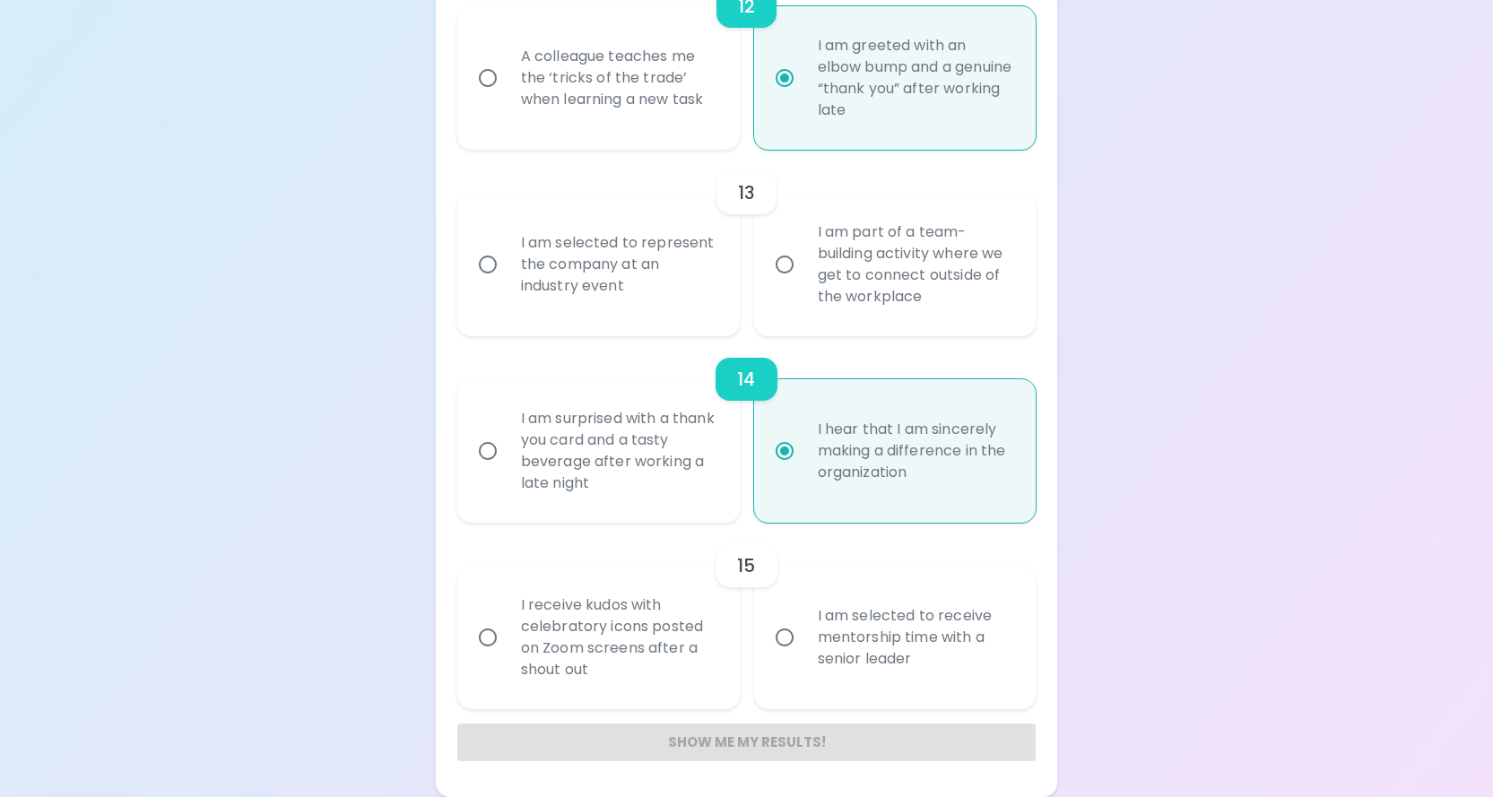
radio input "false"
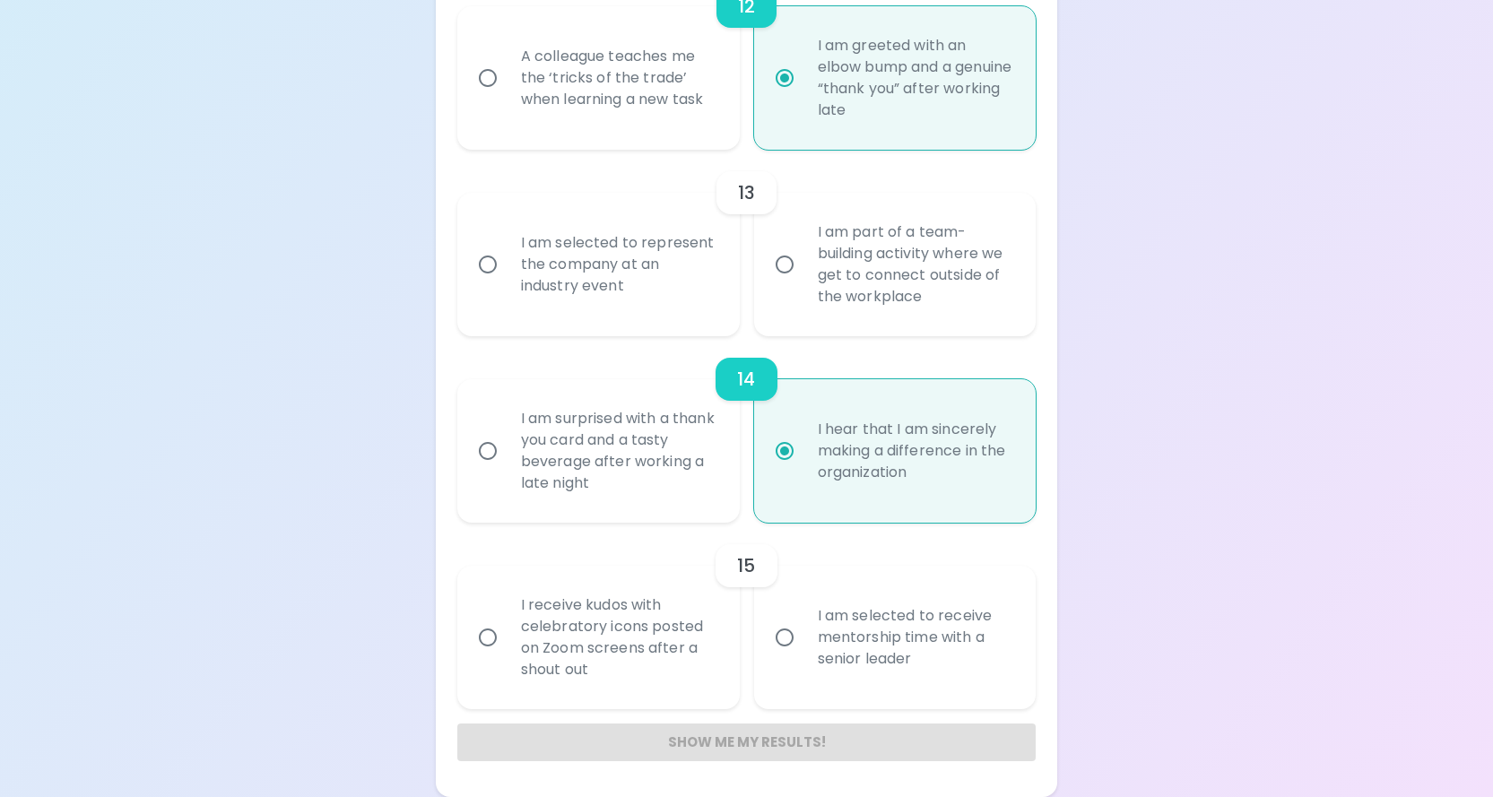
radio input "false"
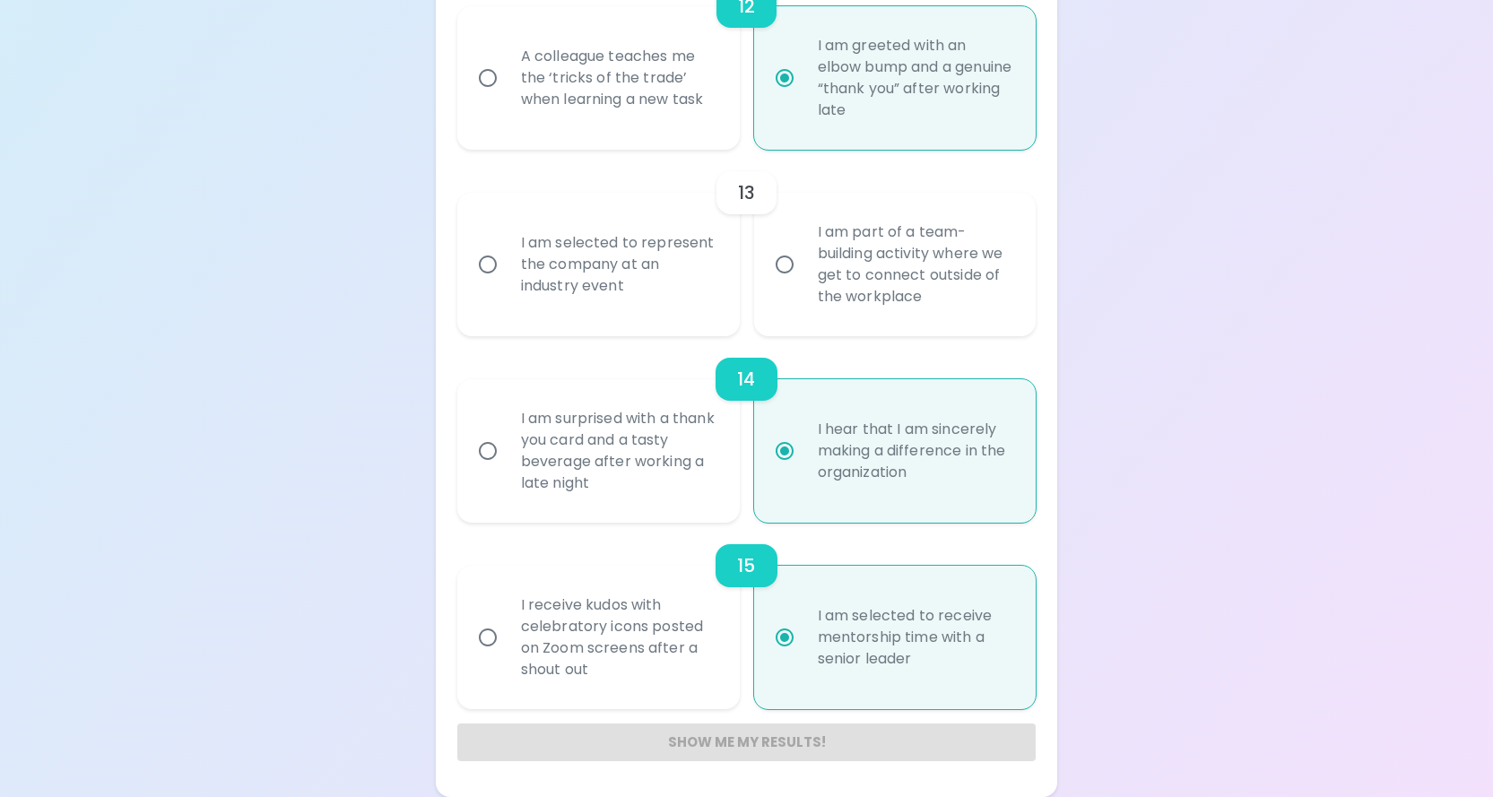
radio input "false"
radio input "true"
click at [803, 292] on div "I am part of a team-building activity where we get to connect outside of the wo…" at bounding box center [914, 264] width 223 height 129
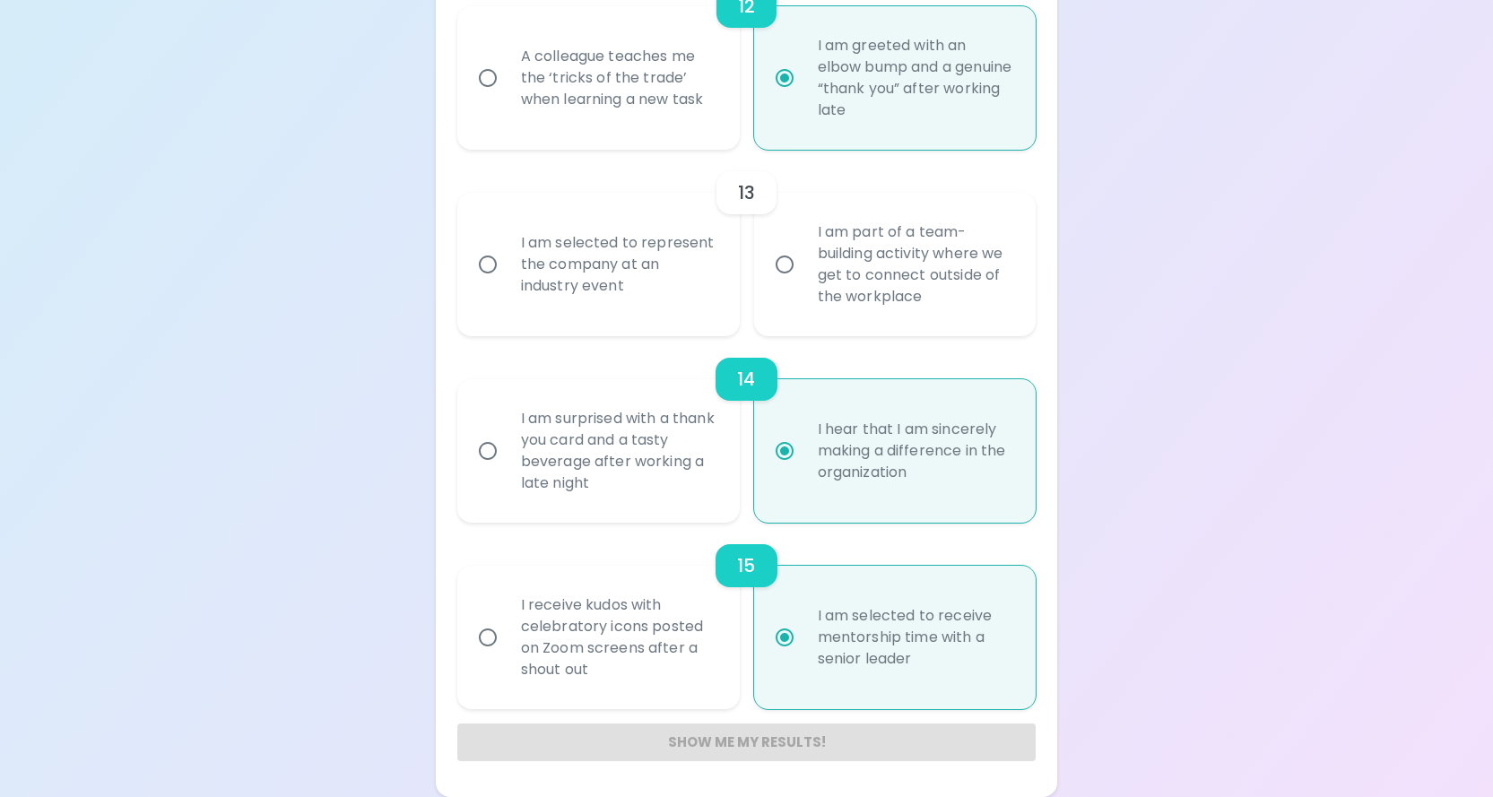
click at [803, 283] on input "I am part of a team-building activity where we get to connect outside of the wo…" at bounding box center [785, 265] width 38 height 38
radio input "false"
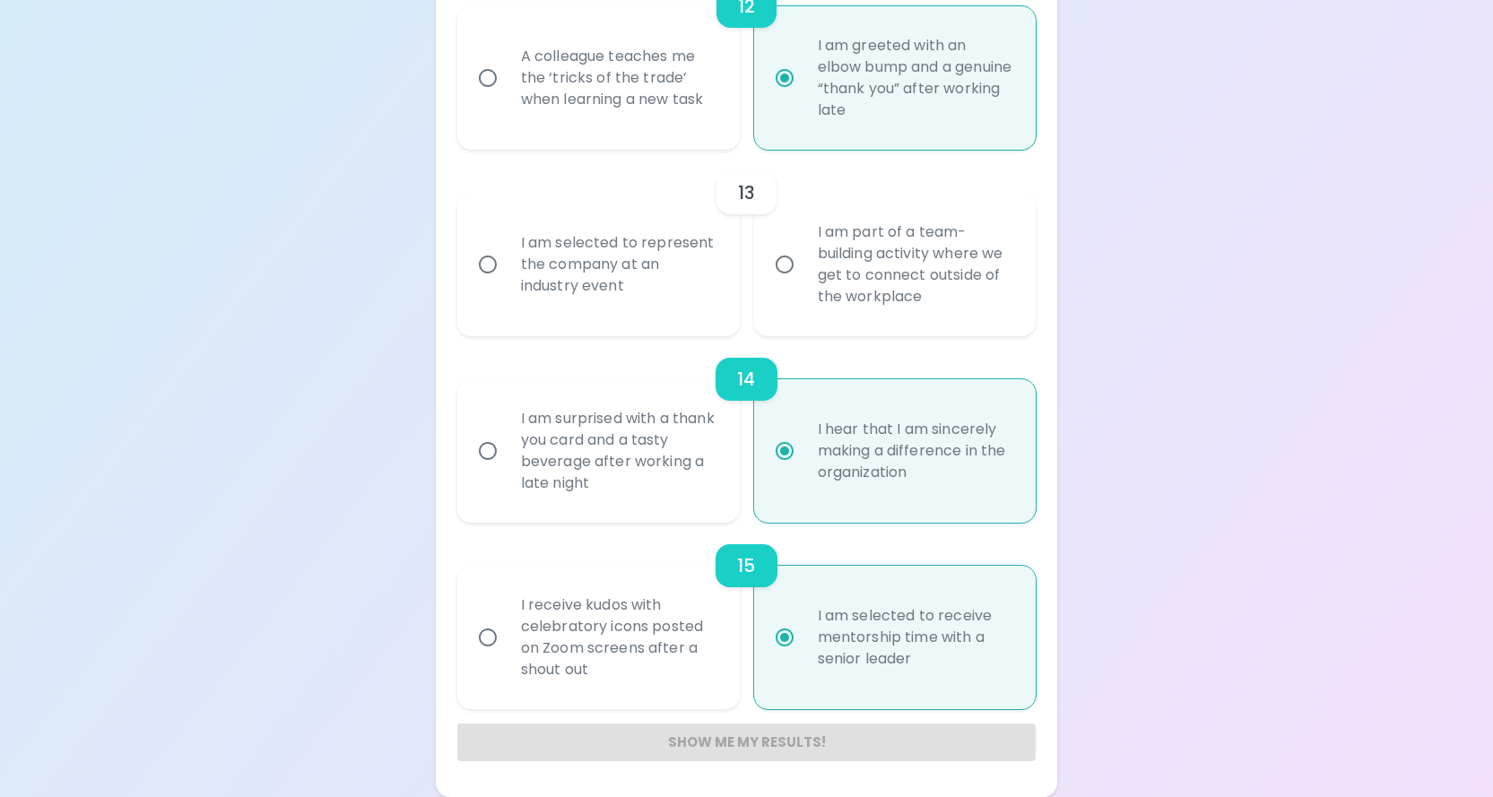
radio input "false"
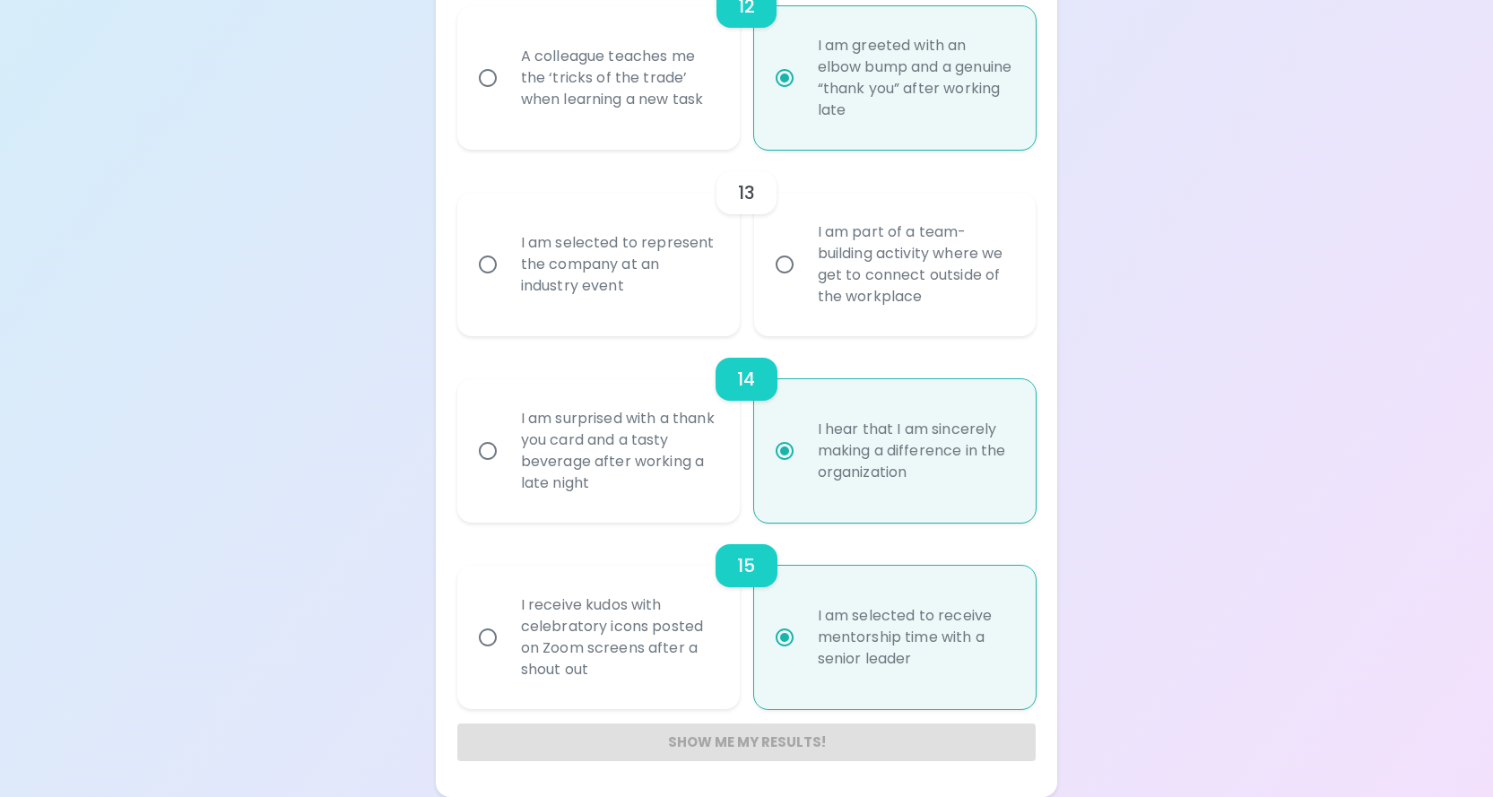
radio input "false"
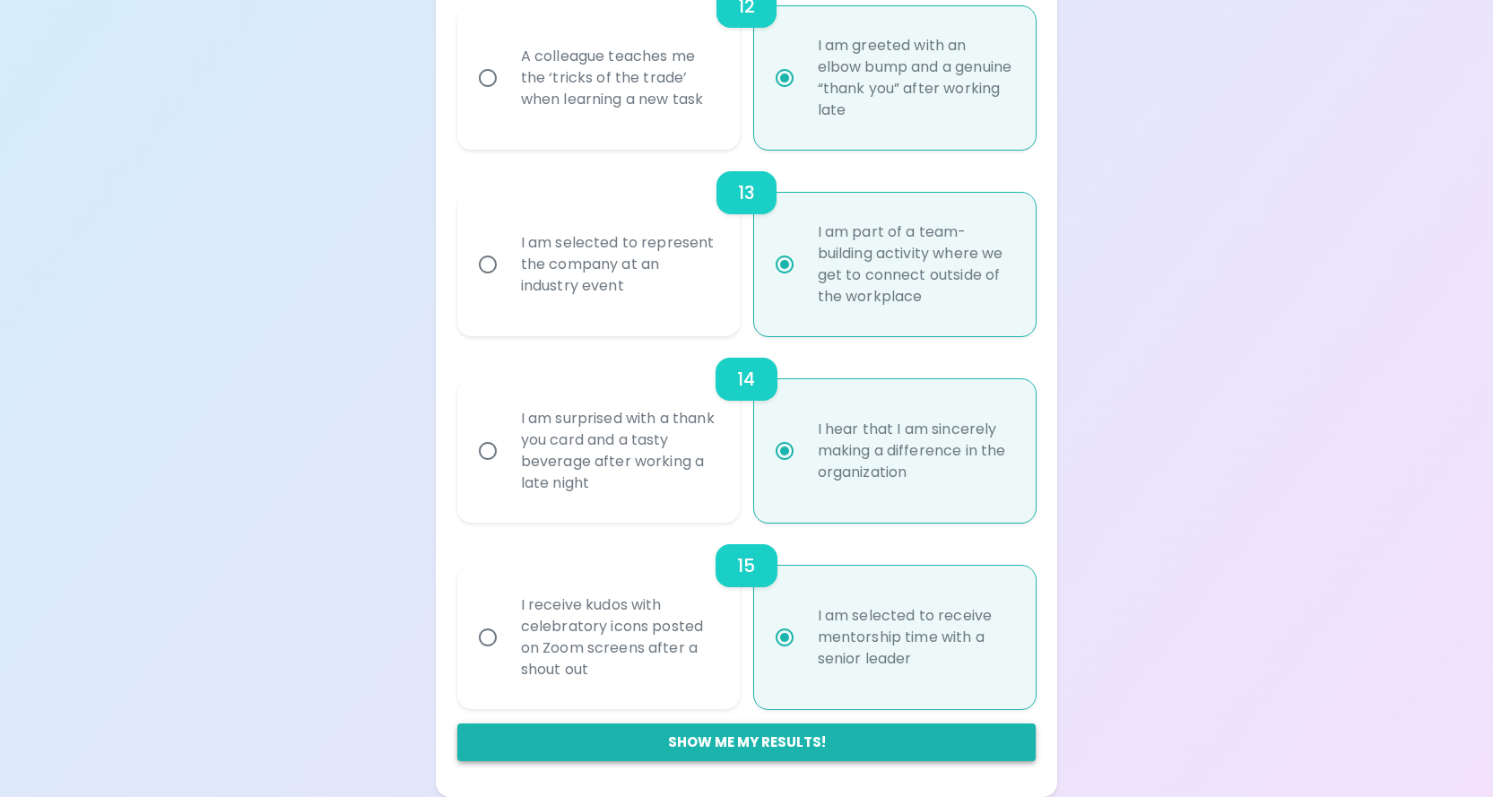
radio input "true"
click at [799, 741] on button "Show me my results!" at bounding box center [746, 742] width 579 height 38
radio input "false"
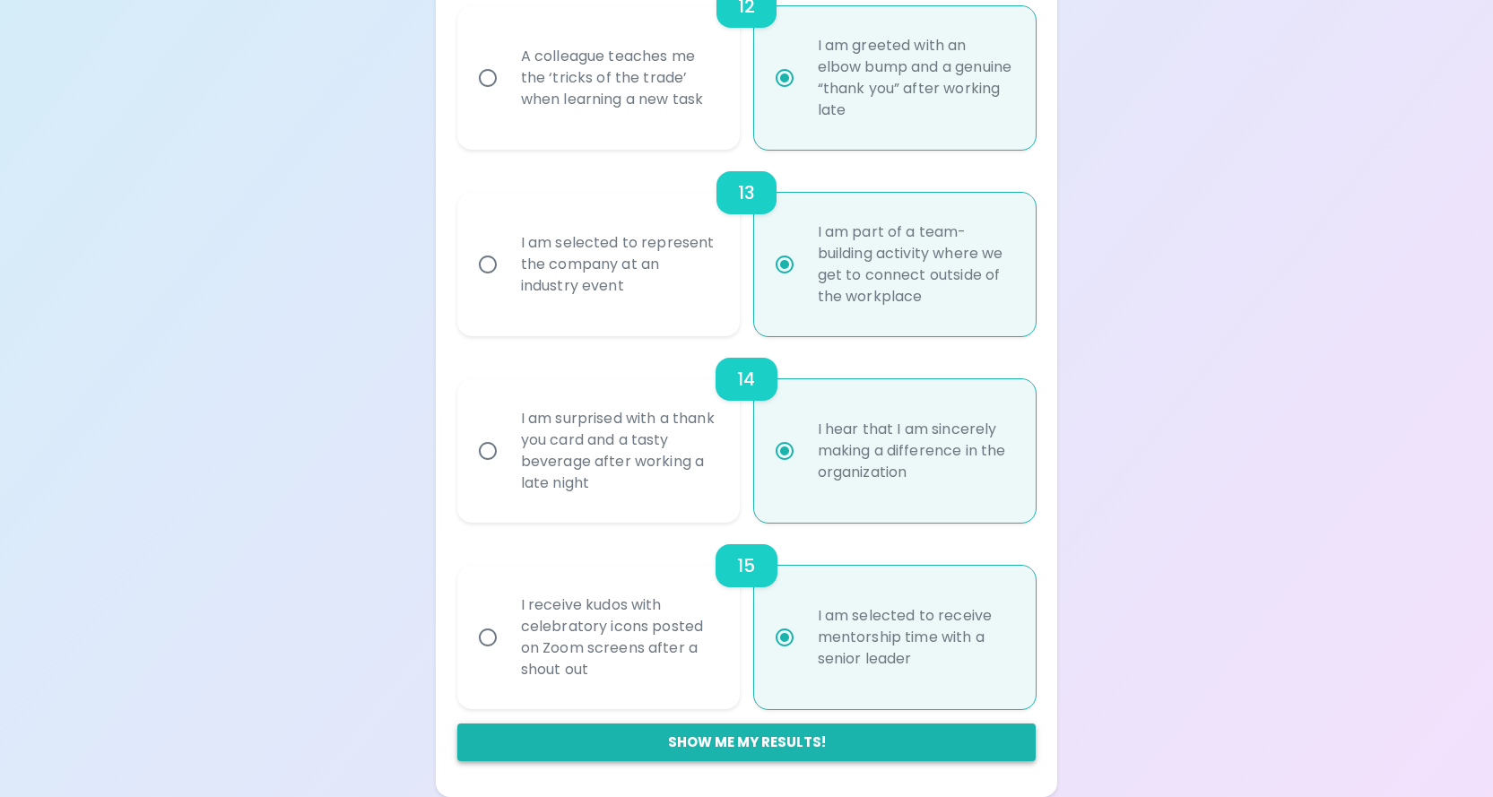
radio input "false"
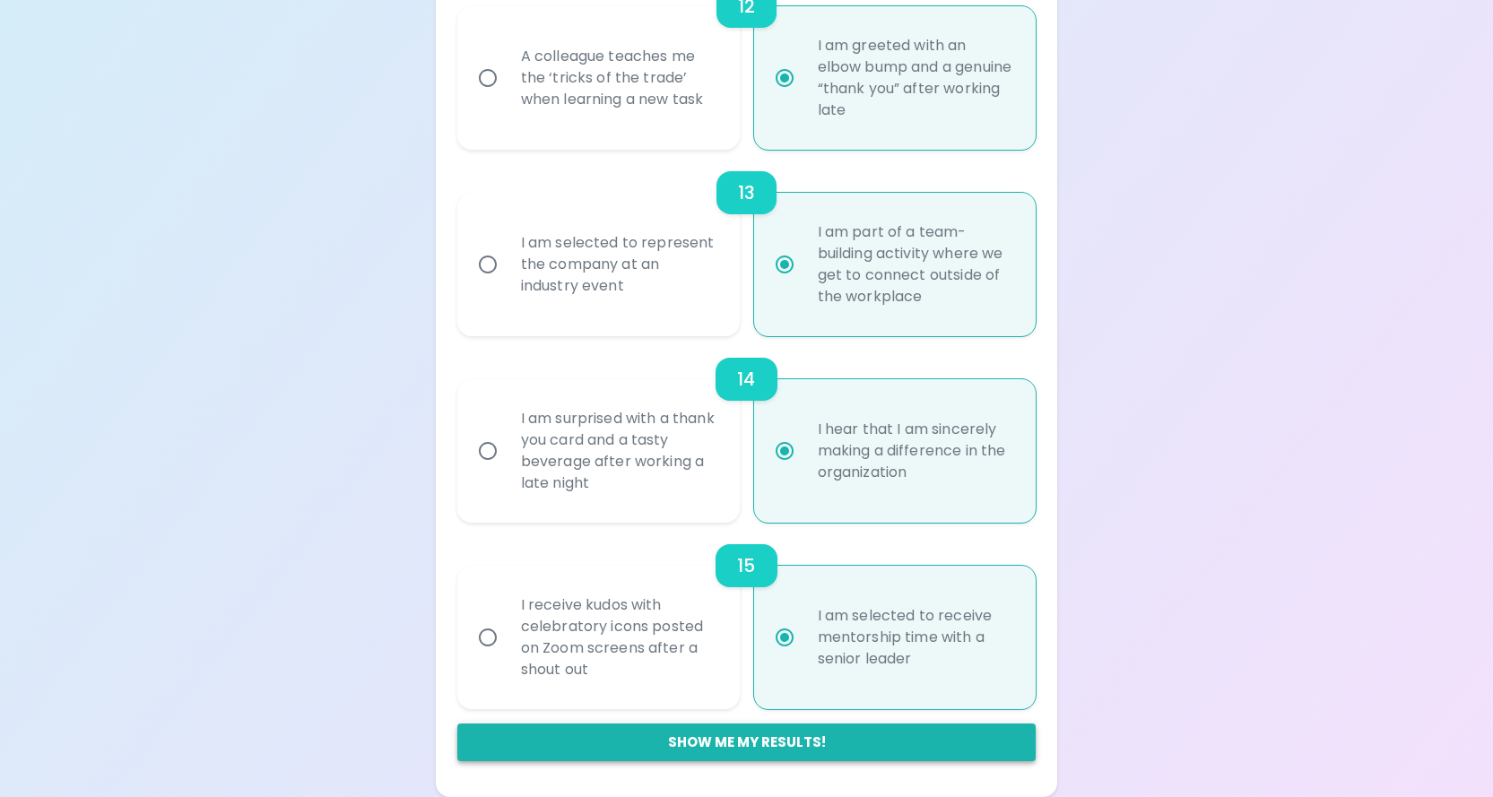
radio input "false"
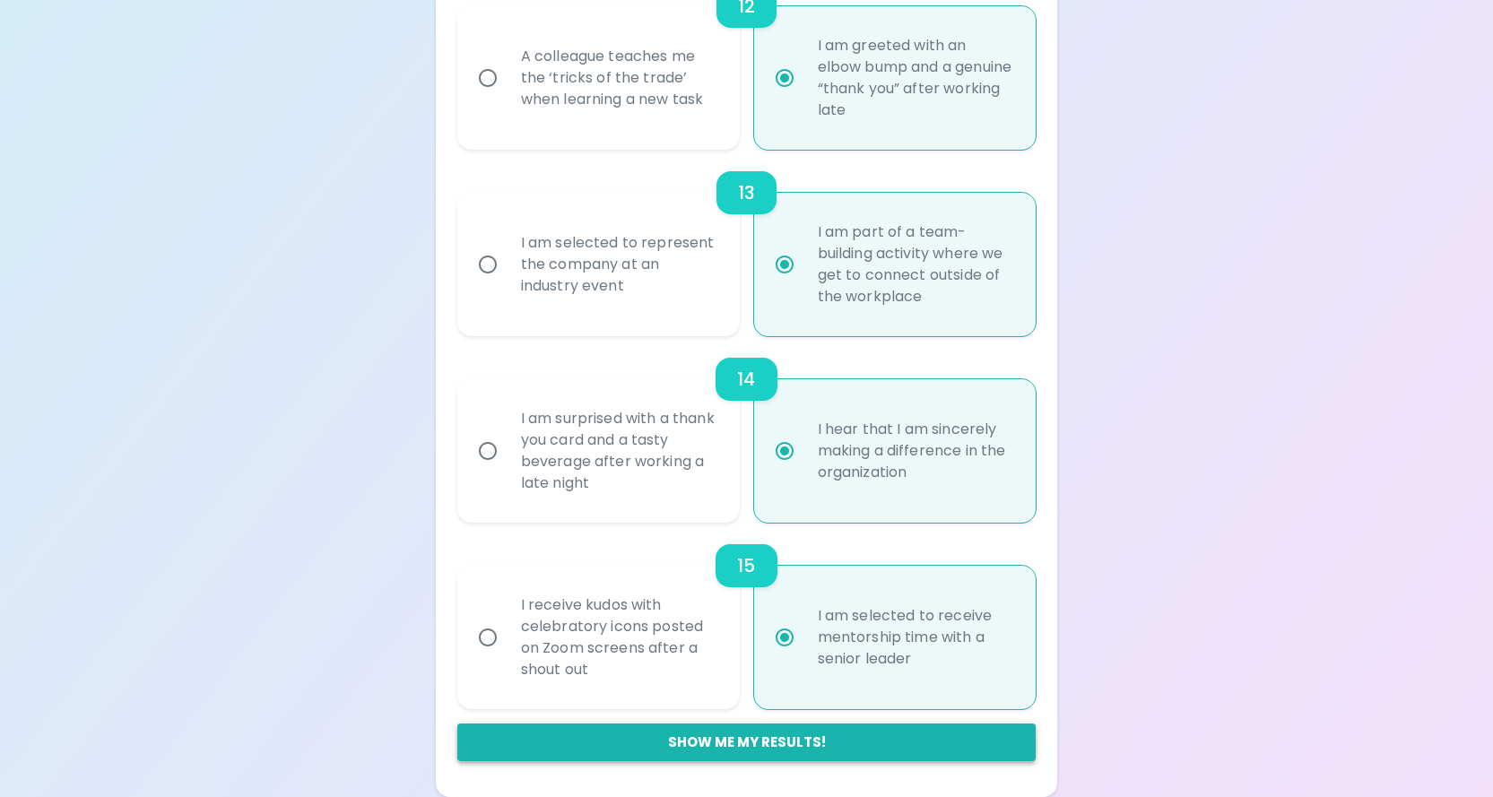
radio input "true"
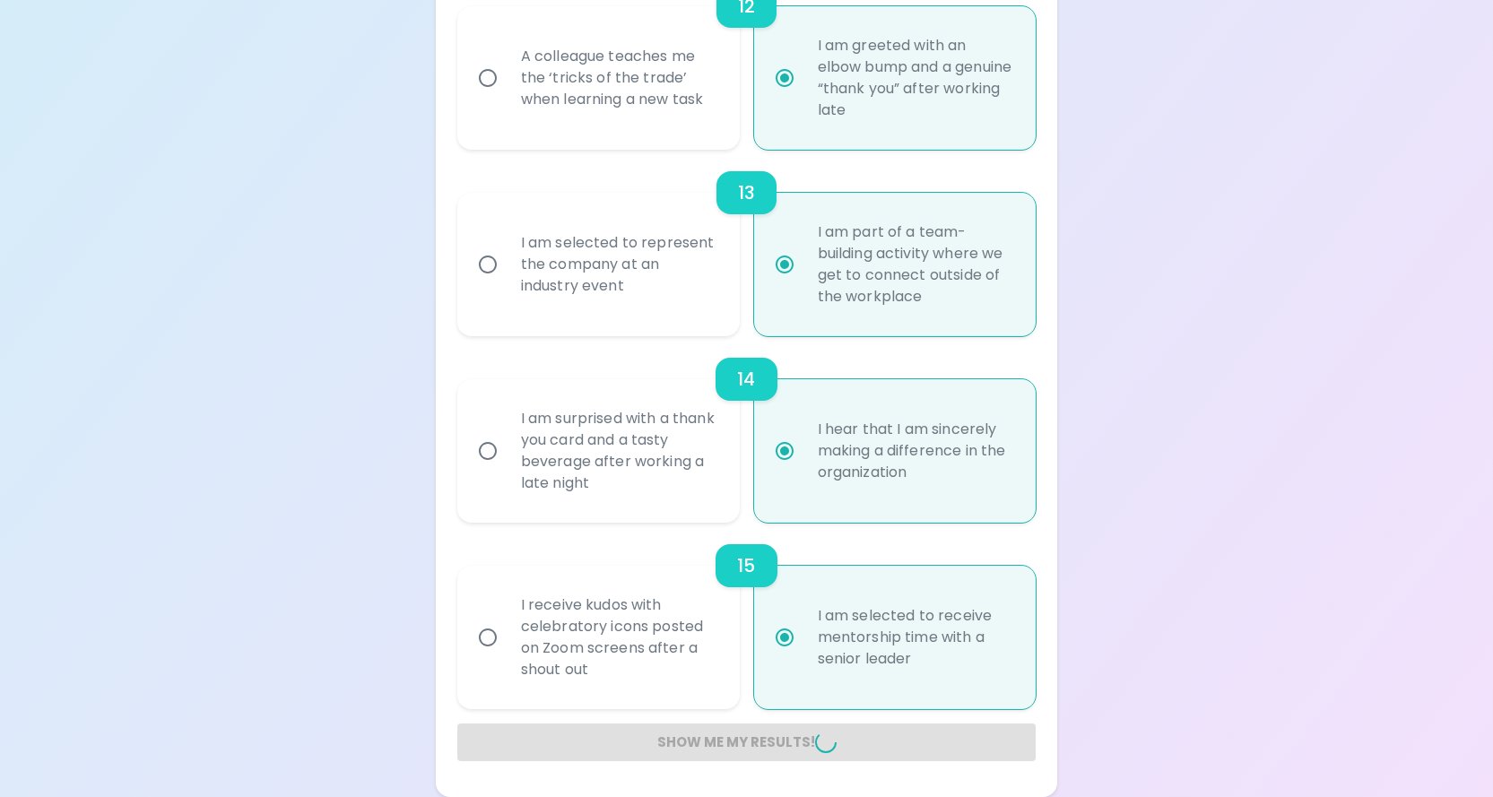
radio input "false"
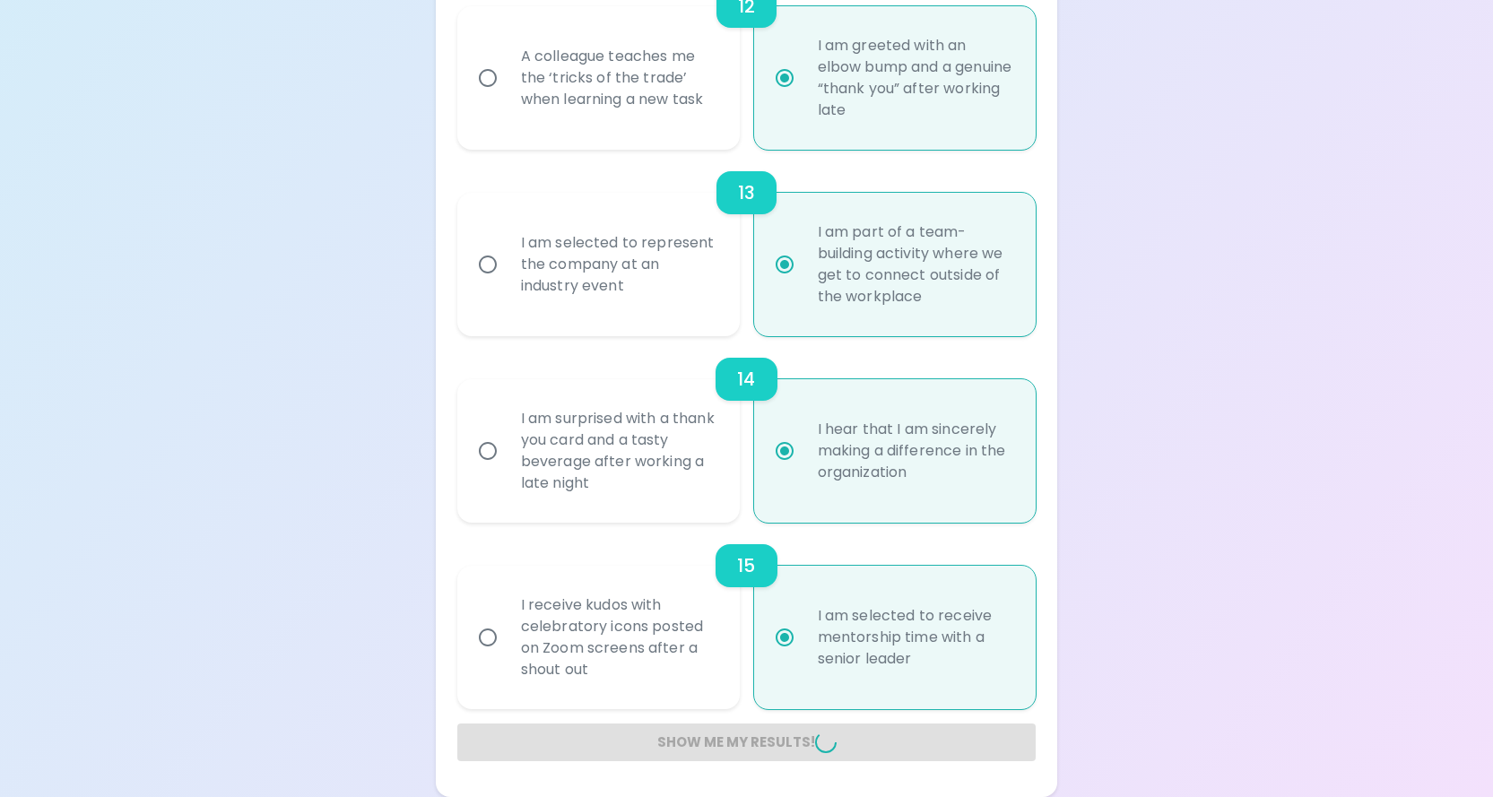
radio input "false"
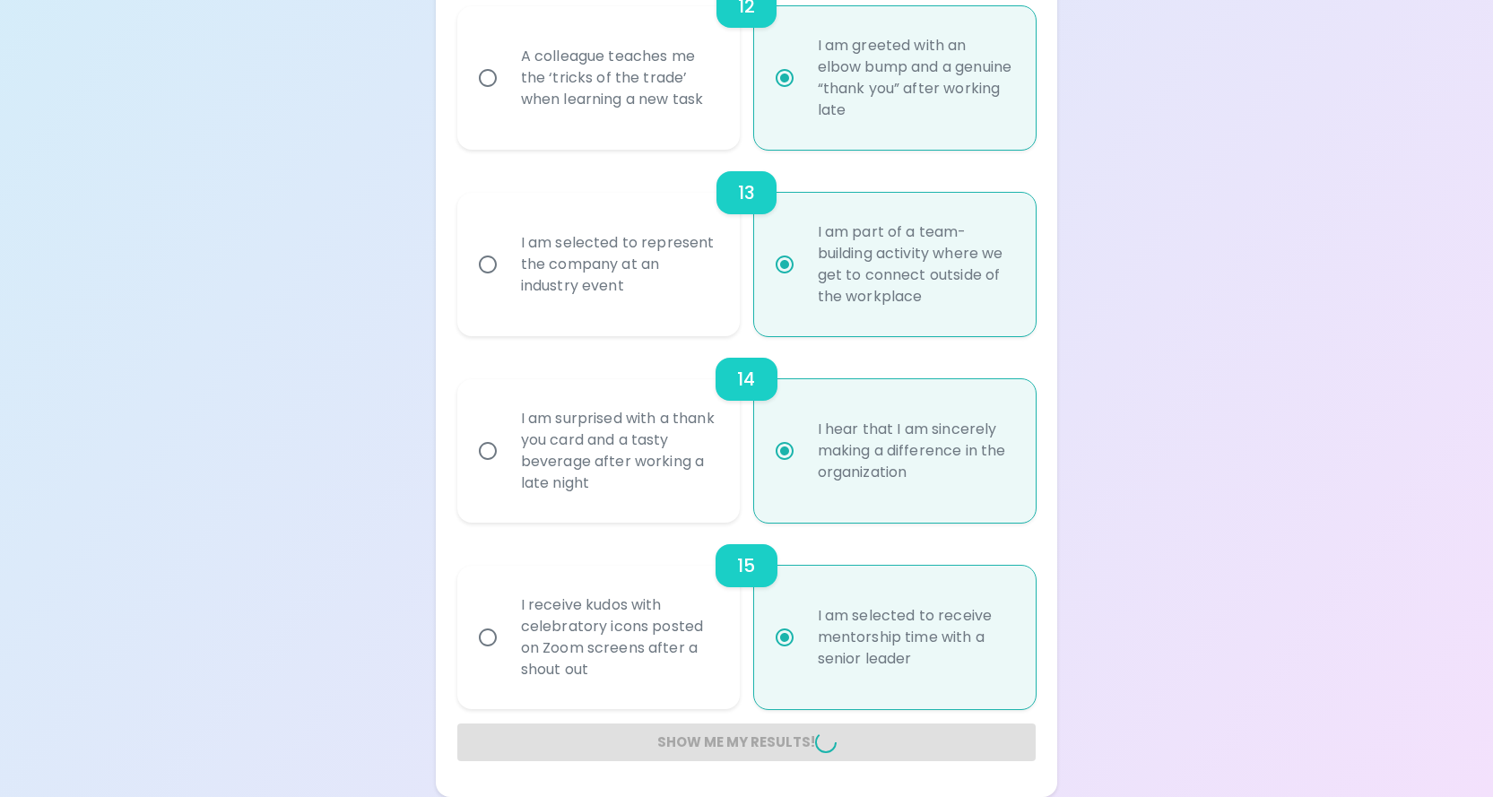
radio input "false"
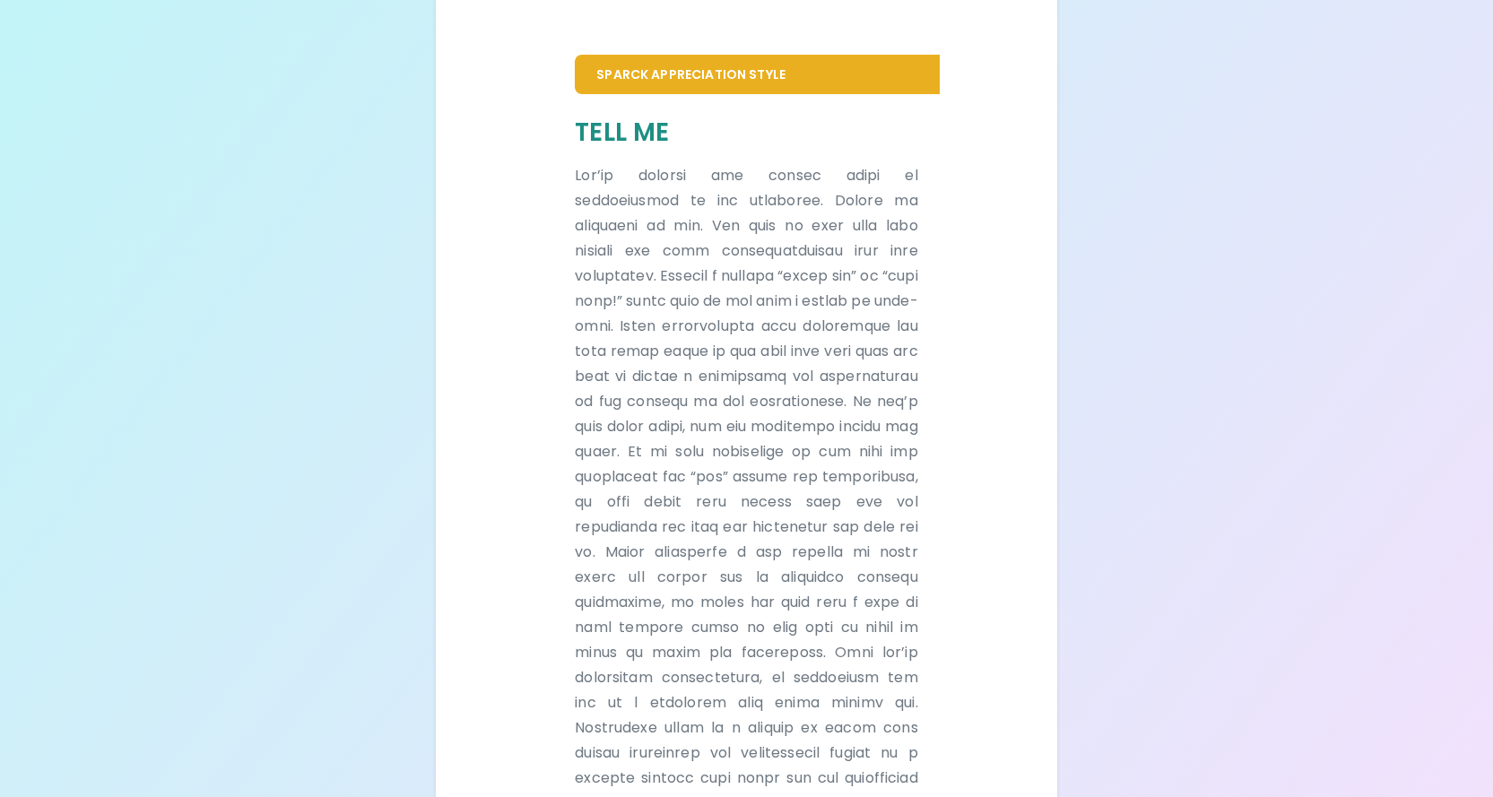
scroll to position [483, 0]
